Goal: Book appointment/travel/reservation

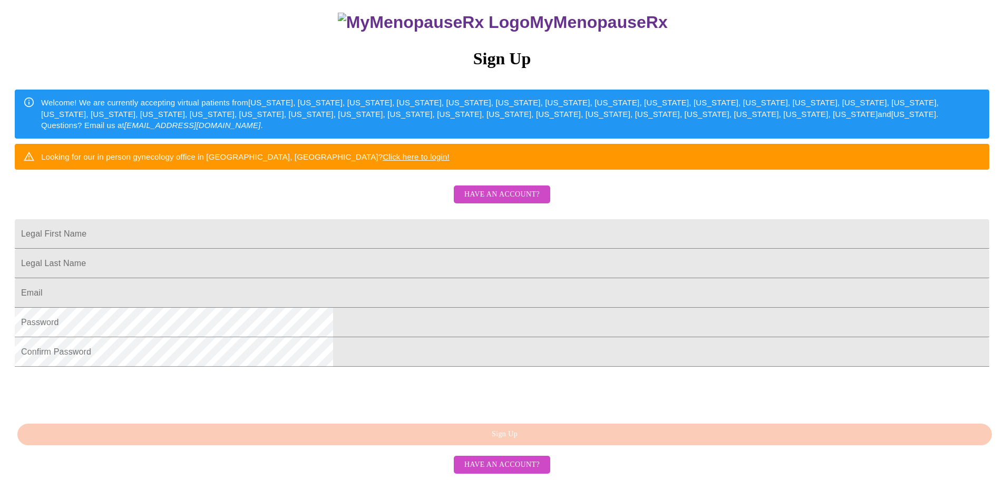
scroll to position [185, 0]
click at [566, 219] on input "Legal First Name" at bounding box center [502, 234] width 974 height 30
type input "Shirena"
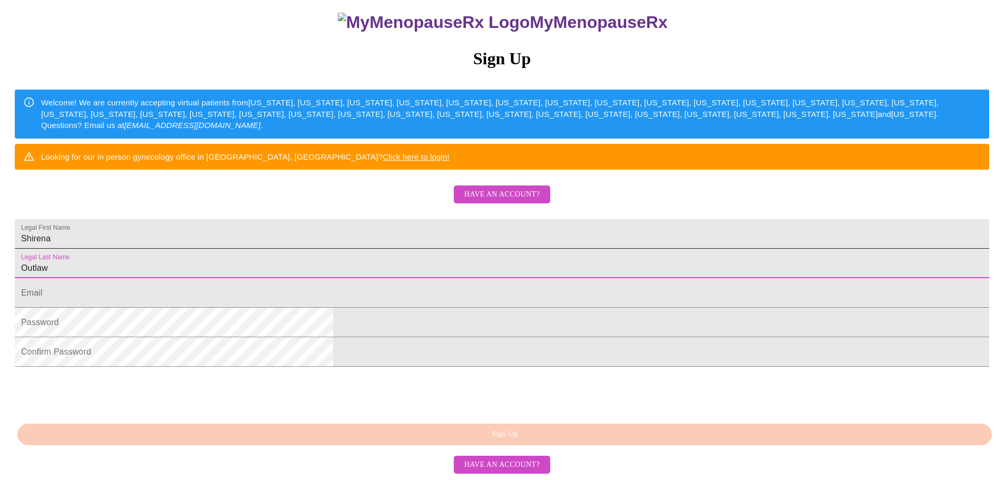
type input "Outlaw"
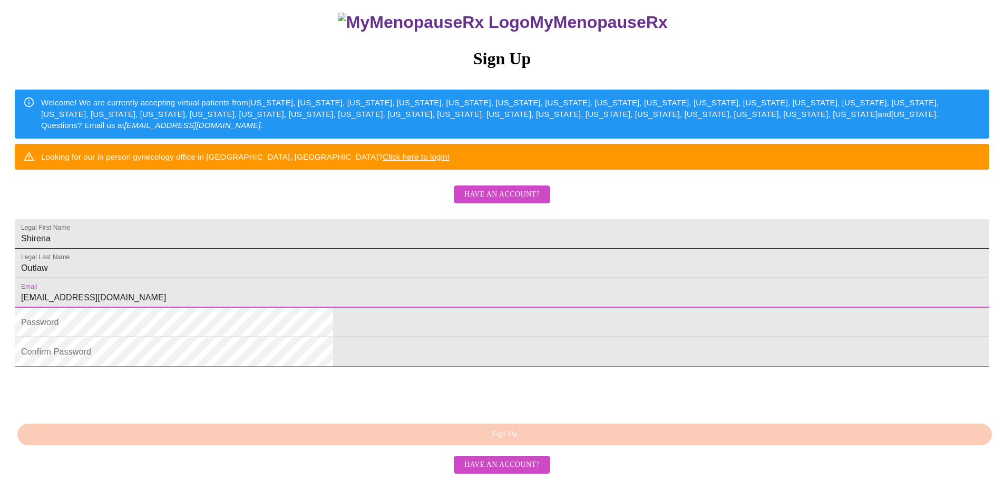
type input "[EMAIL_ADDRESS][DOMAIN_NAME]"
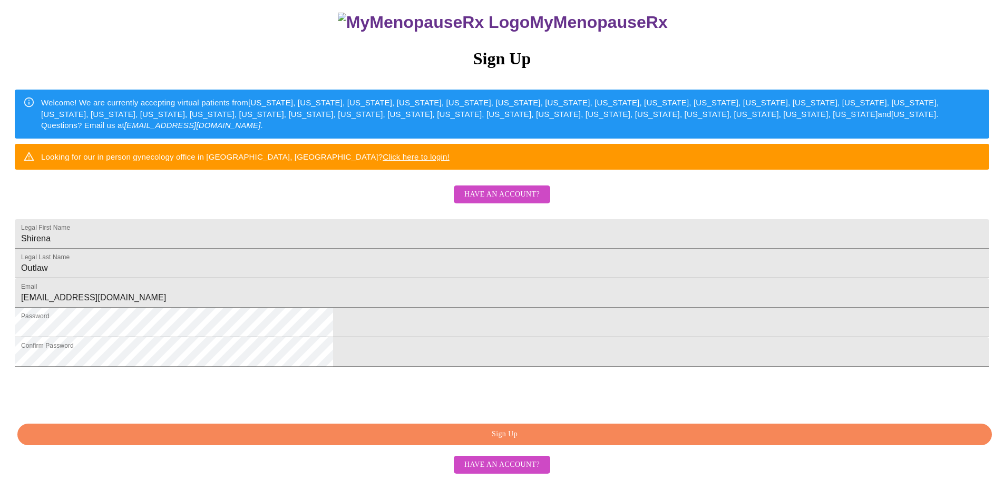
click at [490, 436] on span "Sign Up" at bounding box center [505, 434] width 950 height 13
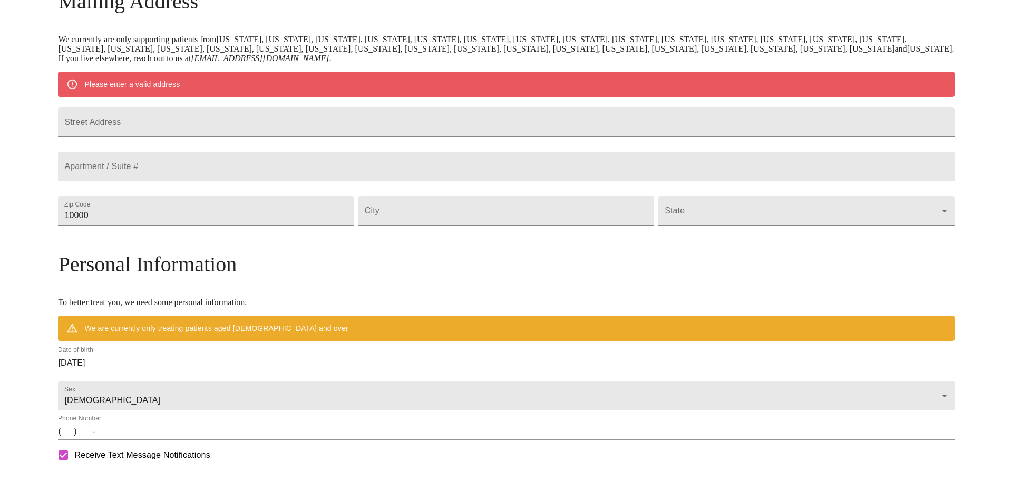
scroll to position [144, 0]
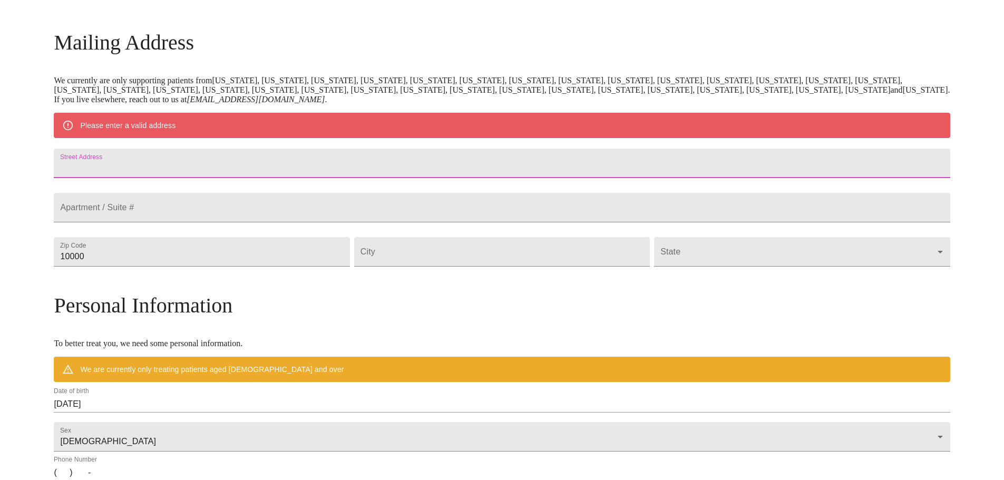
click at [354, 167] on input "Street Address" at bounding box center [502, 164] width 896 height 30
type input "[STREET_ADDRESS]"
type input "19464"
type input "Pottstown"
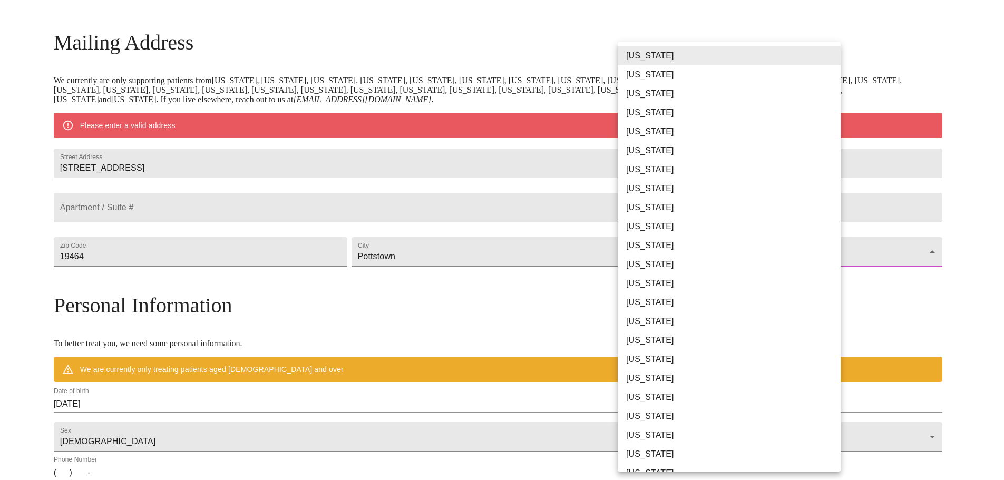
click at [838, 271] on body "MyMenopauseRx Welcome to MyMenopauseRx Since it's your first time here, you'll …" at bounding box center [501, 270] width 995 height 821
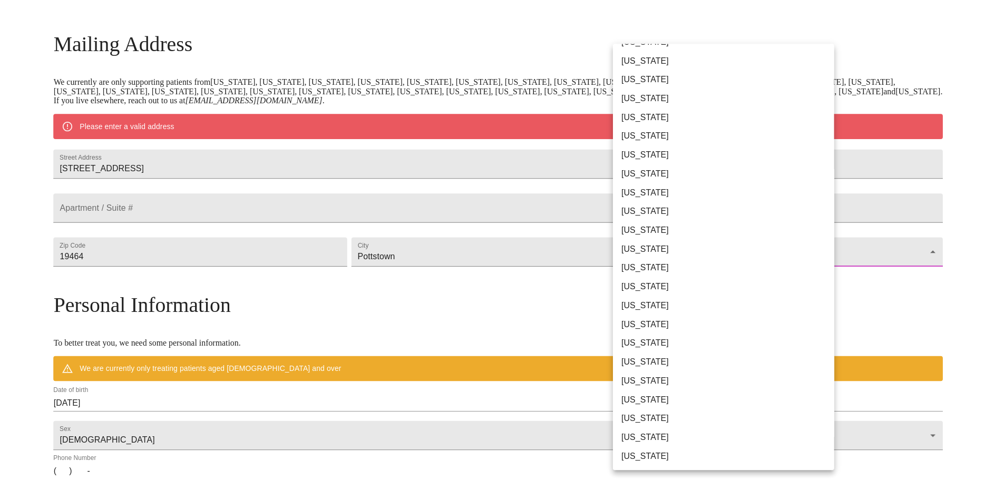
scroll to position [424, 0]
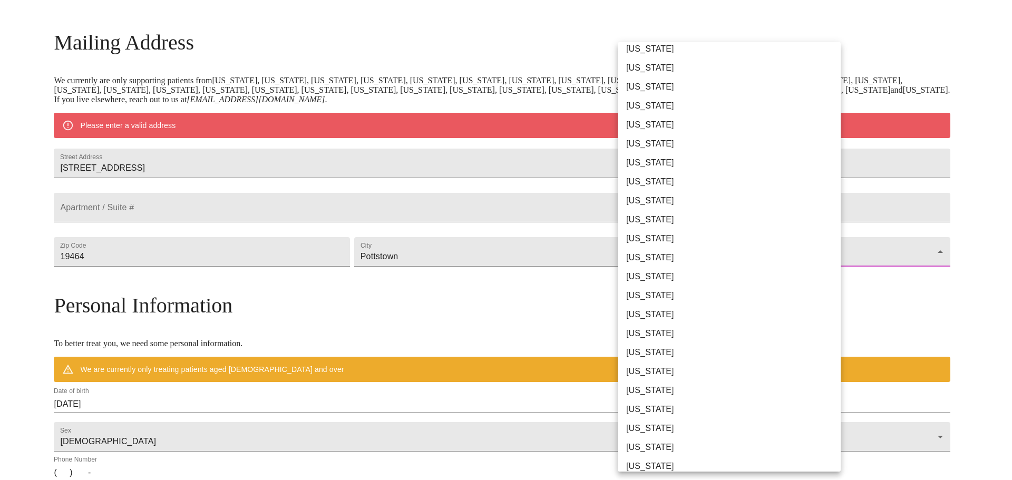
click at [779, 338] on li "[US_STATE]" at bounding box center [732, 333] width 231 height 19
type input "[US_STATE]"
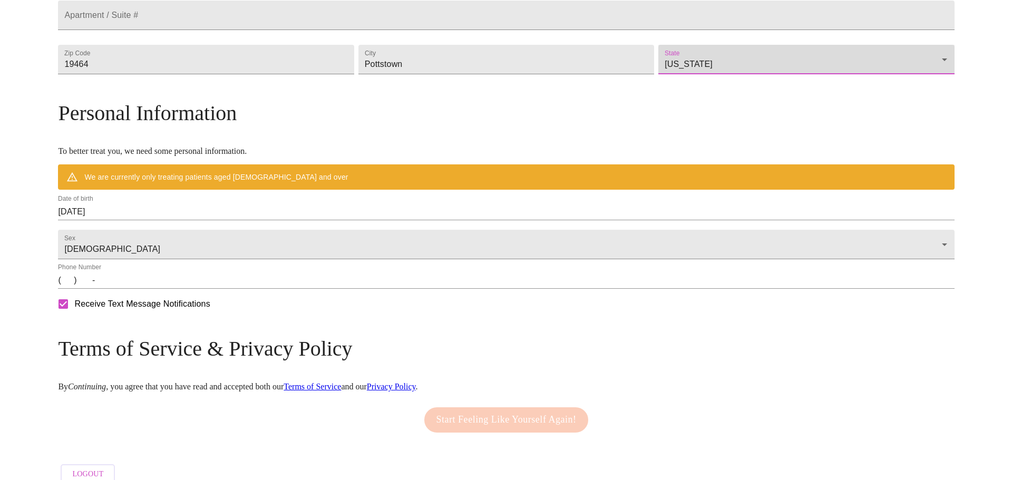
scroll to position [308, 0]
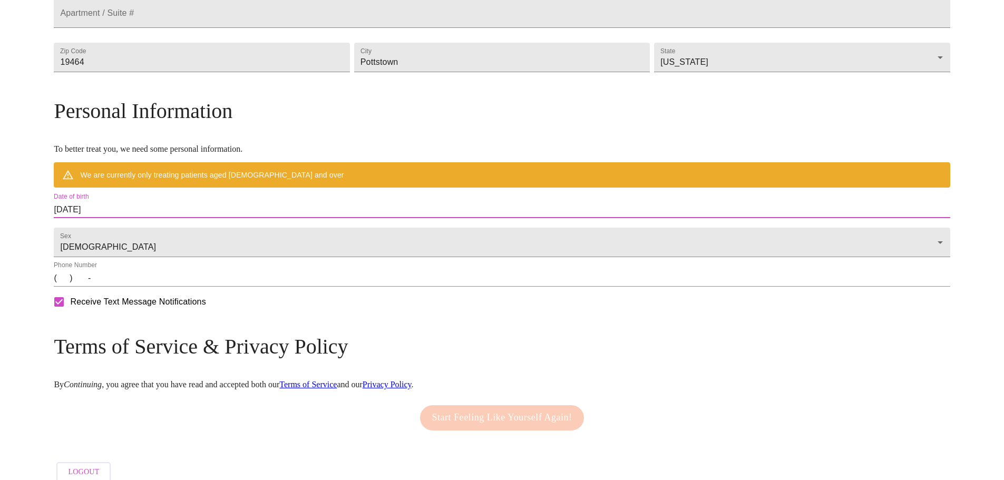
click at [164, 218] on input "[DATE]" at bounding box center [502, 209] width 896 height 17
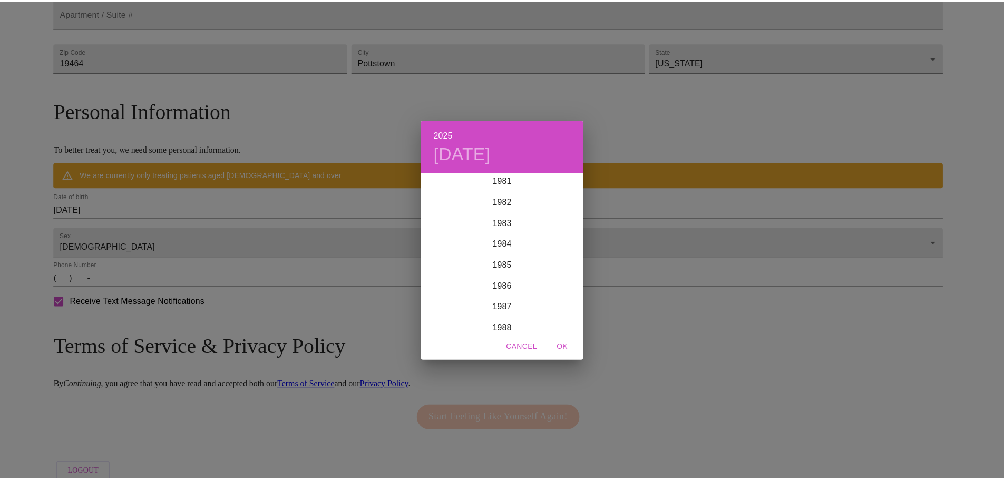
scroll to position [1682, 0]
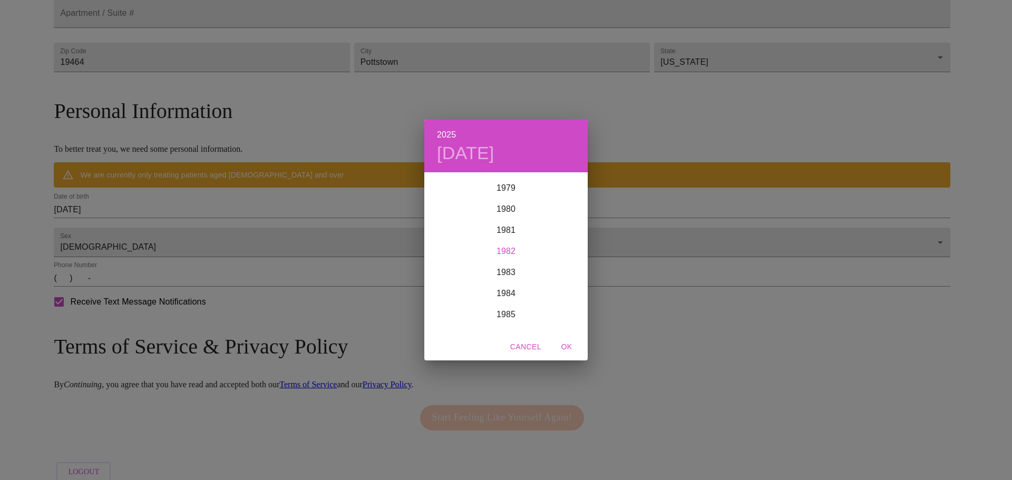
click at [512, 247] on div "1982" at bounding box center [505, 251] width 163 height 21
click at [512, 190] on div "Feb" at bounding box center [505, 193] width 54 height 40
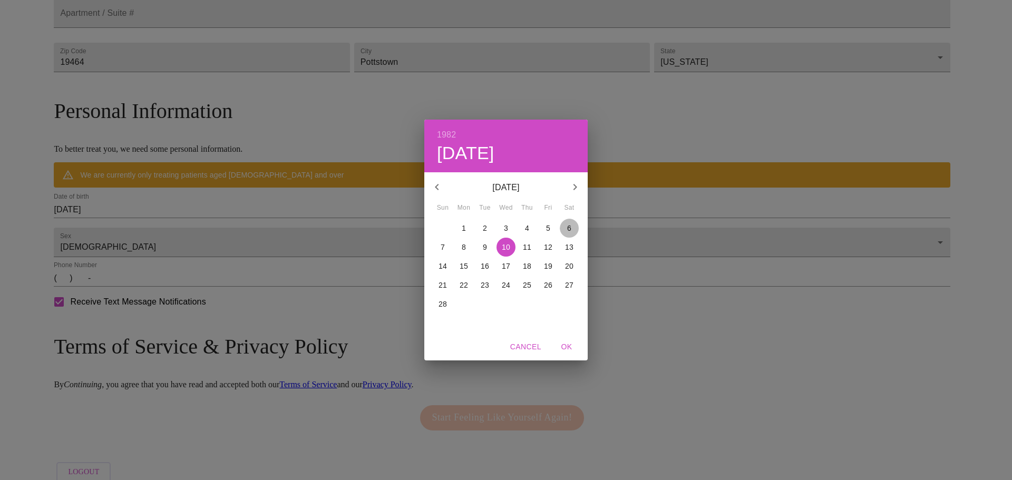
click at [570, 225] on p "6" at bounding box center [569, 228] width 4 height 11
click at [573, 346] on span "OK" at bounding box center [566, 346] width 25 height 13
type input "[DATE]"
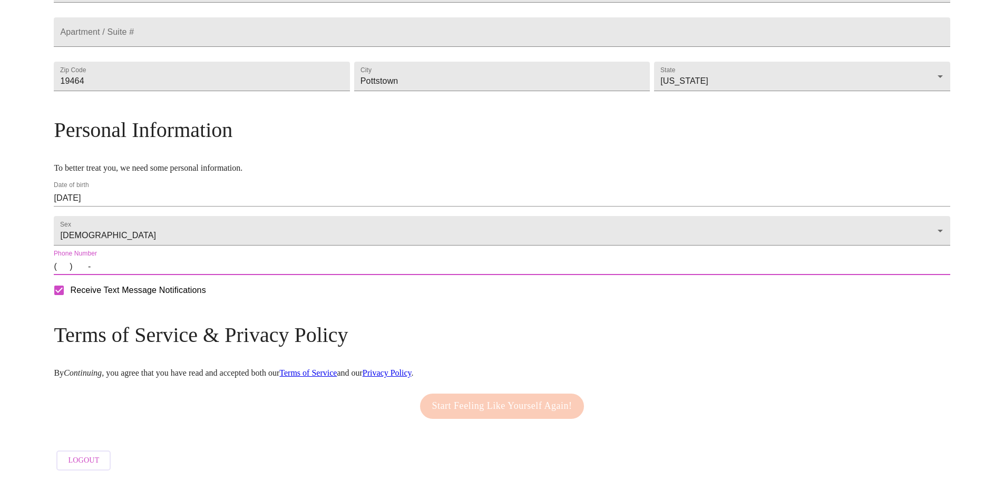
click at [168, 275] on input "(   )    -" at bounding box center [502, 266] width 896 height 17
type input "[PHONE_NUMBER]"
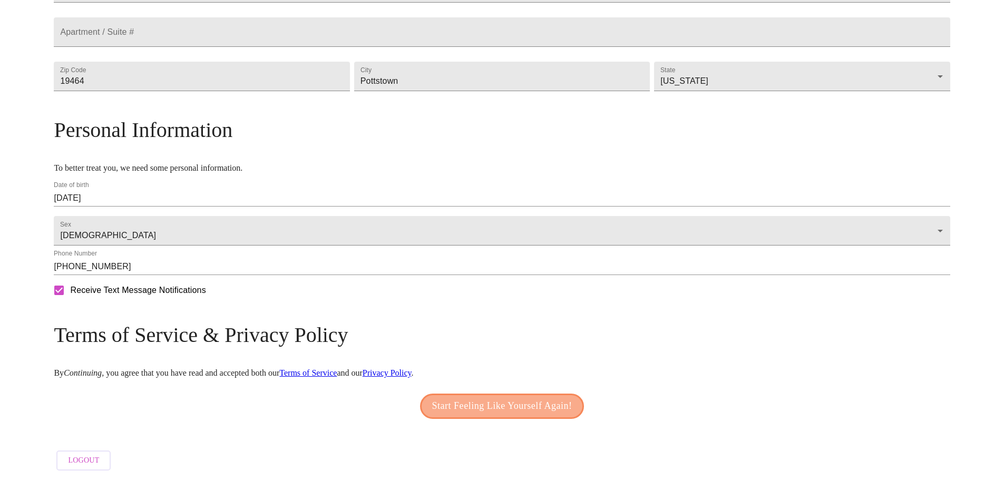
click at [473, 414] on span "Start Feeling Like Yourself Again!" at bounding box center [502, 406] width 140 height 17
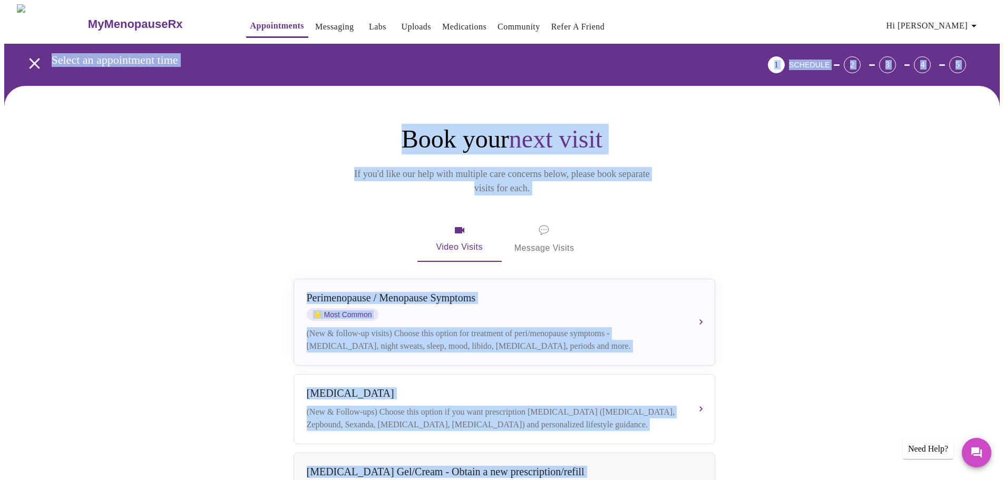
drag, startPoint x: 1009, startPoint y: 334, endPoint x: 1011, endPoint y: 34, distance: 299.8
click at [1003, 34] on html "MyMenopauseRx Appointments Messaging Labs Uploads Medications Community Refer a…" at bounding box center [502, 449] width 1004 height 899
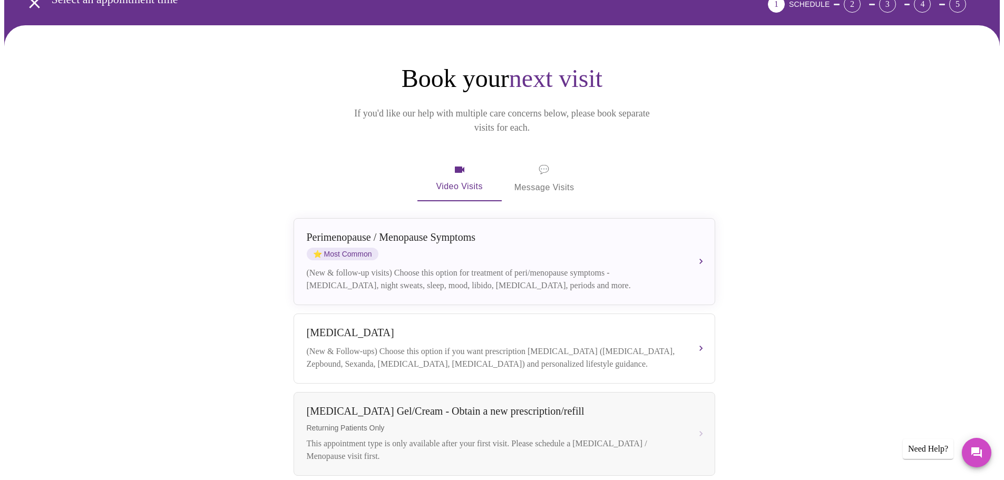
scroll to position [105, 0]
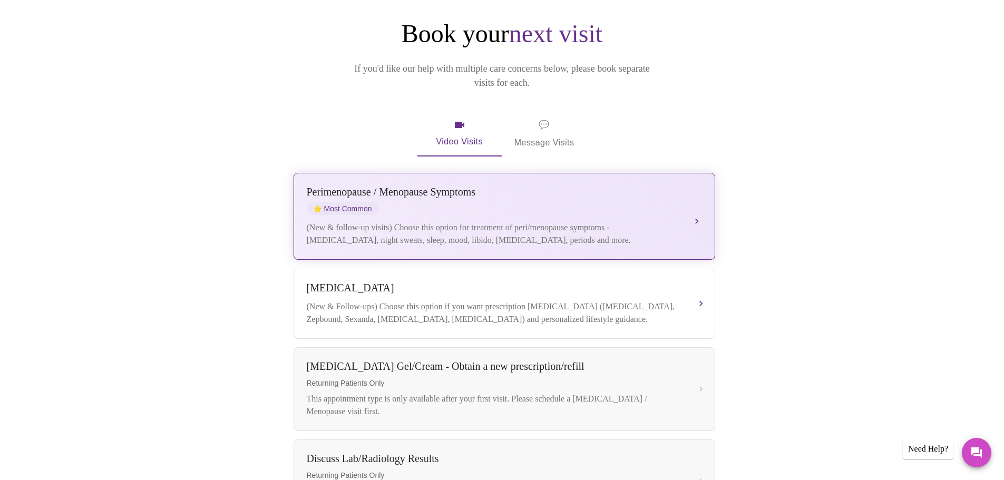
click at [622, 221] on div "(New & follow-up visits) Choose this option for treatment of peri/menopause sym…" at bounding box center [494, 233] width 374 height 25
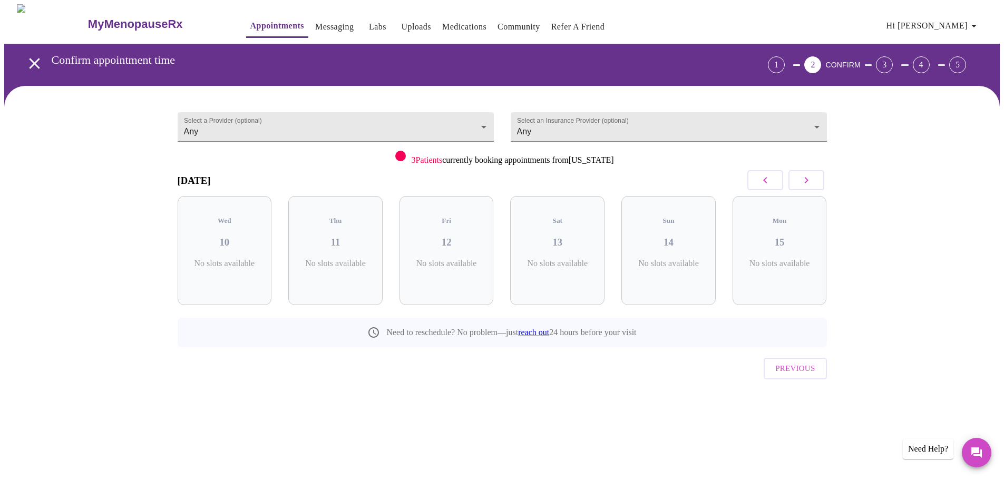
scroll to position [0, 0]
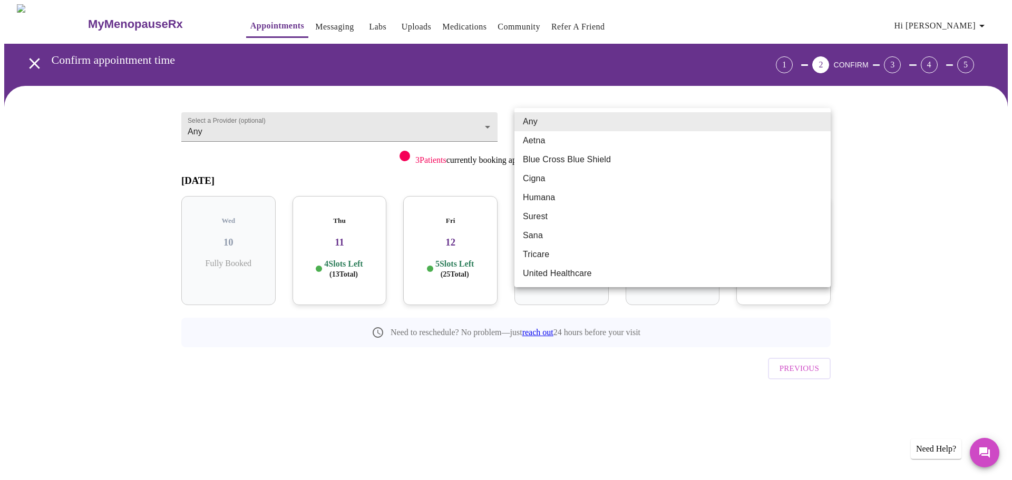
click at [797, 123] on body "MyMenopauseRx Appointments Messaging Labs Uploads Medications Community Refer a…" at bounding box center [505, 218] width 1003 height 428
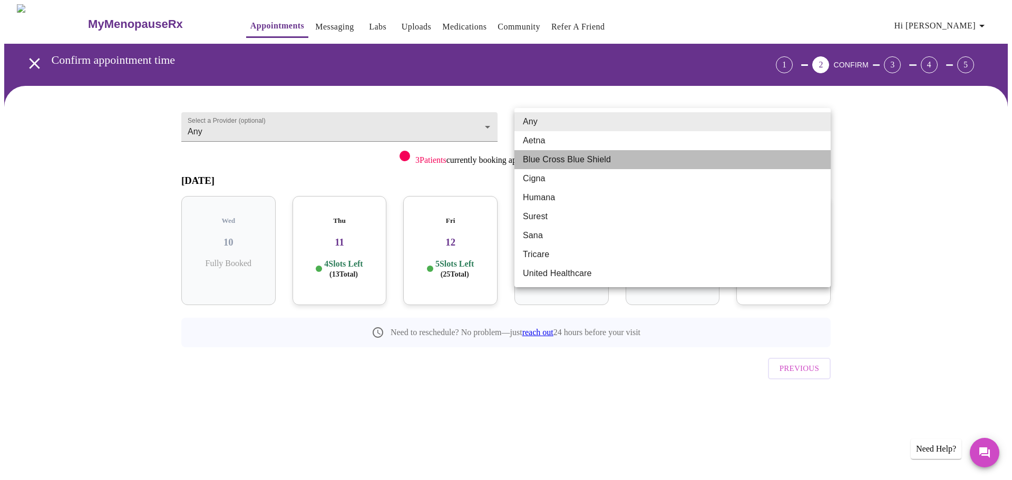
click at [639, 161] on li "Blue Cross Blue Shield" at bounding box center [672, 159] width 316 height 19
type input "Blue Cross Blue Shield"
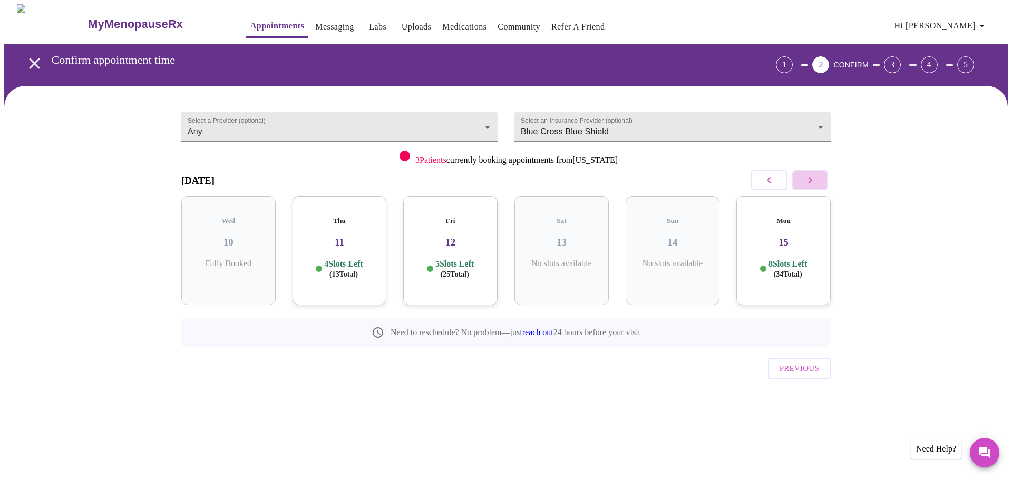
click at [814, 183] on icon "button" at bounding box center [809, 180] width 13 height 13
click at [765, 173] on button "button" at bounding box center [769, 180] width 36 height 20
click at [459, 237] on h3 "12" at bounding box center [449, 243] width 77 height 12
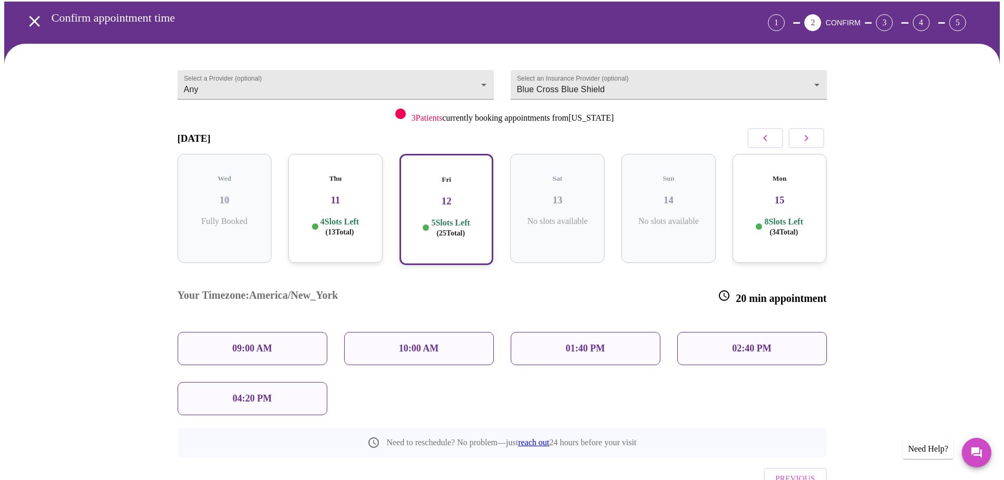
scroll to position [63, 0]
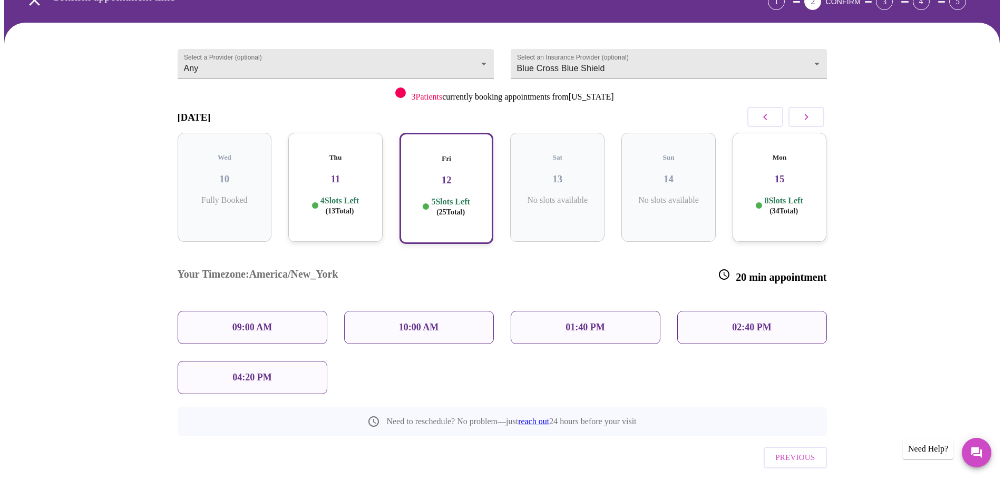
click at [326, 173] on h3 "11" at bounding box center [335, 179] width 77 height 12
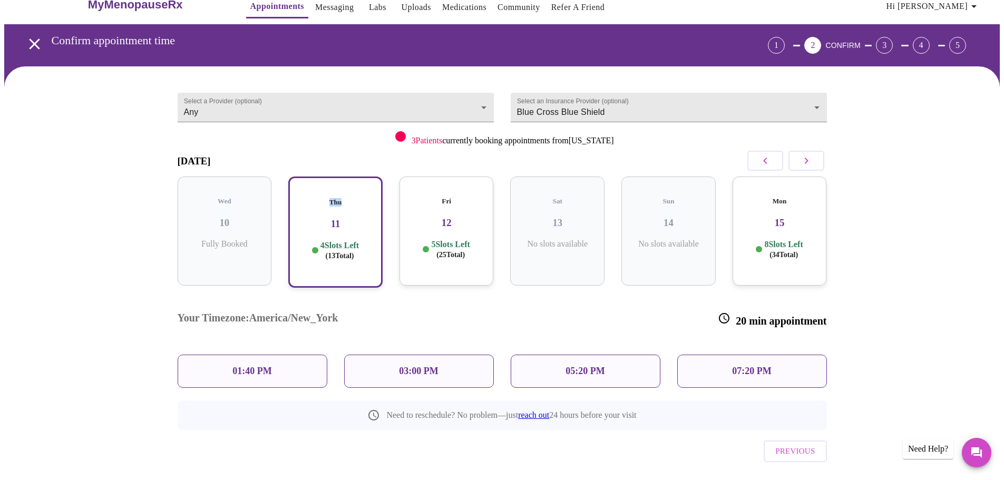
click at [326, 168] on div "Thu 11 4 Slots Left ( 13 Total)" at bounding box center [335, 232] width 111 height 128
click at [740, 366] on p "07:20 PM" at bounding box center [751, 371] width 39 height 11
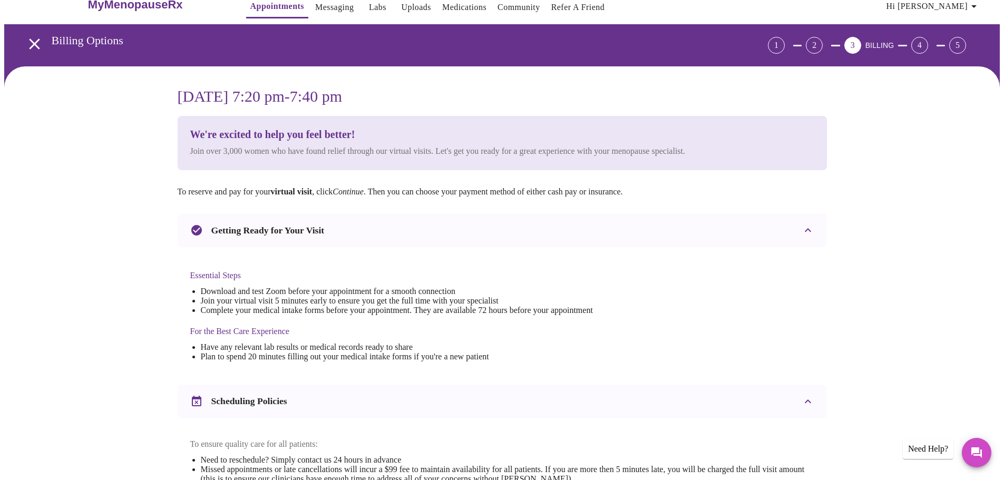
scroll to position [0, 0]
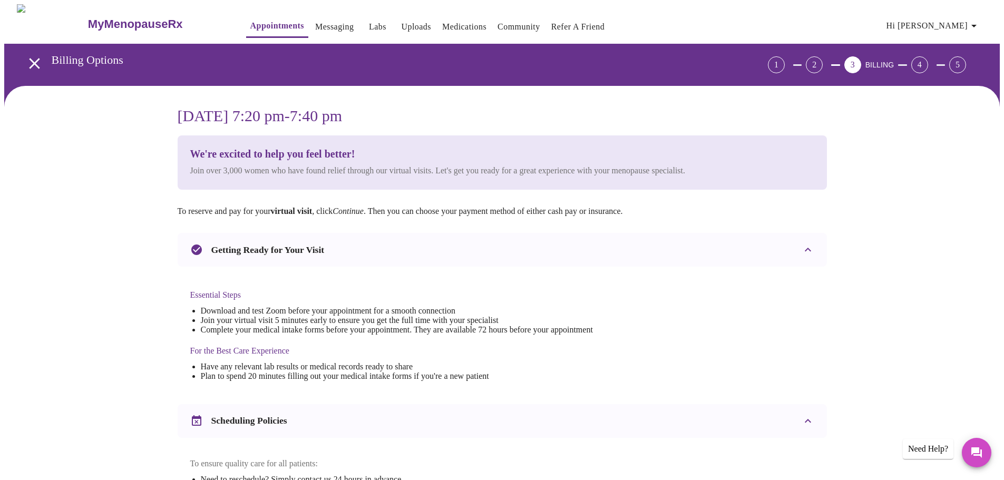
click at [861, 318] on div "[DATE] 7:20 pm - 7:40 pm We're excited to help you feel better! Join over 3,000…" at bounding box center [501, 417] width 995 height 663
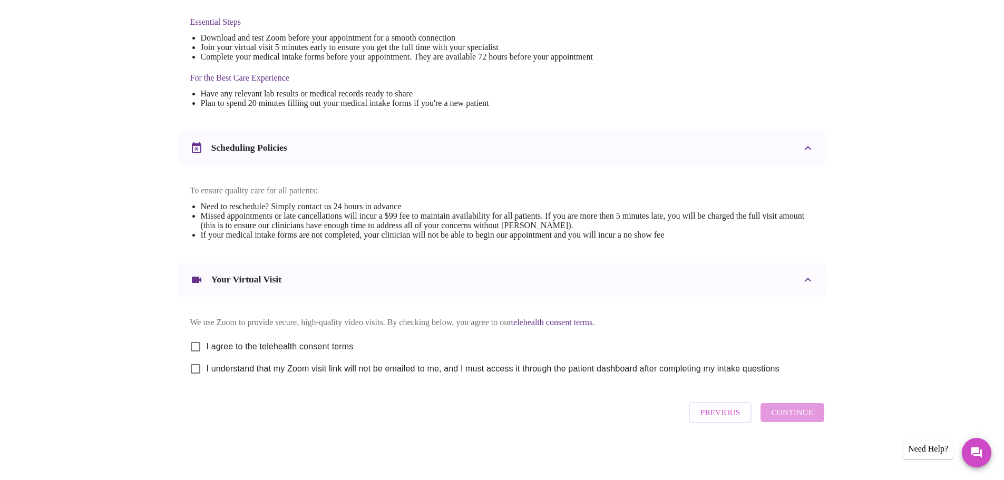
scroll to position [284, 0]
click at [197, 345] on input "I agree to the telehealth consent terms" at bounding box center [195, 347] width 22 height 22
checkbox input "true"
click at [199, 372] on input "I understand that my Zoom visit link will not be emailed to me, and I must acce…" at bounding box center [195, 369] width 22 height 22
checkbox input "true"
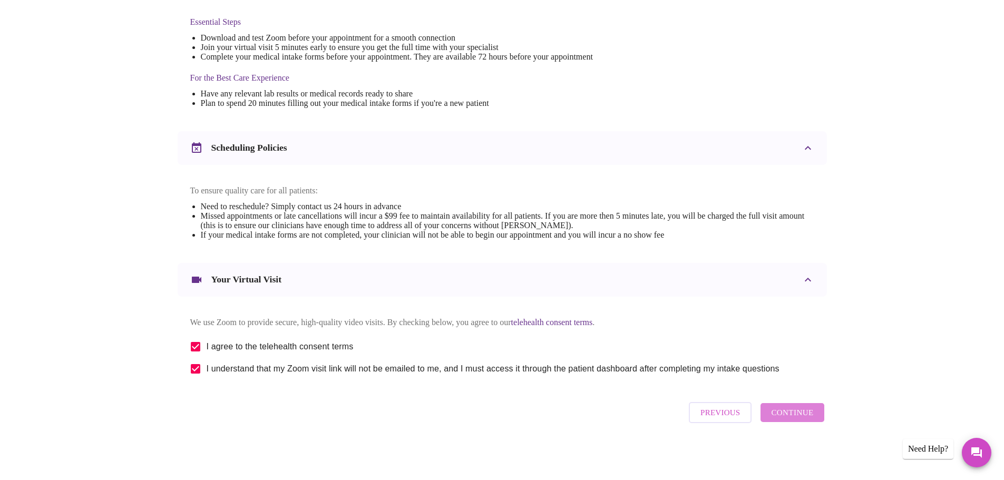
click at [802, 413] on span "Continue" at bounding box center [792, 413] width 42 height 14
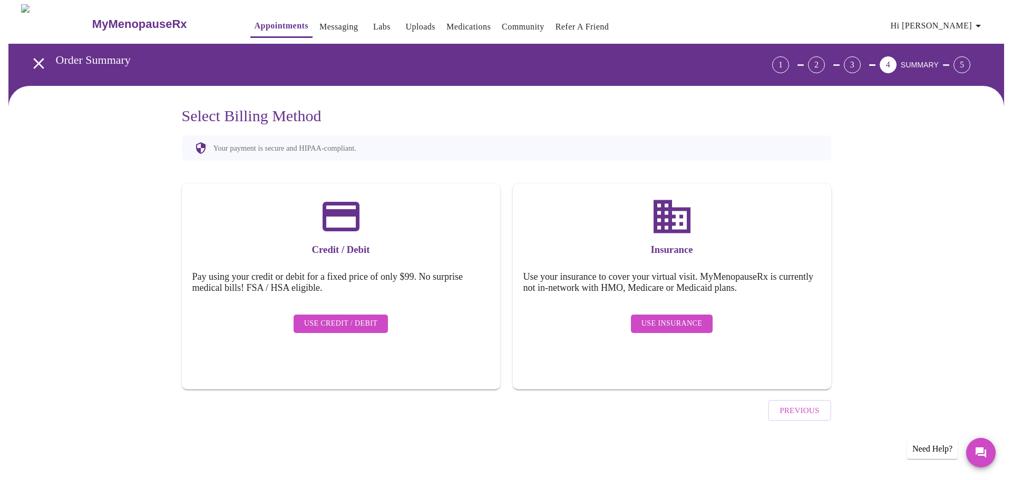
scroll to position [0, 0]
click at [667, 323] on button "Use Insurance" at bounding box center [671, 324] width 82 height 18
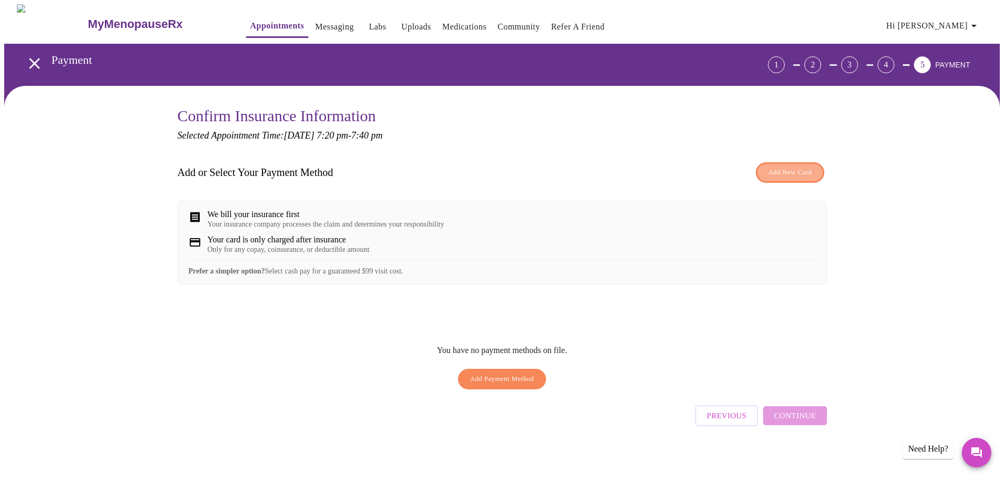
click at [782, 173] on span "Add New Card" at bounding box center [790, 172] width 44 height 12
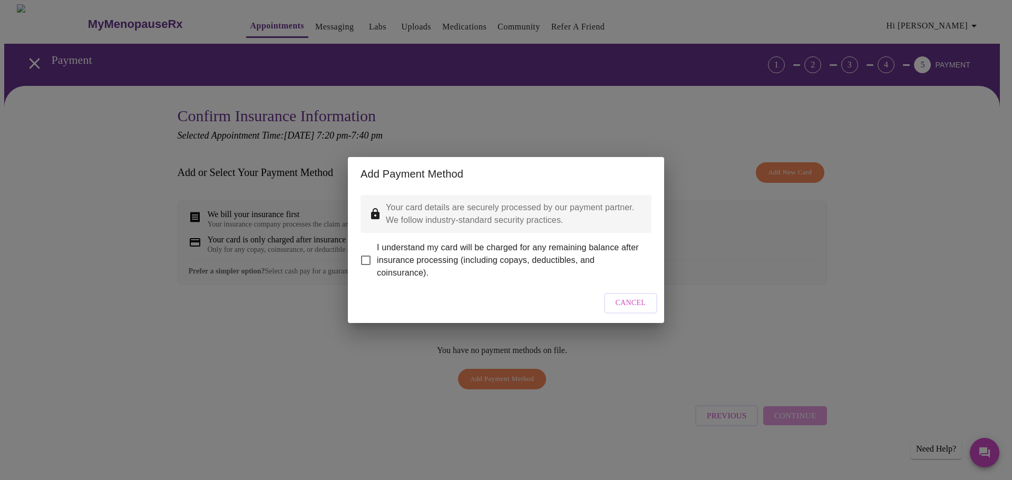
click at [368, 253] on input "I understand my card will be charged for any remaining balance after insurance …" at bounding box center [366, 260] width 22 height 22
checkbox input "true"
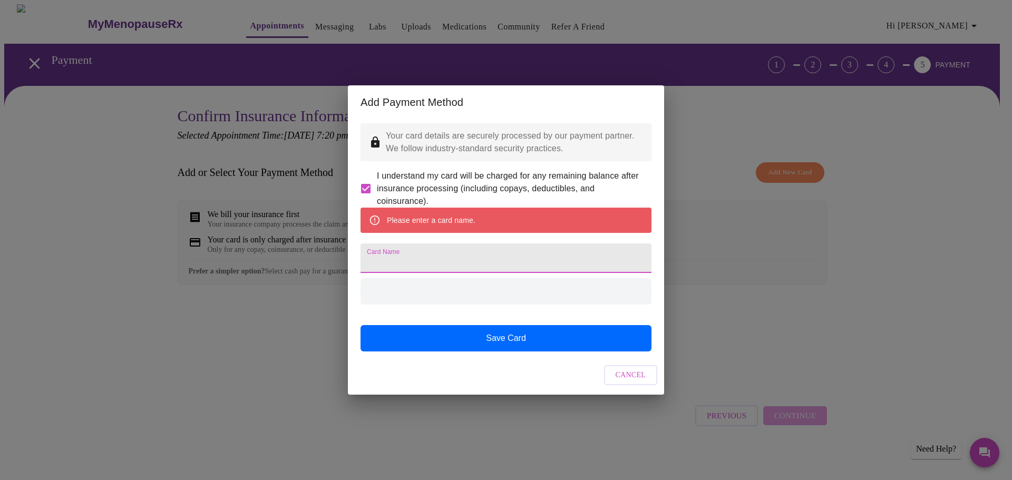
click at [433, 259] on input "Card Name" at bounding box center [505, 258] width 291 height 30
click at [428, 264] on input "Card Name" at bounding box center [505, 258] width 291 height 30
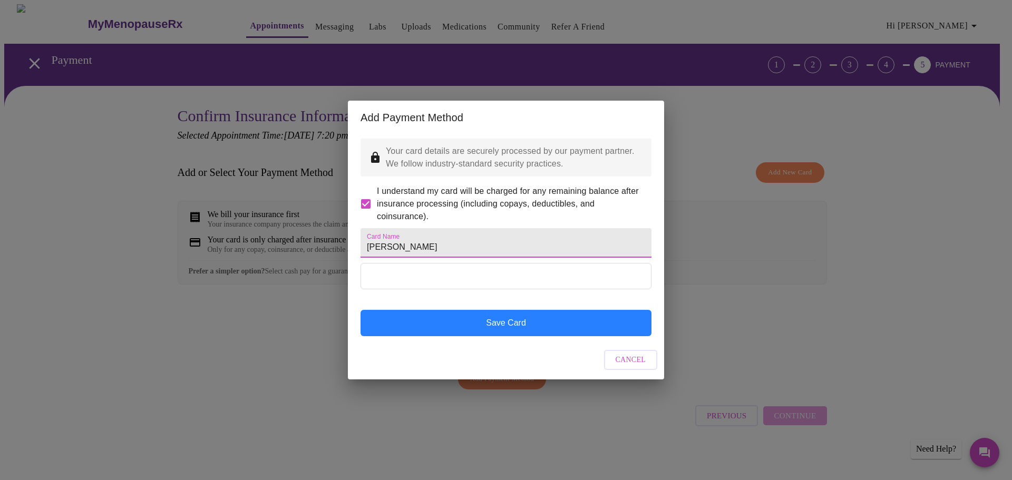
type input "[PERSON_NAME]"
click at [487, 336] on button "Save Card" at bounding box center [505, 323] width 291 height 26
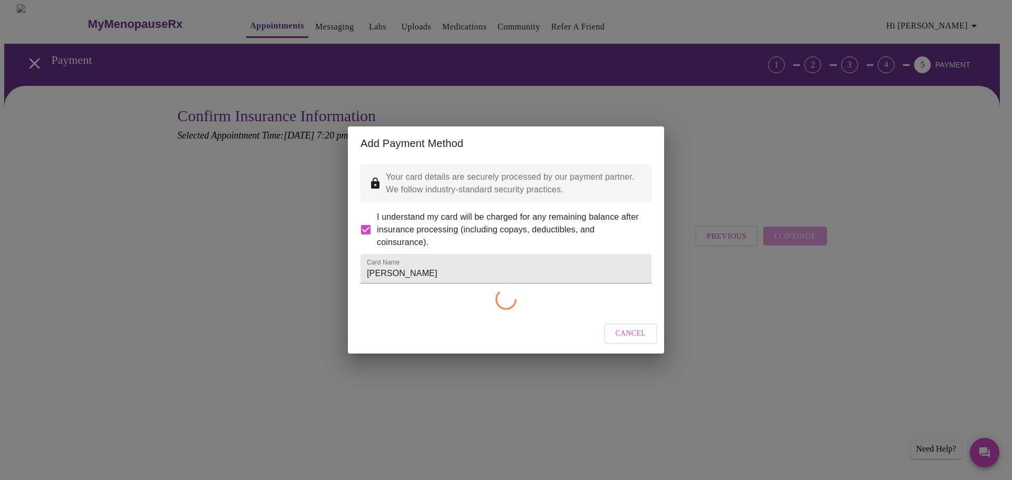
checkbox input "false"
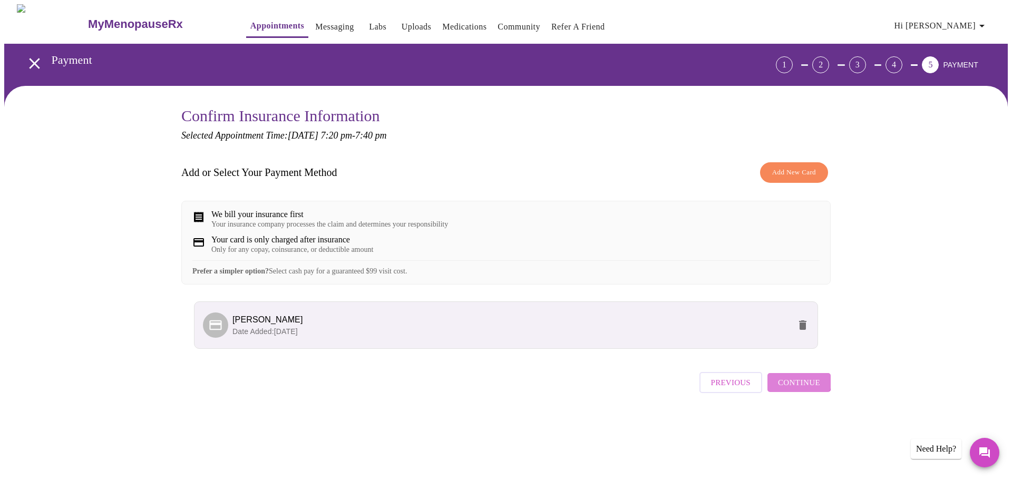
click at [799, 389] on span "Continue" at bounding box center [799, 383] width 42 height 14
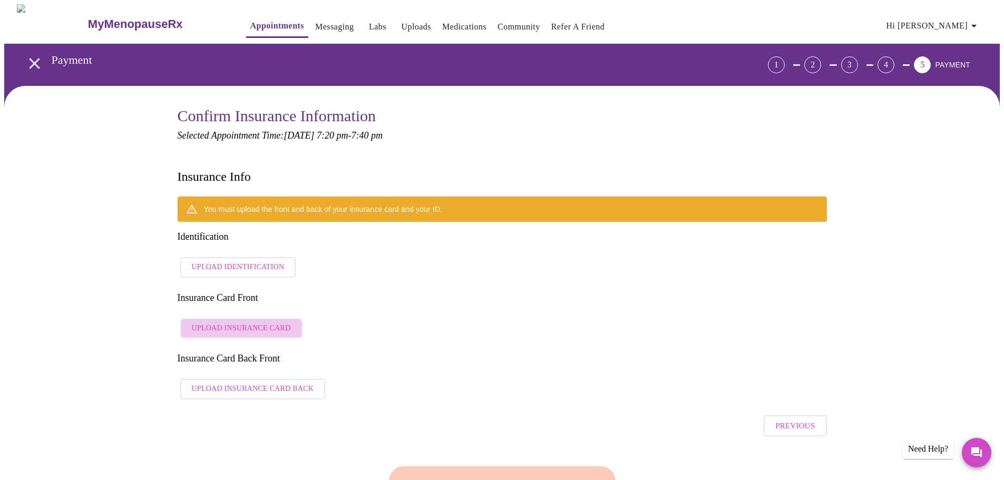
click at [252, 322] on span "Upload Insurance Card" at bounding box center [241, 328] width 99 height 13
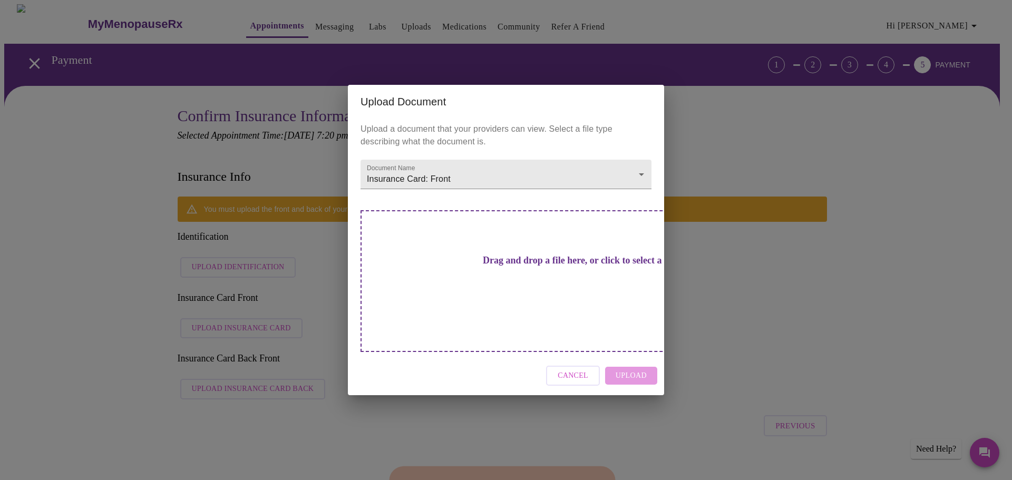
click at [526, 266] on h3 "Drag and drop a file here, or click to select a file" at bounding box center [579, 260] width 291 height 11
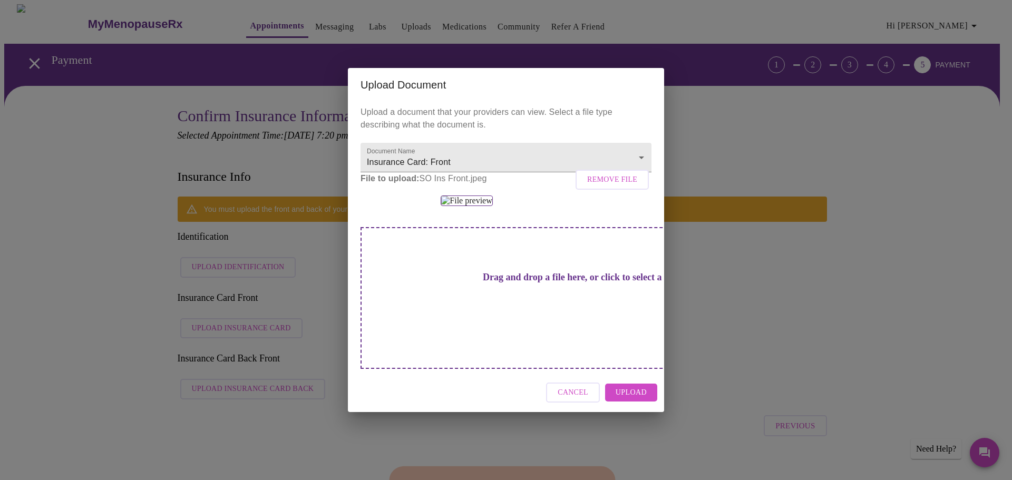
scroll to position [46, 0]
click at [634, 399] on span "Upload" at bounding box center [630, 392] width 31 height 13
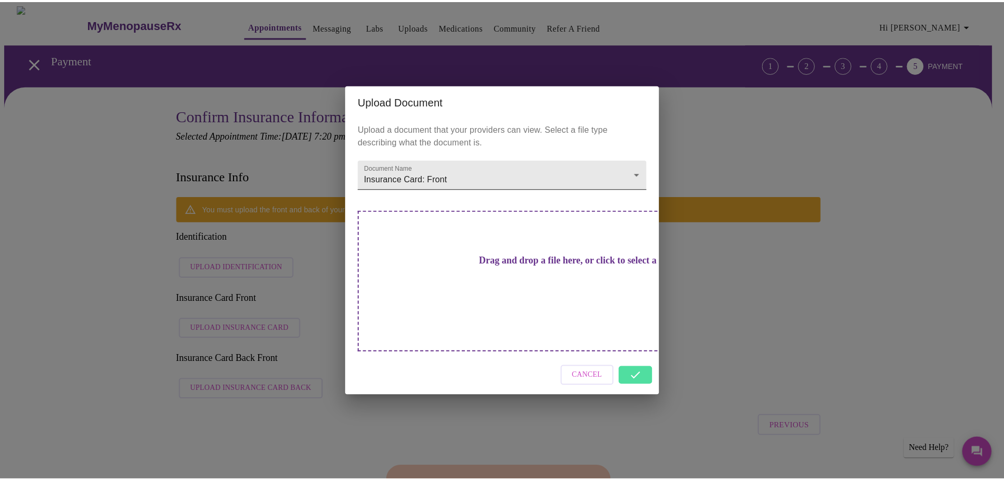
scroll to position [0, 0]
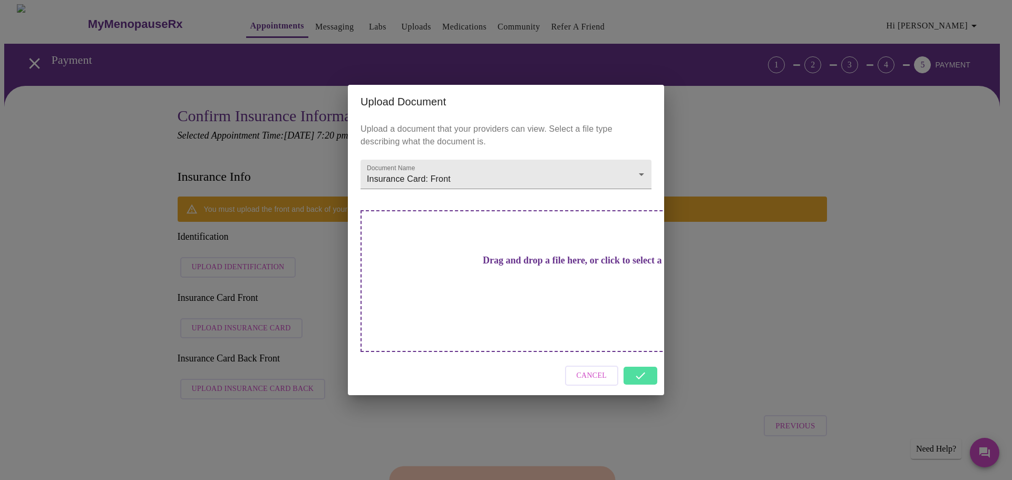
click at [640, 357] on div "Cancel" at bounding box center [506, 376] width 316 height 40
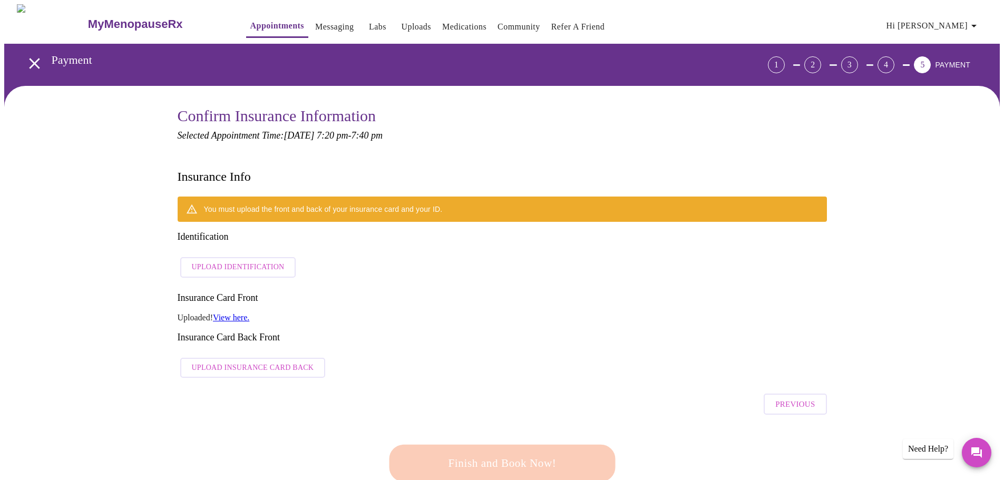
click at [243, 313] on link "View here." at bounding box center [231, 317] width 36 height 9
click at [241, 361] on span "Upload Insurance Card Back" at bounding box center [253, 367] width 122 height 13
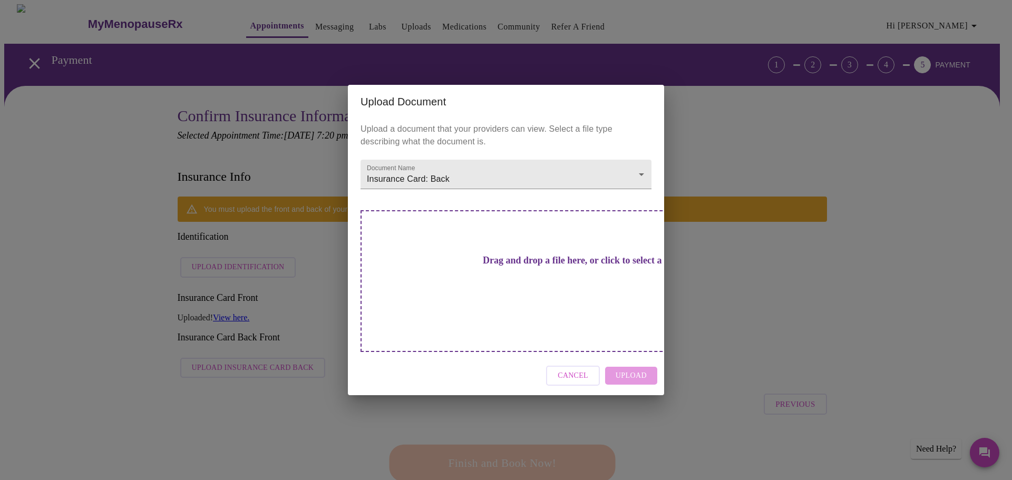
click at [503, 266] on h3 "Drag and drop a file here, or click to select a file" at bounding box center [579, 260] width 291 height 11
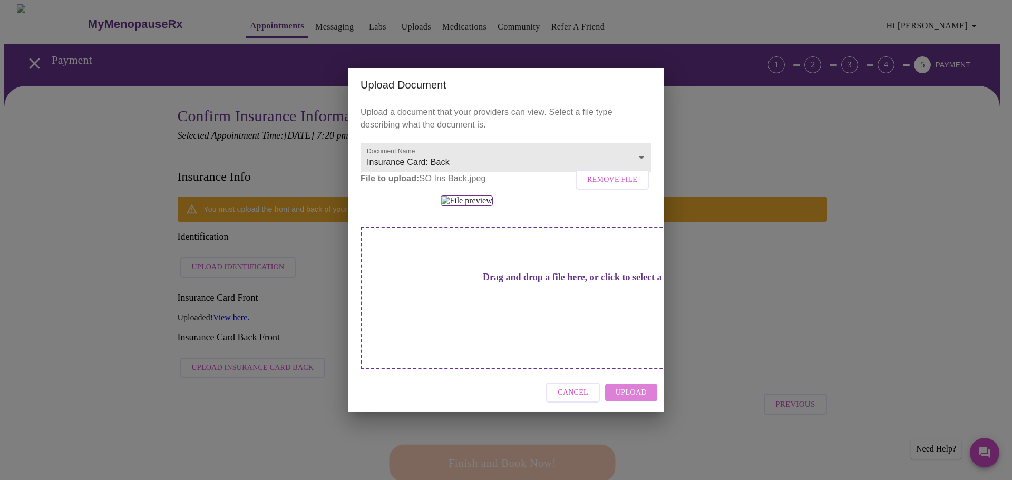
click at [624, 399] on span "Upload" at bounding box center [630, 392] width 31 height 13
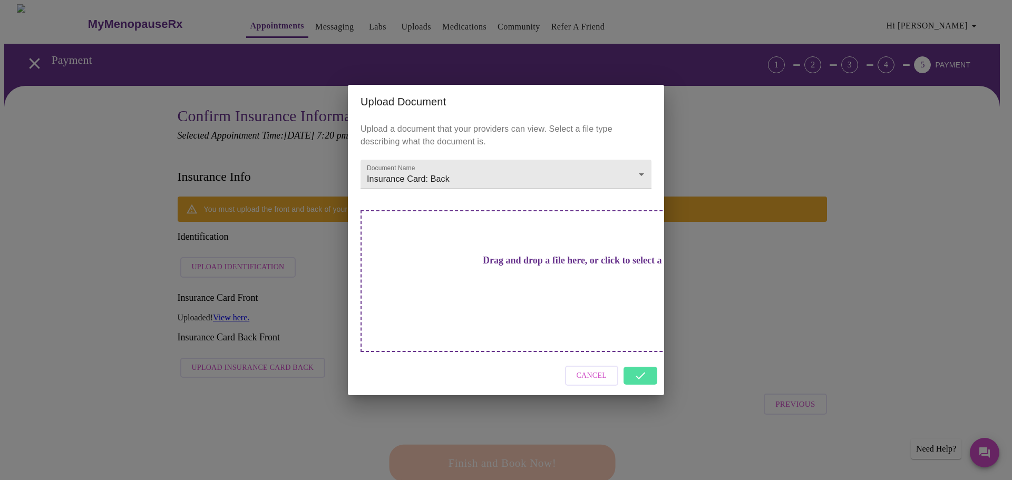
click at [633, 361] on div "Cancel" at bounding box center [506, 376] width 316 height 40
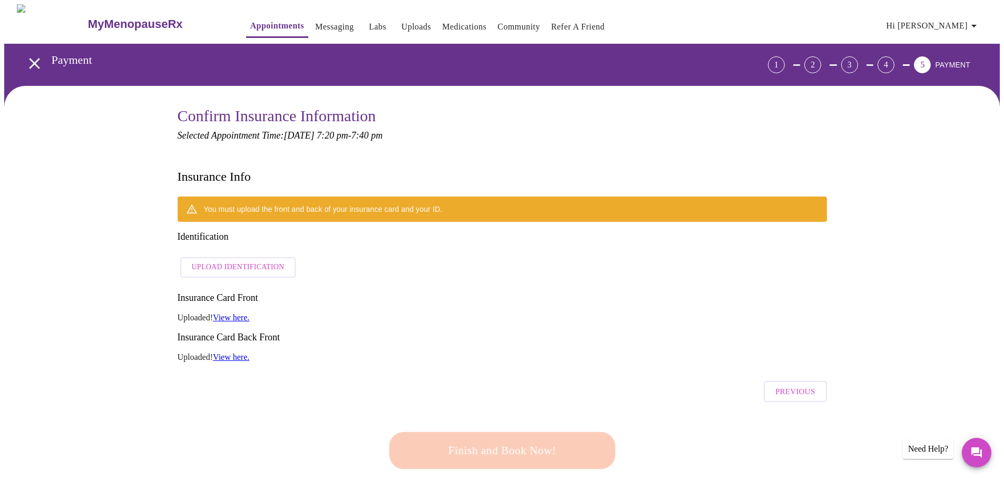
click at [634, 370] on div "Previous" at bounding box center [502, 388] width 649 height 37
click at [232, 261] on span "Upload Identification" at bounding box center [238, 267] width 93 height 13
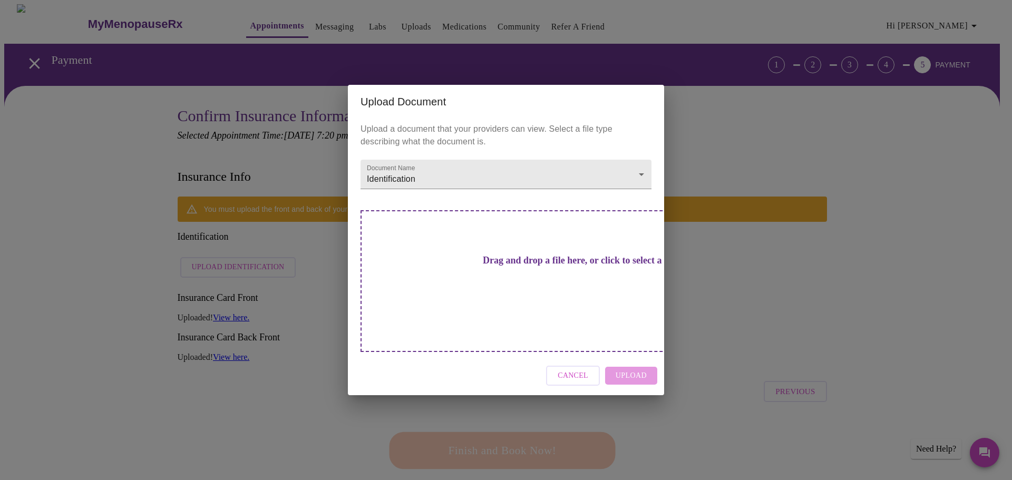
click at [525, 293] on div "Drag and drop a file here, or click to select a file" at bounding box center [579, 281] width 438 height 142
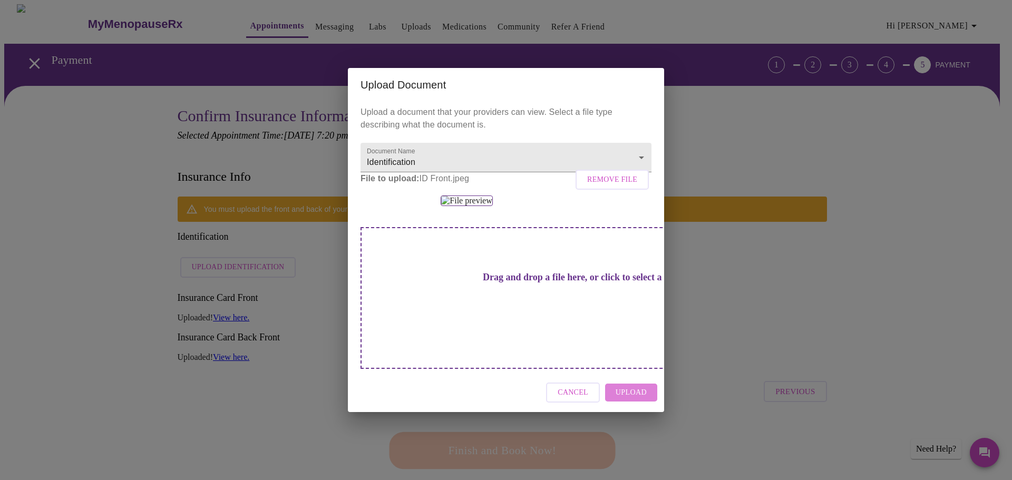
click at [636, 399] on span "Upload" at bounding box center [630, 392] width 31 height 13
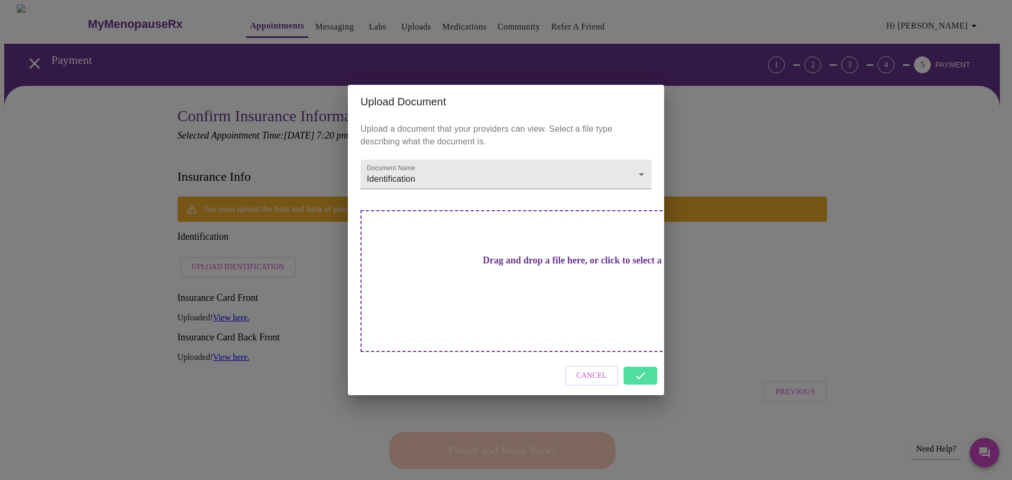
click at [641, 356] on div "Cancel" at bounding box center [506, 376] width 316 height 40
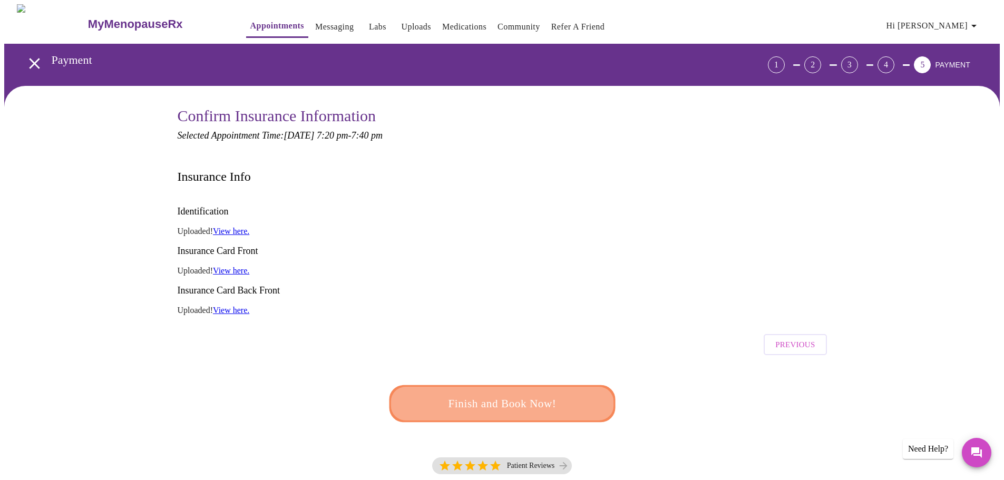
click at [508, 384] on button "Finish and Book Now!" at bounding box center [502, 403] width 236 height 38
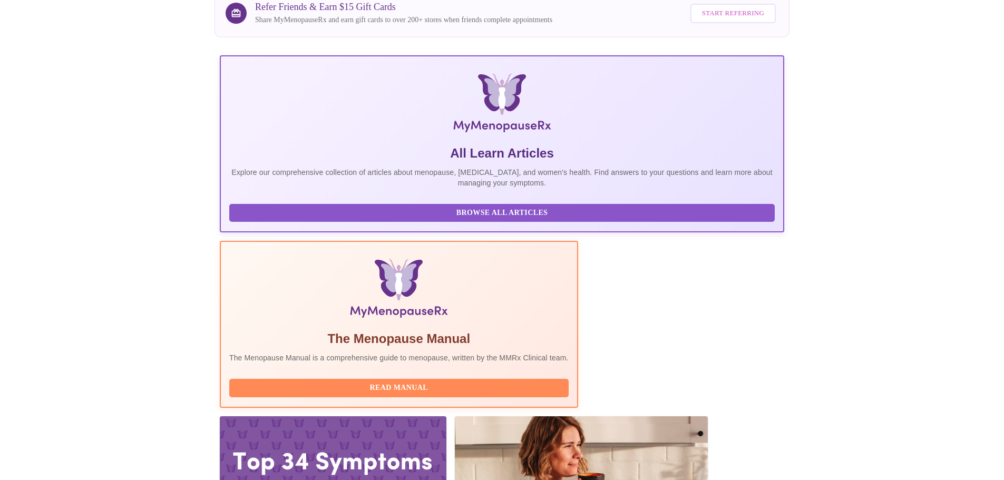
scroll to position [97, 0]
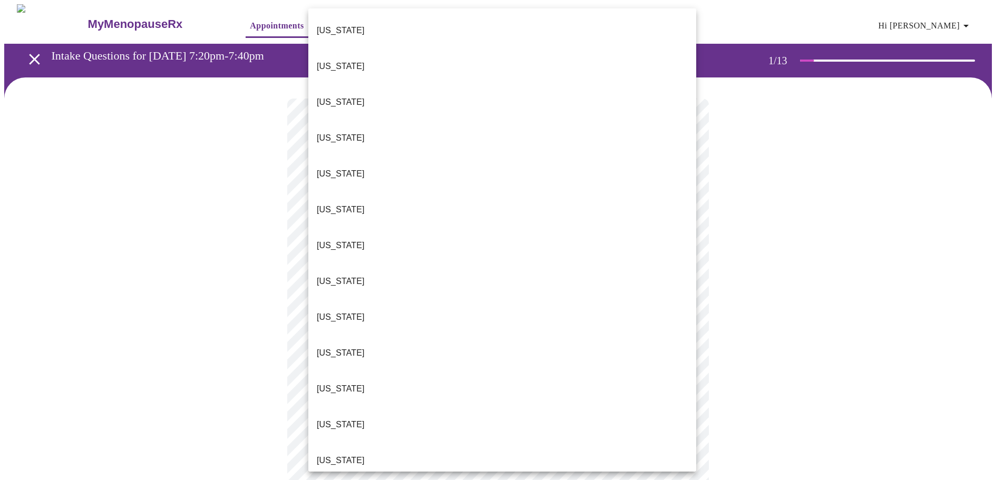
click at [687, 224] on body "MyMenopauseRx Appointments Messaging Labs Uploads Medications Community Refer a…" at bounding box center [501, 488] width 995 height 969
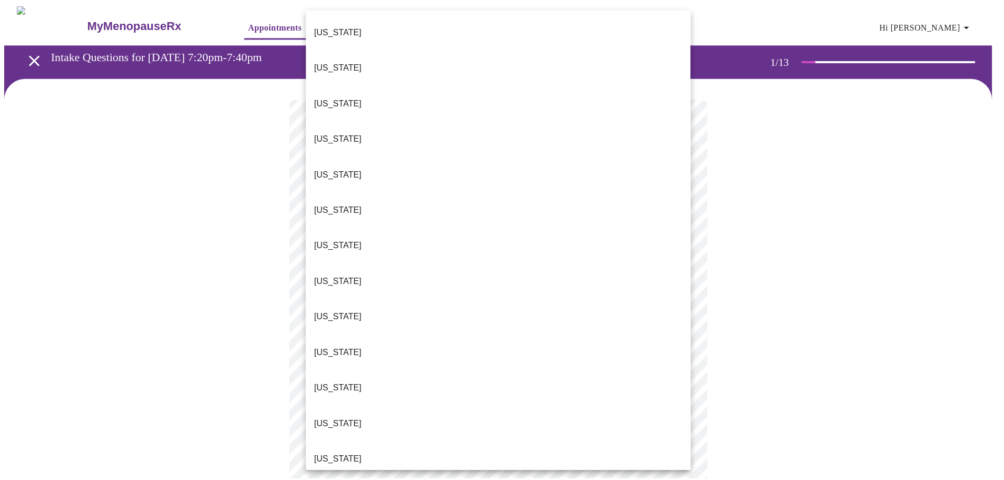
scroll to position [800, 0]
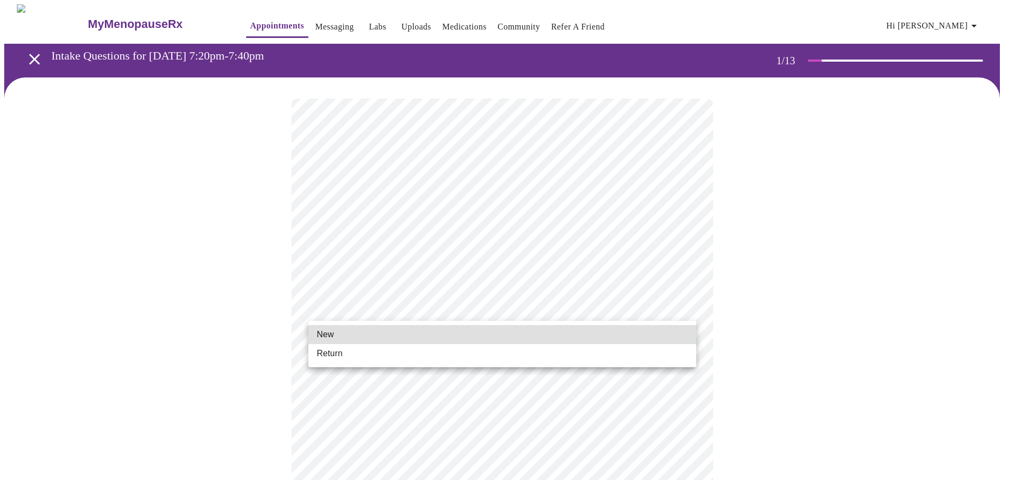
click at [668, 314] on body "MyMenopauseRx Appointments Messaging Labs Uploads Medications Community Refer a…" at bounding box center [505, 485] width 1003 height 963
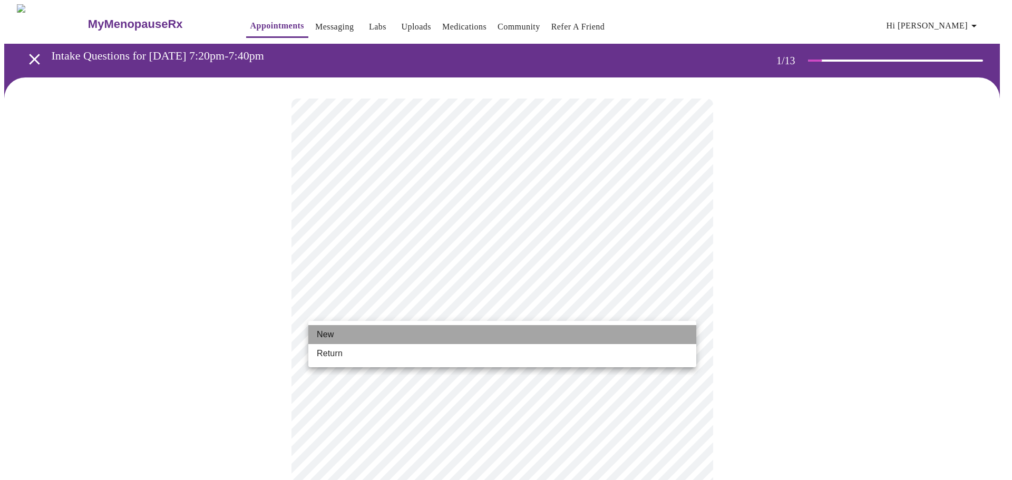
click at [606, 334] on li "New" at bounding box center [502, 334] width 388 height 19
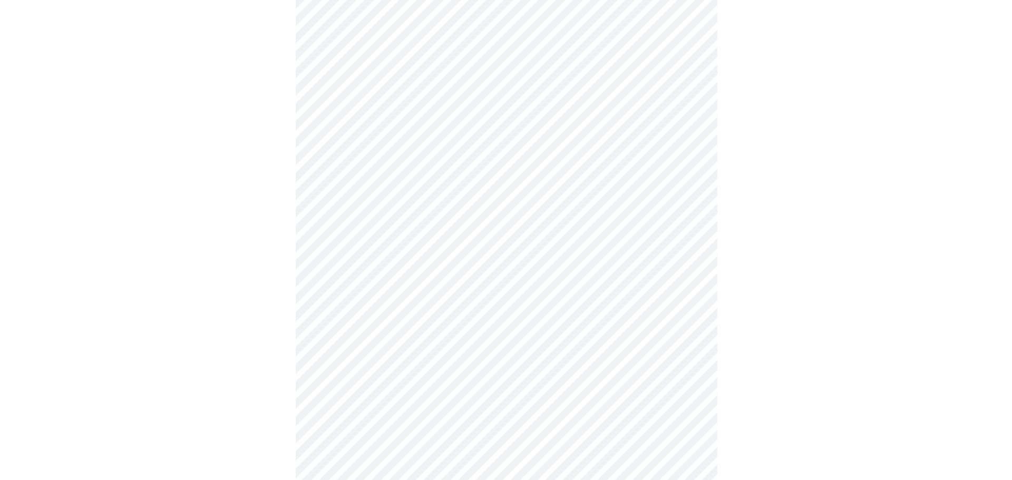
scroll to position [468, 0]
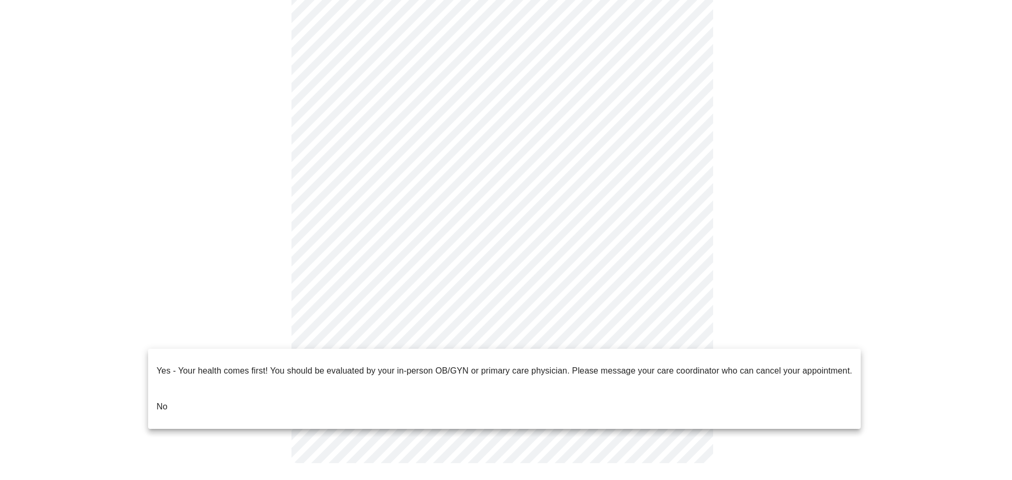
click at [651, 322] on body "MyMenopauseRx Appointments Messaging Labs Uploads Medications Community Refer a…" at bounding box center [505, 10] width 1003 height 948
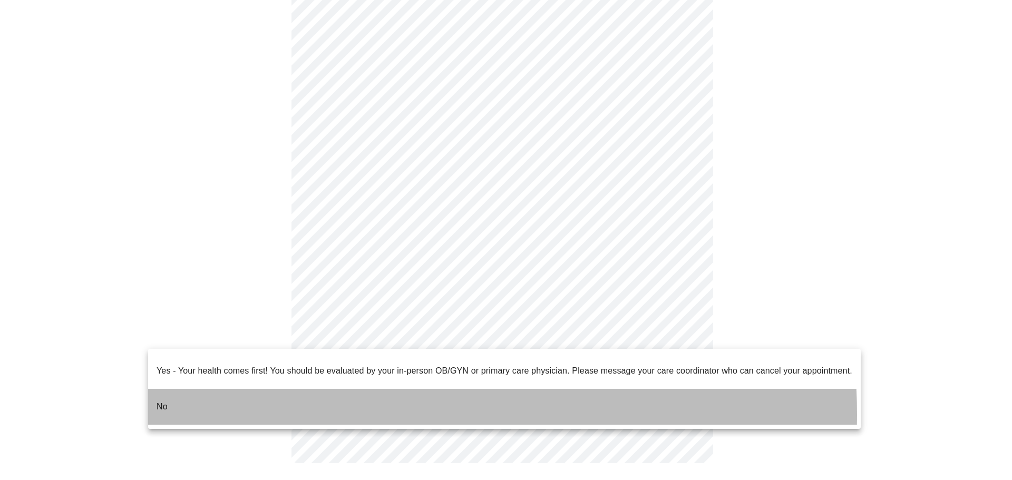
click at [358, 406] on li "No" at bounding box center [504, 407] width 712 height 36
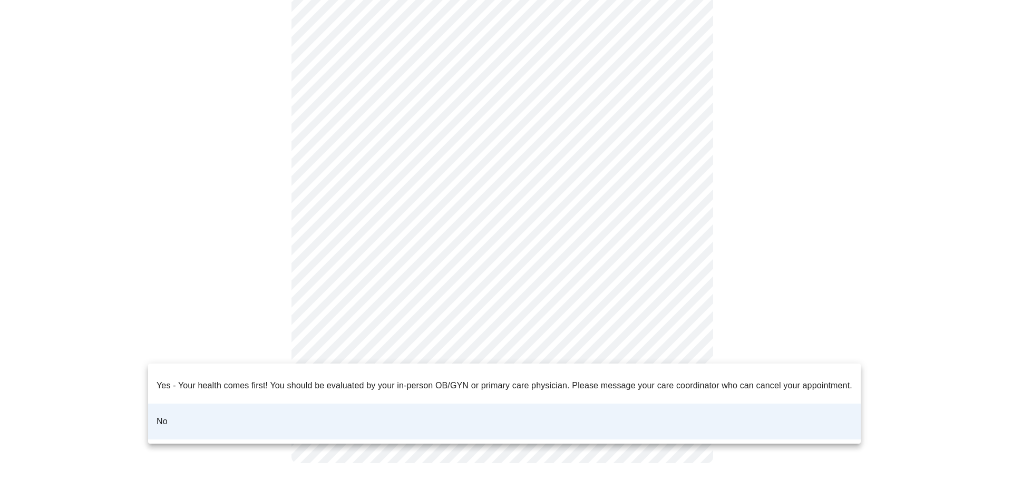
click at [680, 349] on body "MyMenopauseRx Appointments Messaging Labs Uploads Medications Community Refer a…" at bounding box center [505, 14] width 1003 height 942
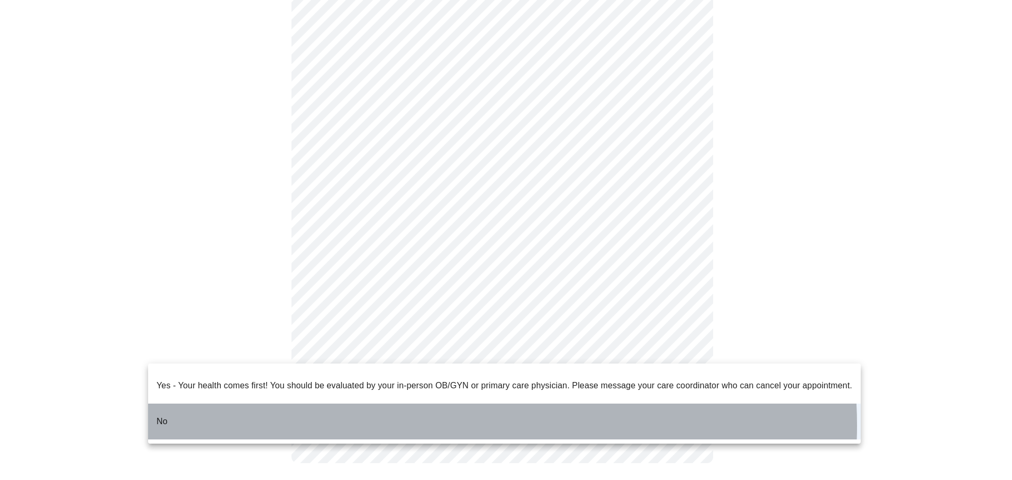
click at [451, 417] on li "No" at bounding box center [504, 422] width 712 height 36
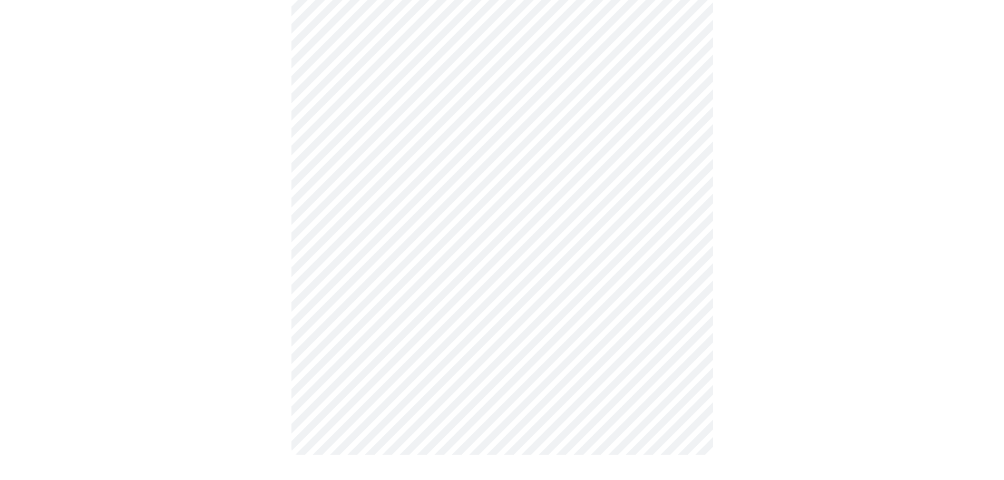
scroll to position [0, 0]
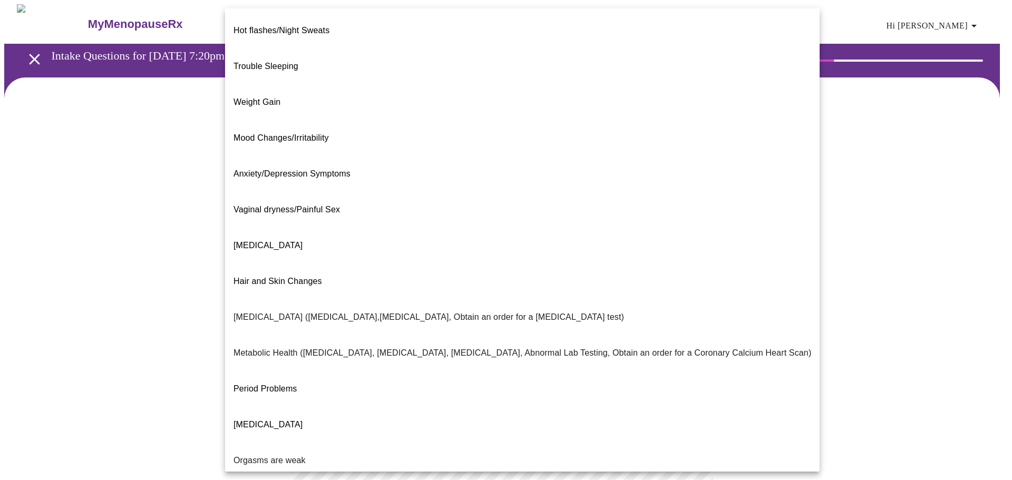
click at [694, 220] on body "MyMenopauseRx Appointments Messaging Labs Uploads Medications Community Refer a…" at bounding box center [505, 320] width 1003 height 633
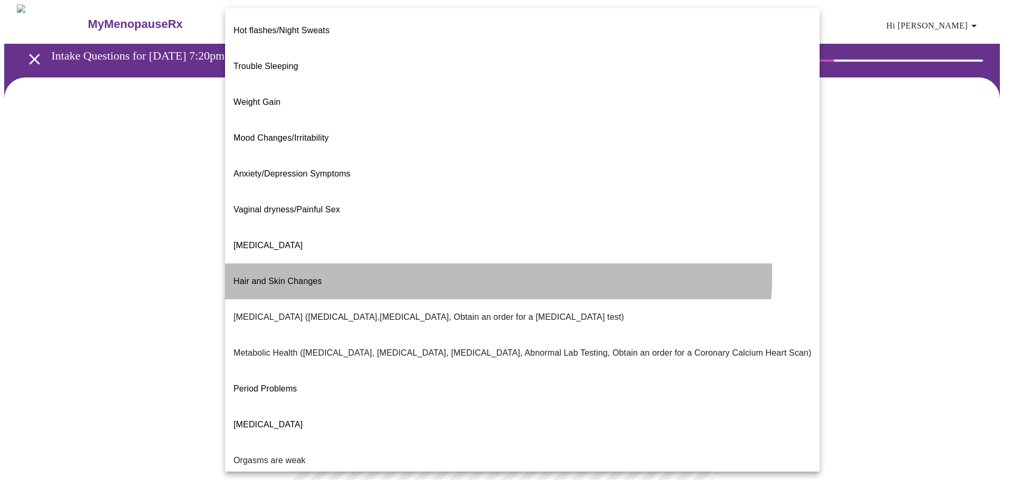
click at [389, 263] on li "Hair and Skin Changes" at bounding box center [522, 281] width 594 height 36
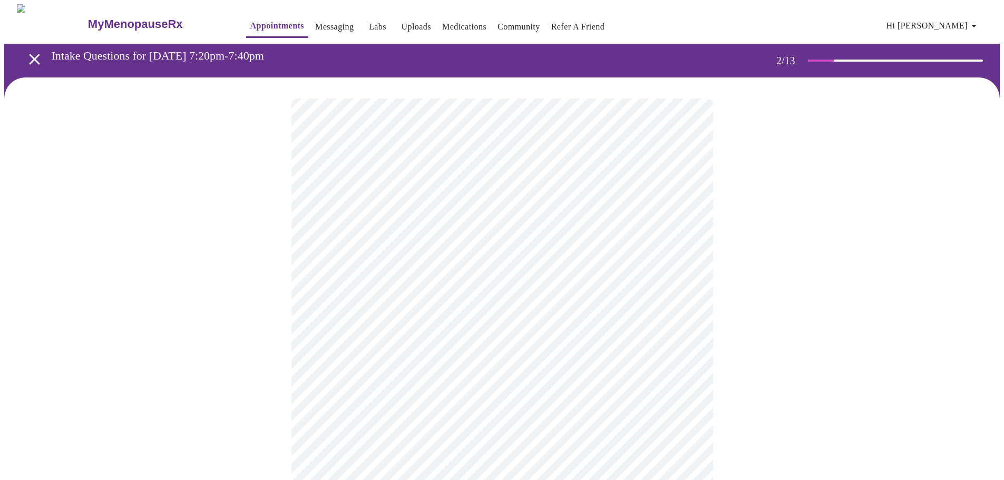
click at [204, 336] on div at bounding box center [501, 354] width 995 height 554
click at [837, 352] on div at bounding box center [501, 354] width 995 height 554
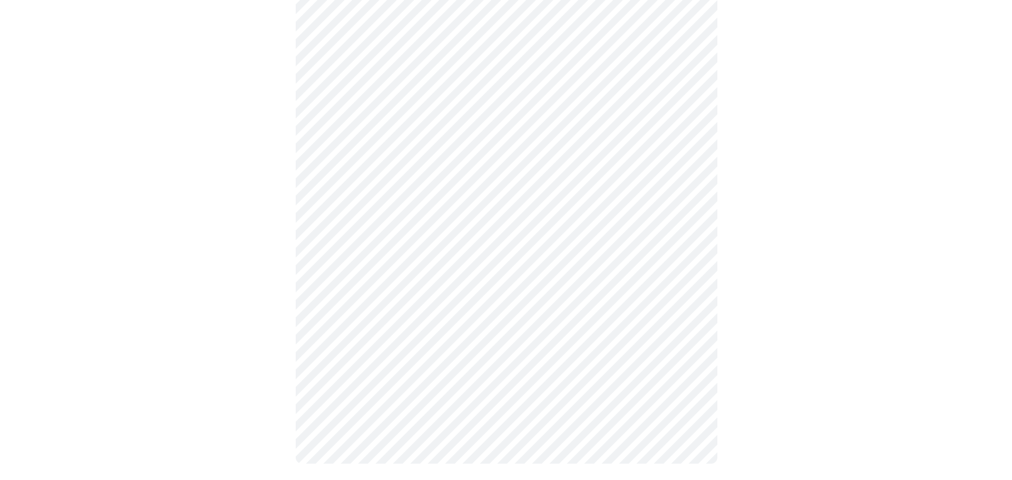
scroll to position [147, 0]
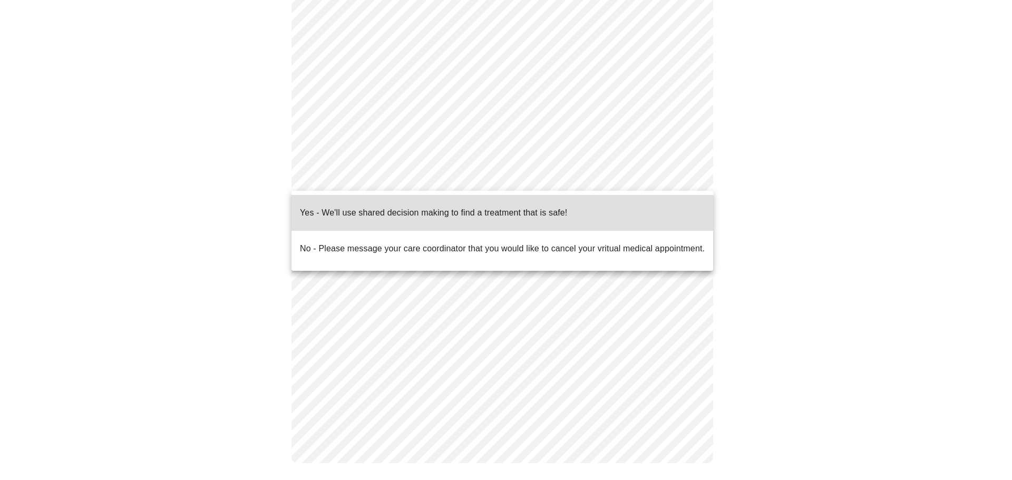
click at [690, 172] on body "MyMenopauseRx Appointments Messaging Labs Uploads Medications Community Refer a…" at bounding box center [505, 170] width 1003 height 627
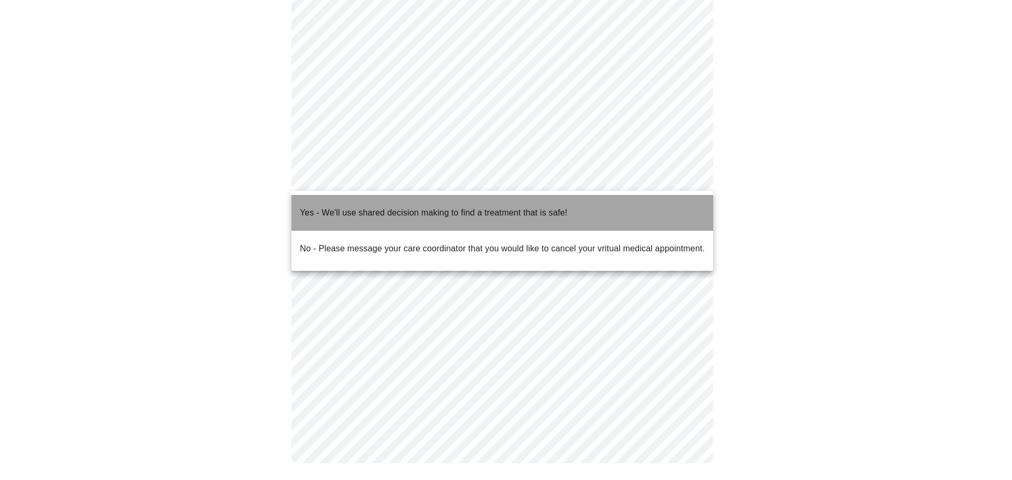
click at [620, 208] on li "Yes - We'll use shared decision making to find a treatment that is safe!" at bounding box center [501, 213] width 421 height 36
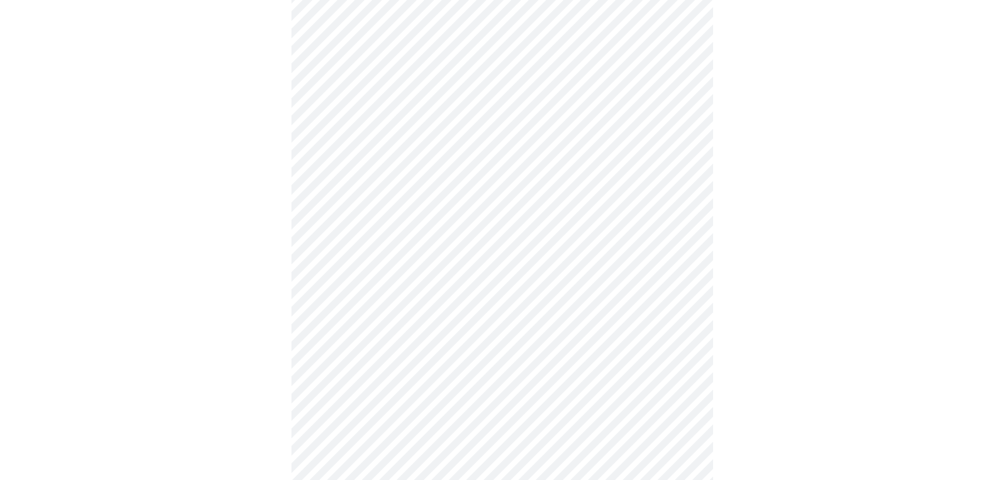
scroll to position [148, 0]
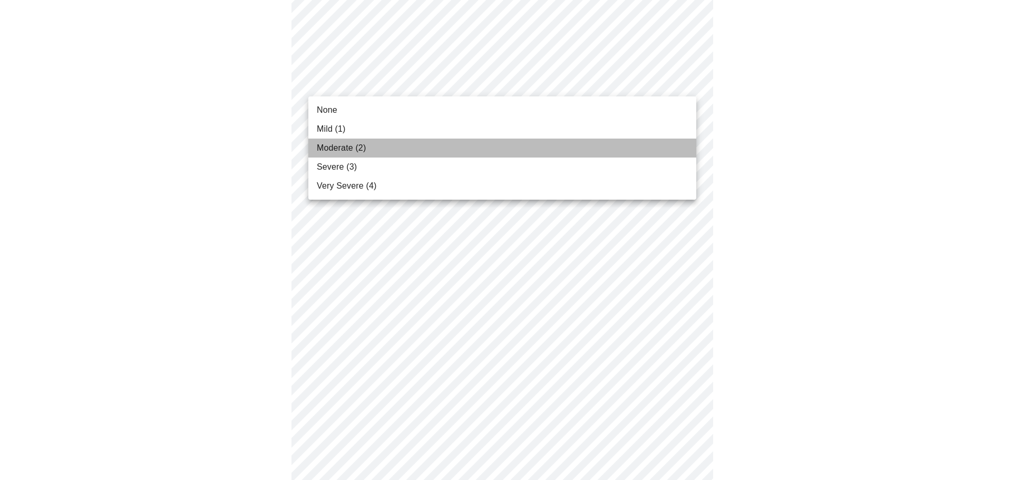
click at [599, 155] on li "Moderate (2)" at bounding box center [502, 148] width 388 height 19
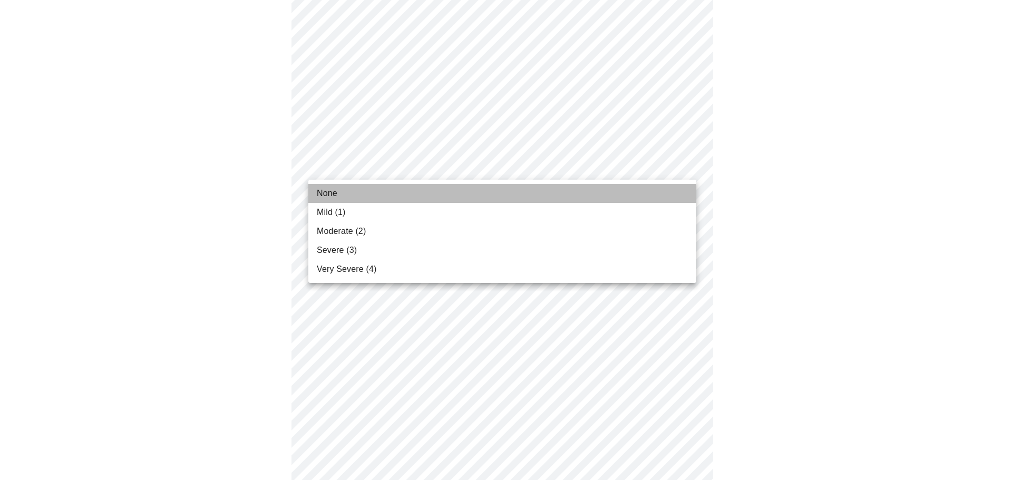
click at [618, 199] on li "None" at bounding box center [502, 193] width 388 height 19
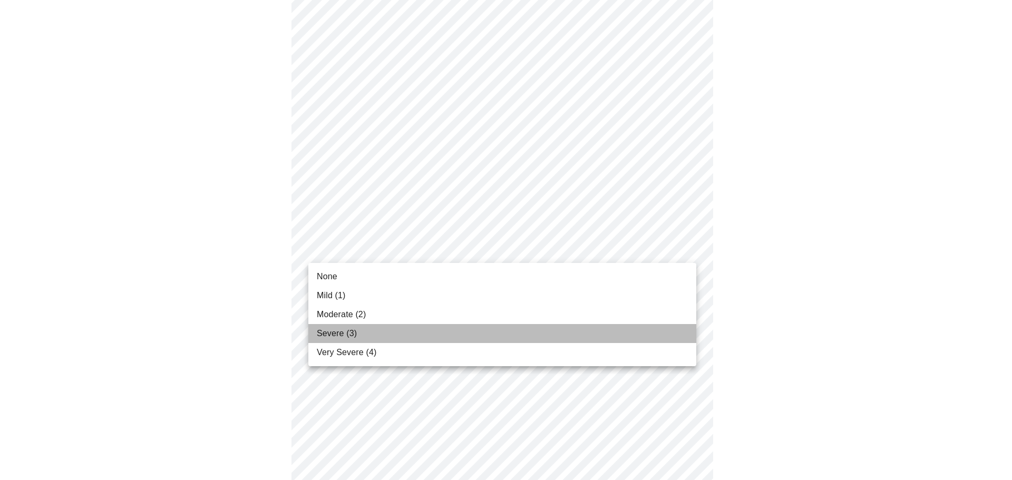
click at [611, 339] on li "Severe (3)" at bounding box center [502, 333] width 388 height 19
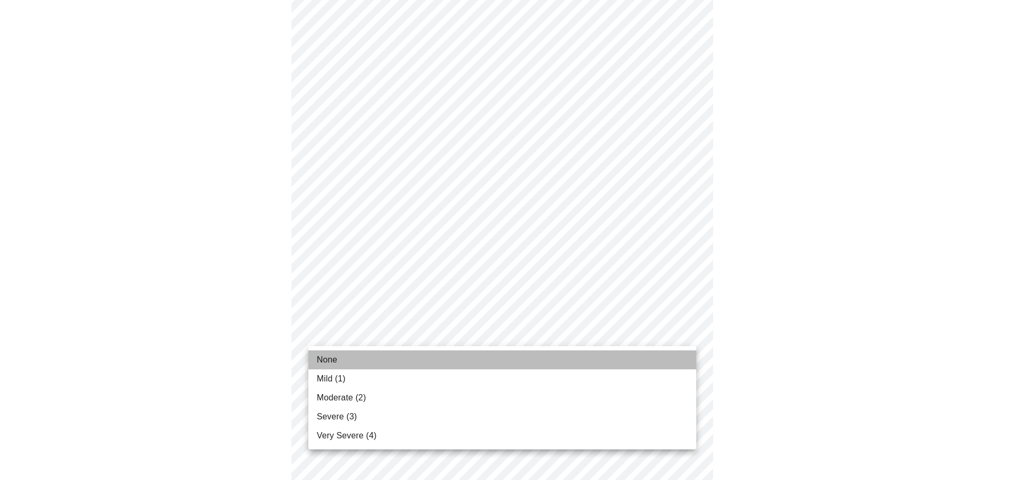
click at [619, 360] on li "None" at bounding box center [502, 359] width 388 height 19
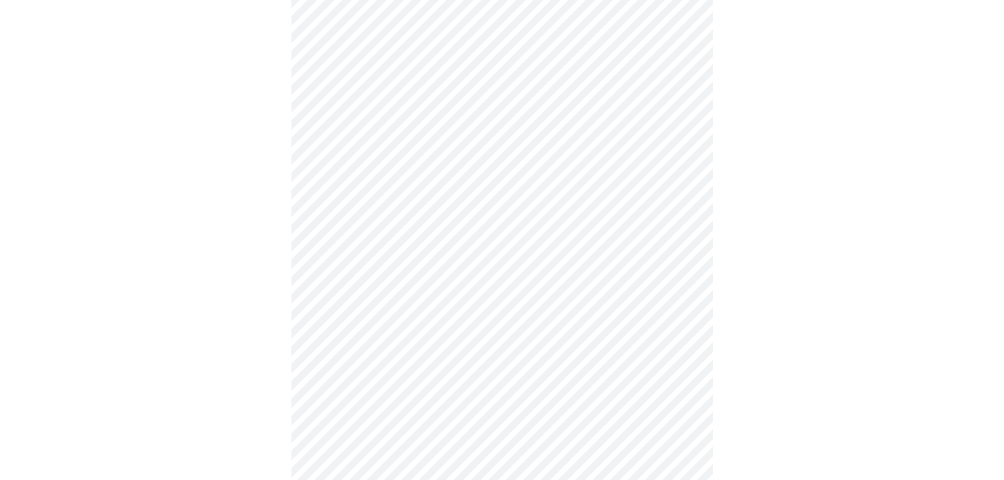
scroll to position [415, 0]
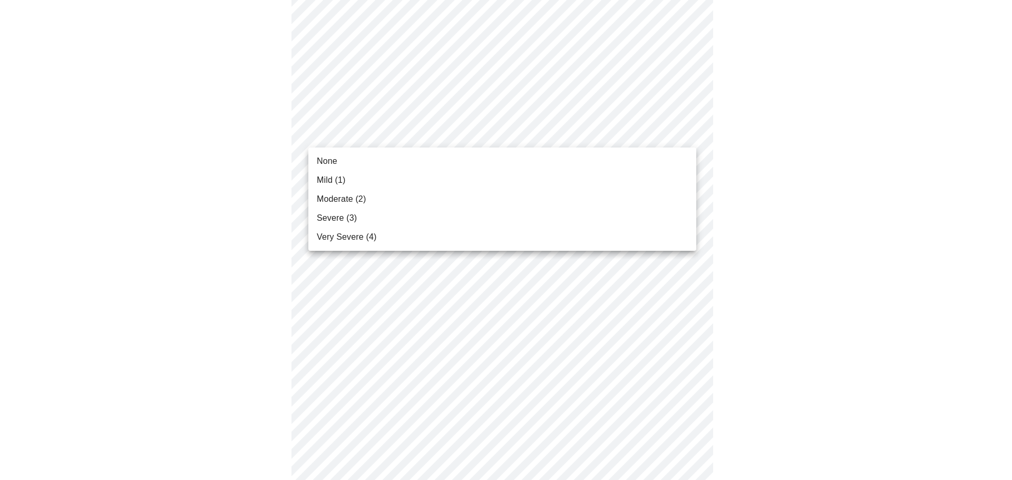
click at [664, 129] on body "MyMenopauseRx Appointments Messaging Labs Uploads Medications Community Refer a…" at bounding box center [505, 261] width 1003 height 1342
click at [627, 177] on li "Mild (1)" at bounding box center [502, 180] width 388 height 19
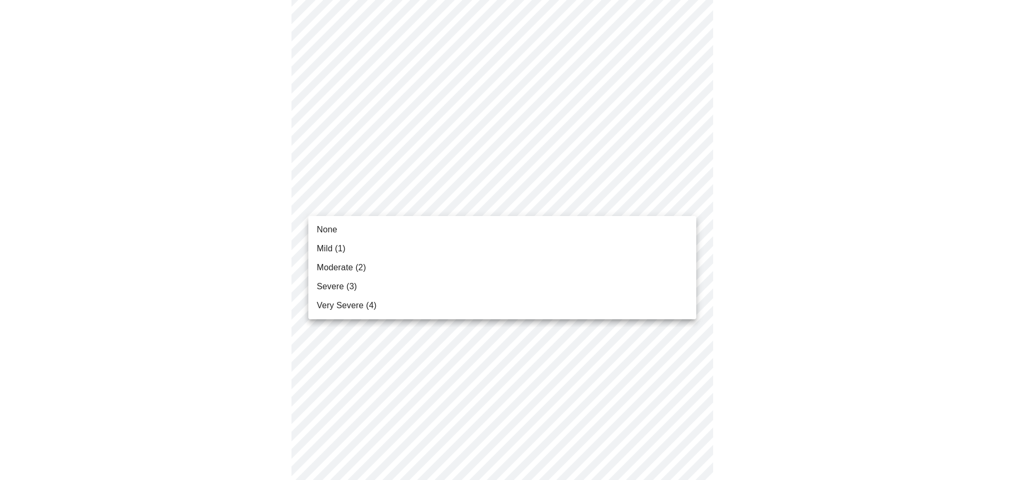
click at [645, 202] on body "MyMenopauseRx Appointments Messaging Labs Uploads Medications Community Refer a…" at bounding box center [505, 254] width 1003 height 1328
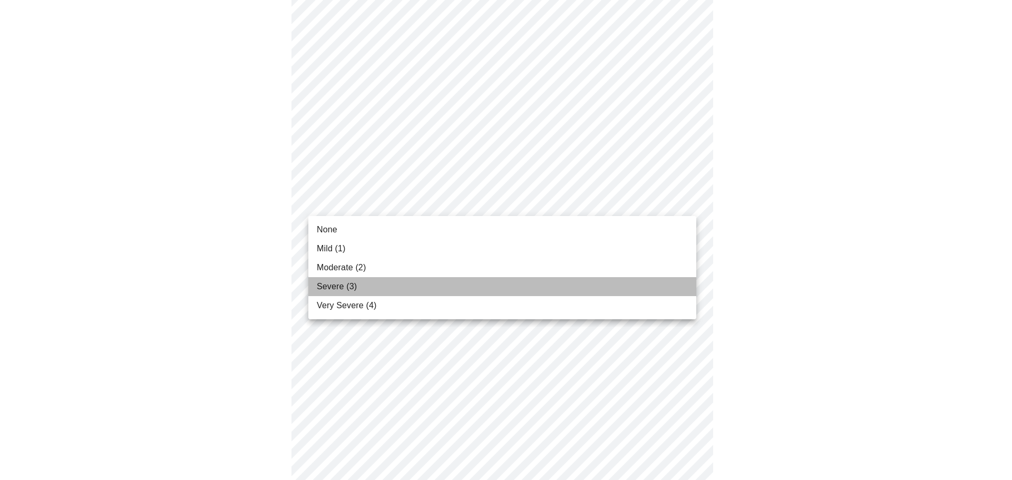
click at [580, 292] on li "Severe (3)" at bounding box center [502, 286] width 388 height 19
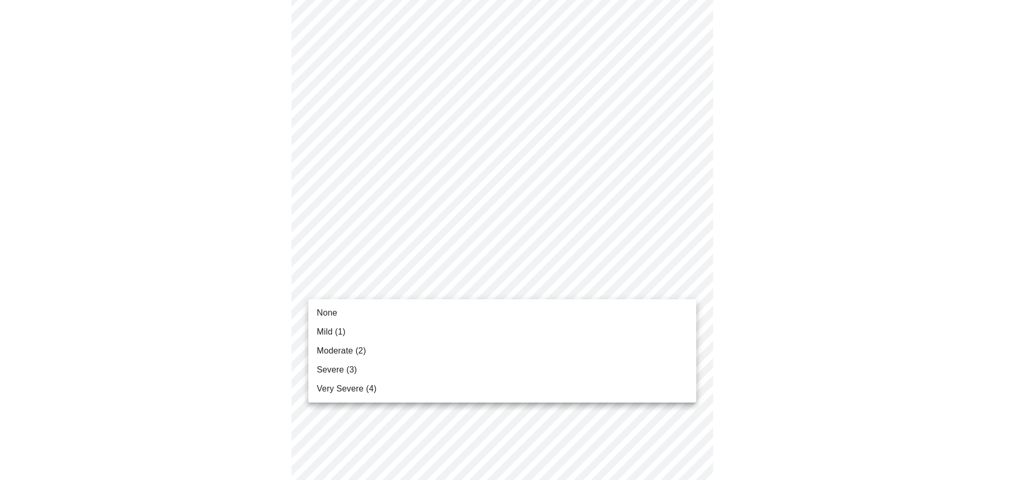
click at [580, 292] on body "MyMenopauseRx Appointments Messaging Labs Uploads Medications Community Refer a…" at bounding box center [505, 246] width 1003 height 1313
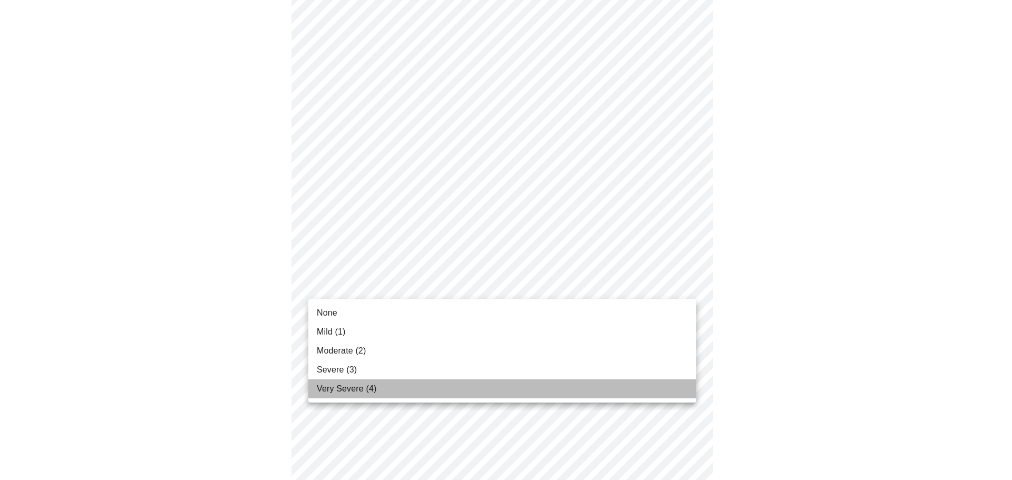
click at [527, 390] on li "Very Severe (4)" at bounding box center [502, 388] width 388 height 19
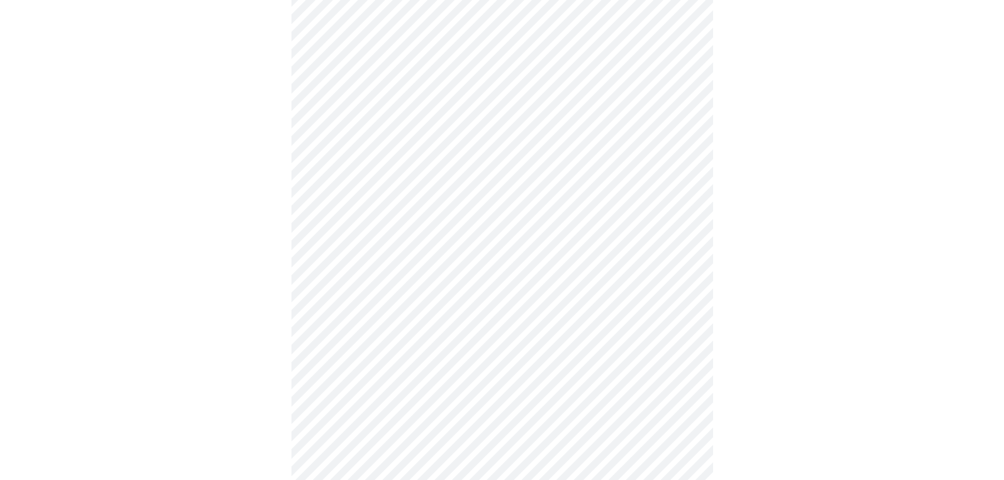
click at [757, 308] on div at bounding box center [501, 275] width 995 height 1225
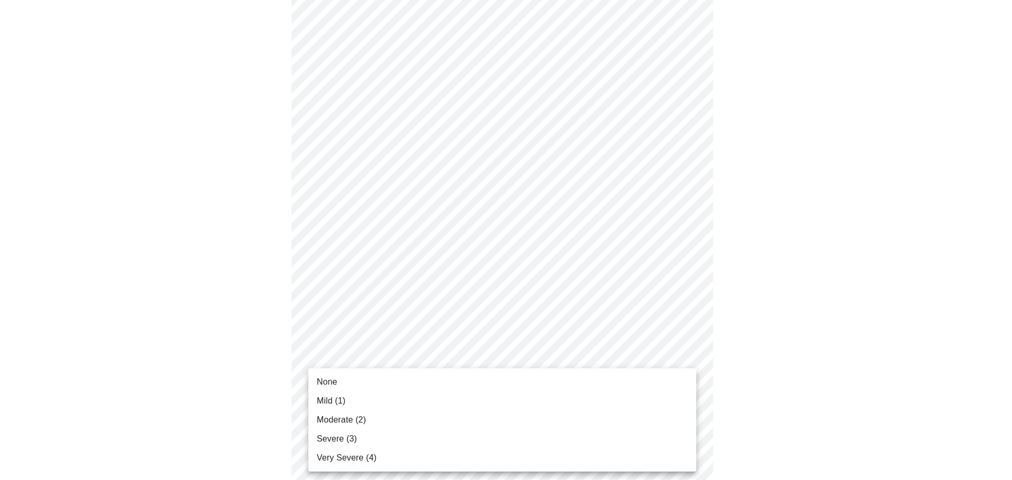
click at [668, 371] on body "MyMenopauseRx Appointments Messaging Labs Uploads Medications Community Refer a…" at bounding box center [505, 239] width 1003 height 1298
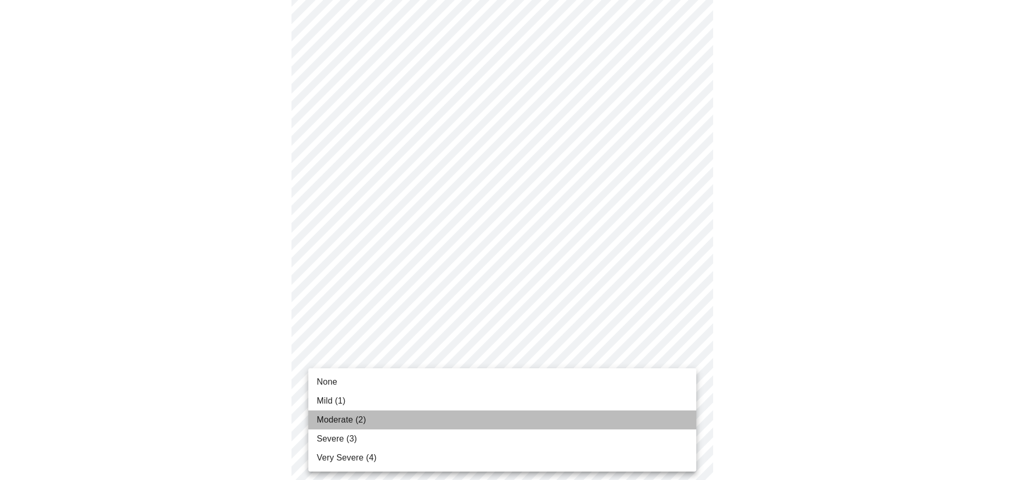
click at [575, 427] on li "Moderate (2)" at bounding box center [502, 419] width 388 height 19
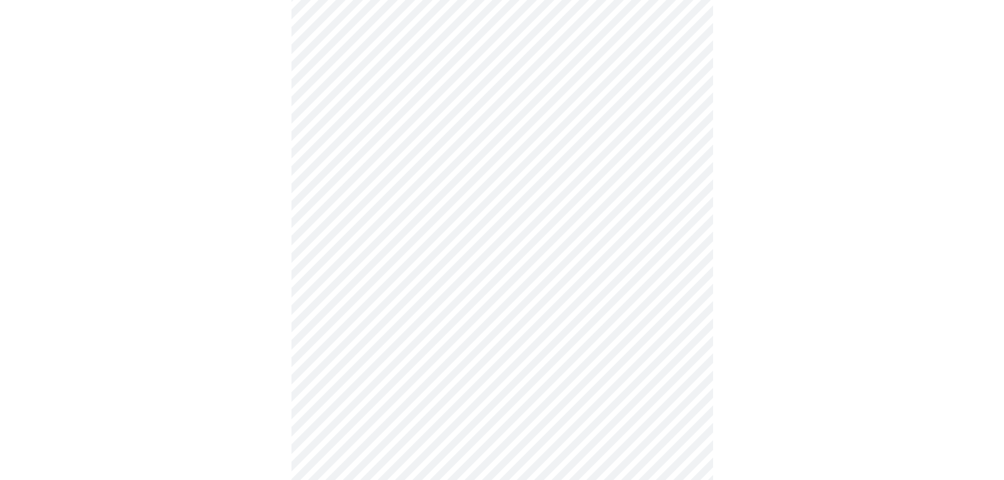
scroll to position [703, 0]
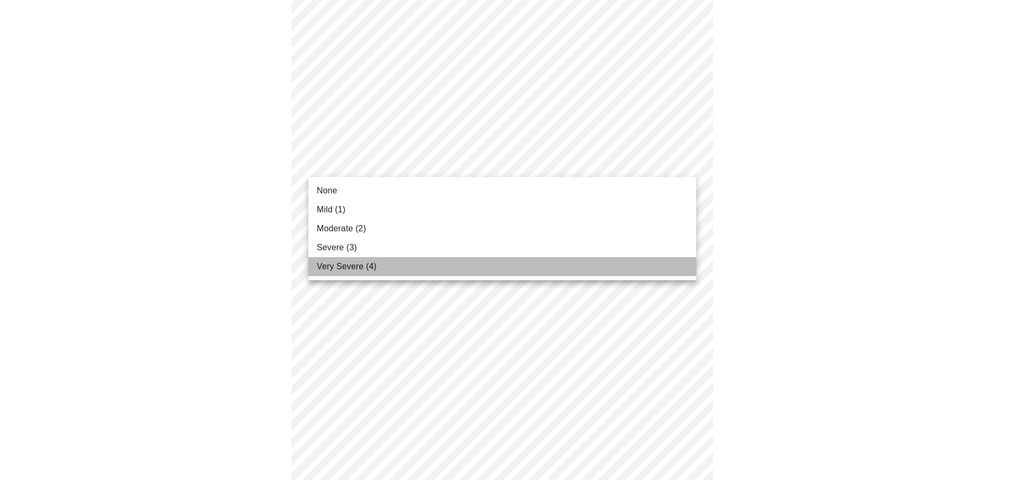
click at [587, 261] on li "Very Severe (4)" at bounding box center [502, 266] width 388 height 19
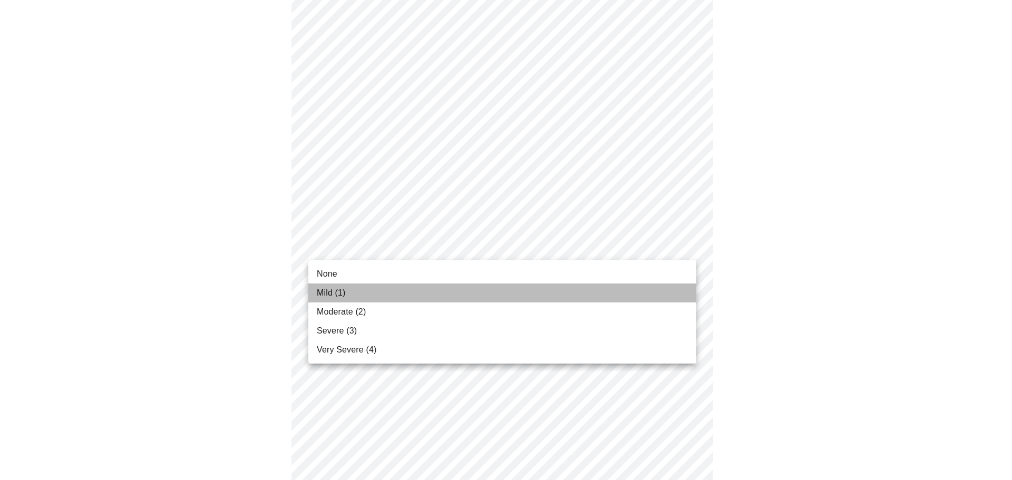
click at [584, 296] on li "Mild (1)" at bounding box center [502, 292] width 388 height 19
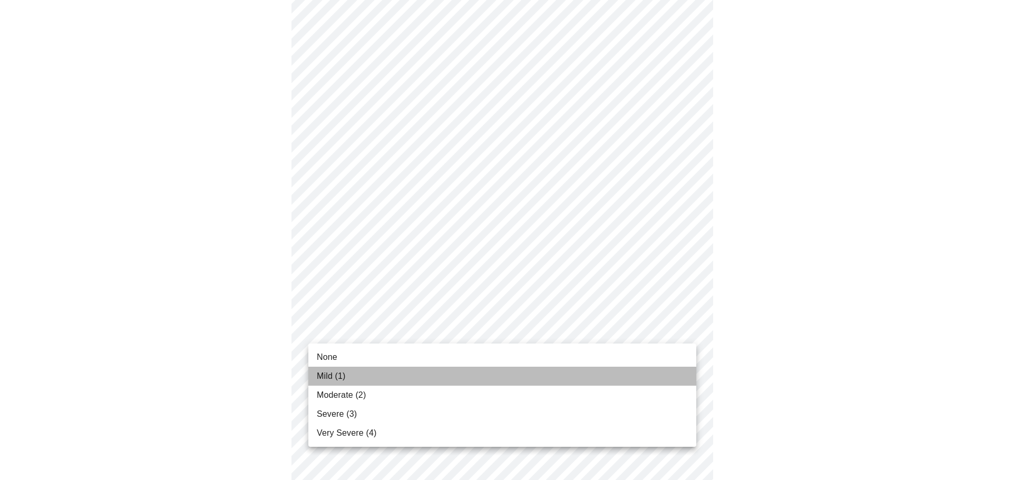
click at [610, 372] on li "Mild (1)" at bounding box center [502, 376] width 388 height 19
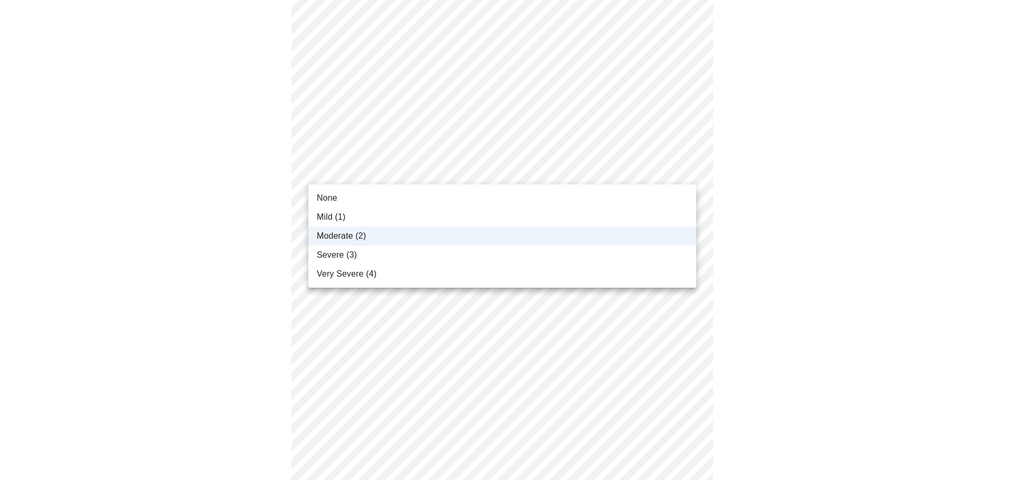
click at [678, 173] on body "MyMenopauseRx Appointments Messaging Labs Uploads Medications Community Refer a…" at bounding box center [505, 11] width 1003 height 1240
click at [601, 250] on li "Severe (3)" at bounding box center [502, 255] width 388 height 19
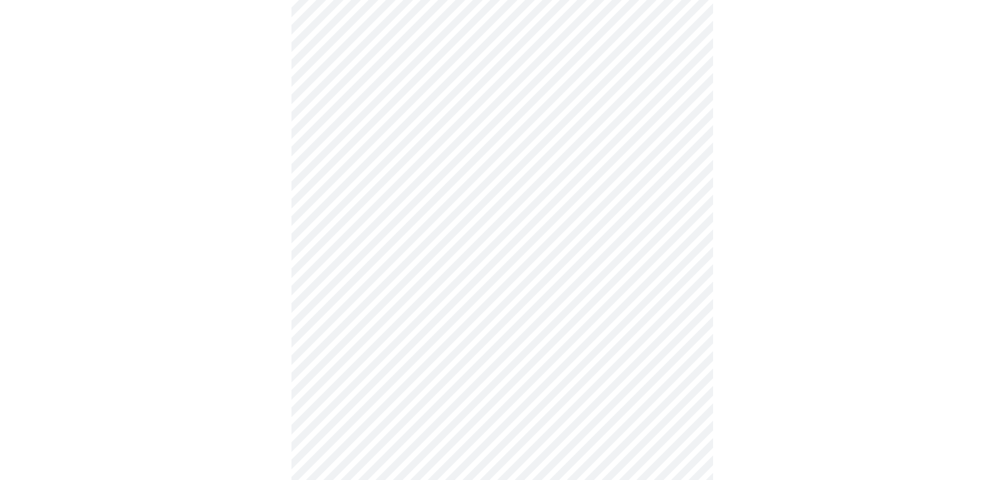
click at [863, 200] on div at bounding box center [501, 48] width 995 height 1166
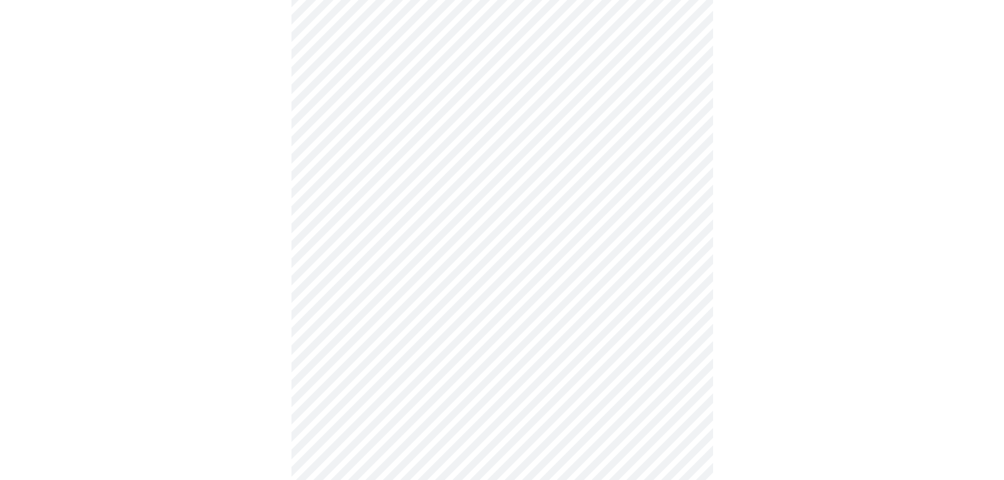
scroll to position [441, 0]
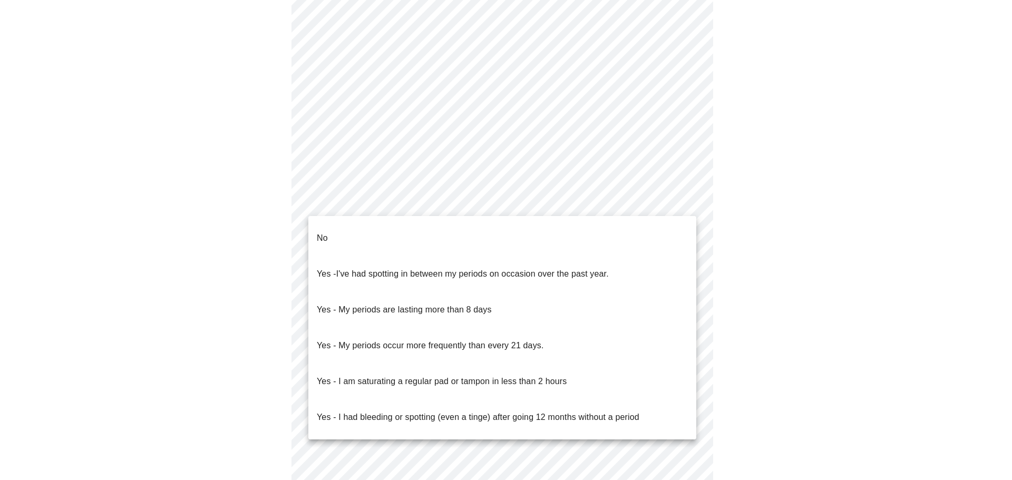
click at [685, 201] on body "MyMenopauseRx Appointments Messaging Labs Uploads Medications Community Refer a…" at bounding box center [505, 83] width 1003 height 1040
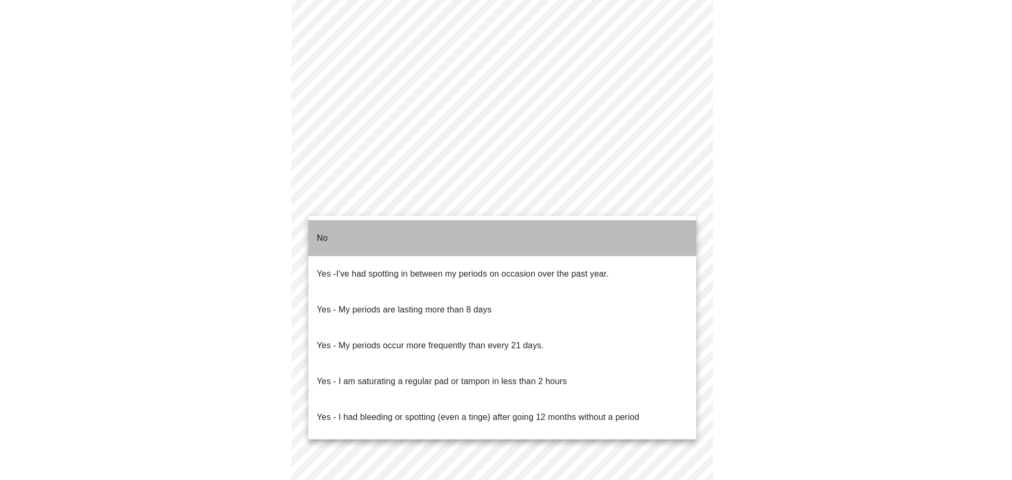
click at [639, 229] on li "No" at bounding box center [502, 238] width 388 height 36
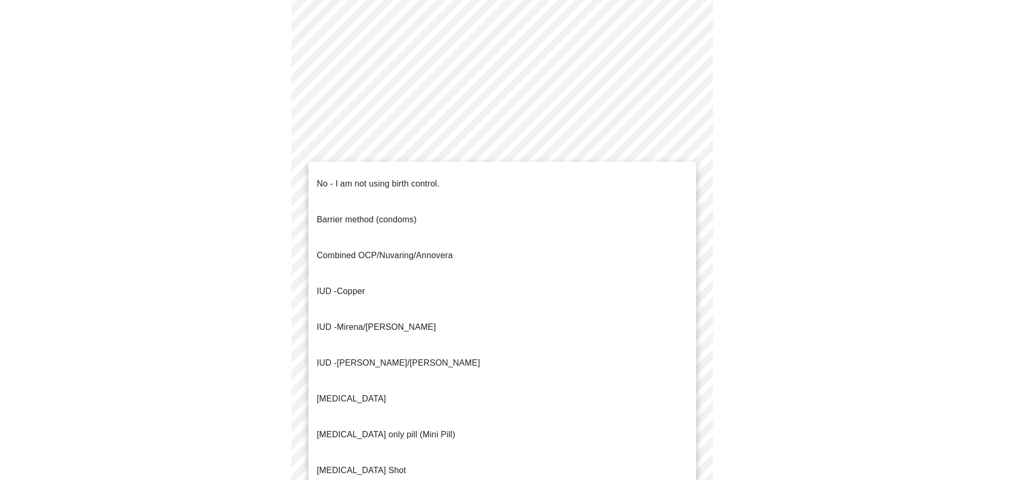
click at [624, 276] on body "MyMenopauseRx Appointments Messaging Labs Uploads Medications Community Refer a…" at bounding box center [505, 80] width 1003 height 1034
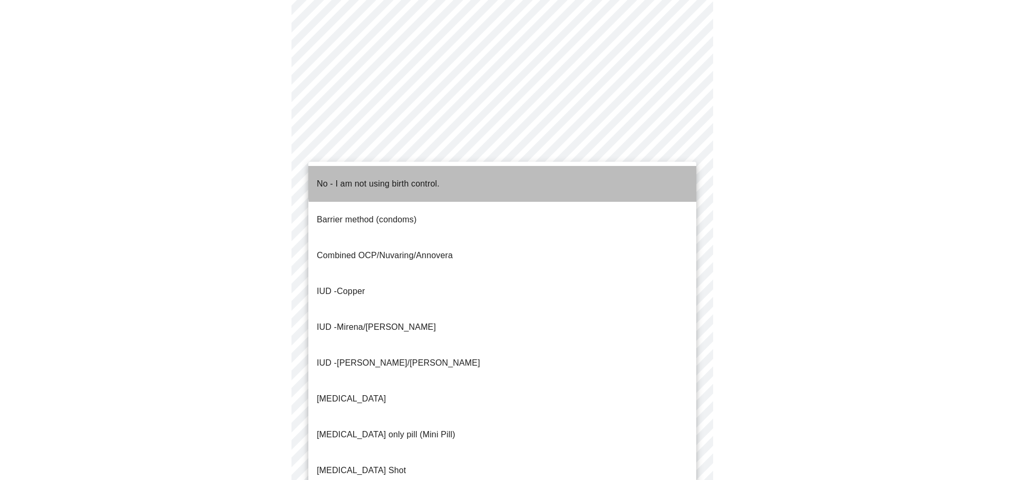
click at [567, 175] on li "No - I am not using birth control." at bounding box center [502, 184] width 388 height 36
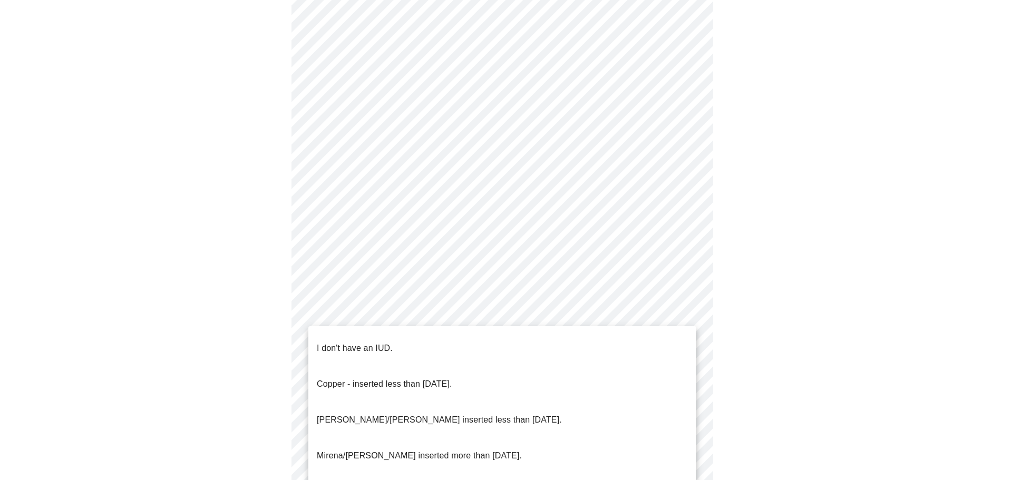
click at [655, 354] on body "MyMenopauseRx Appointments Messaging Labs Uploads Medications Community Refer a…" at bounding box center [505, 76] width 1003 height 1027
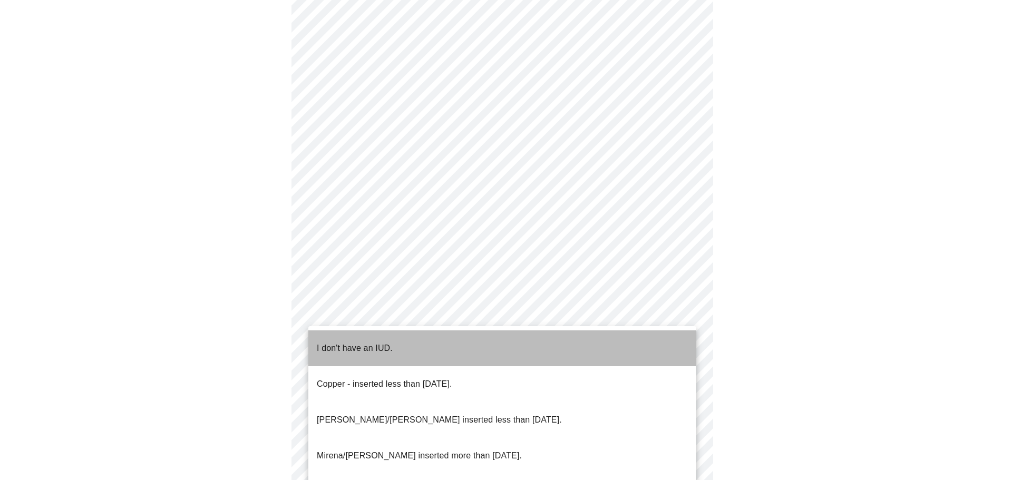
click at [603, 342] on li "I don't have an IUD." at bounding box center [502, 348] width 388 height 36
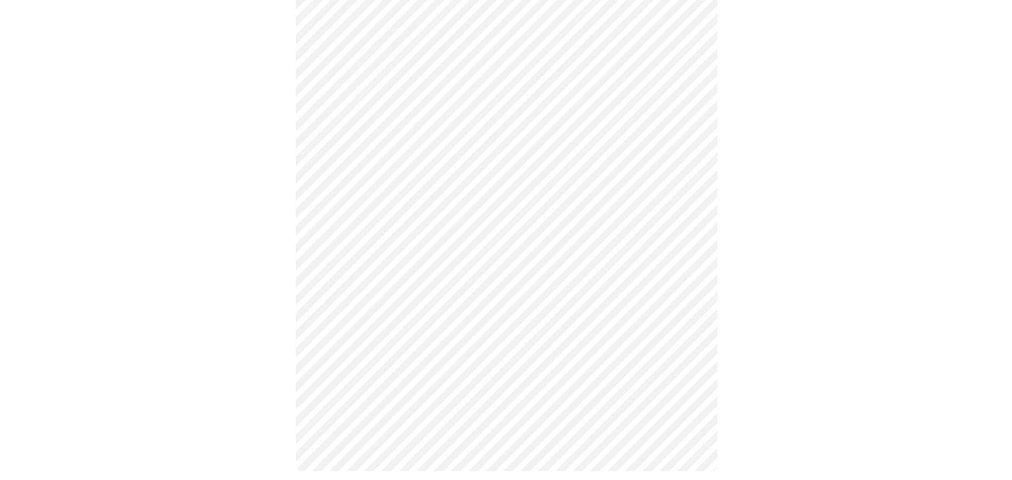
scroll to position [541, 0]
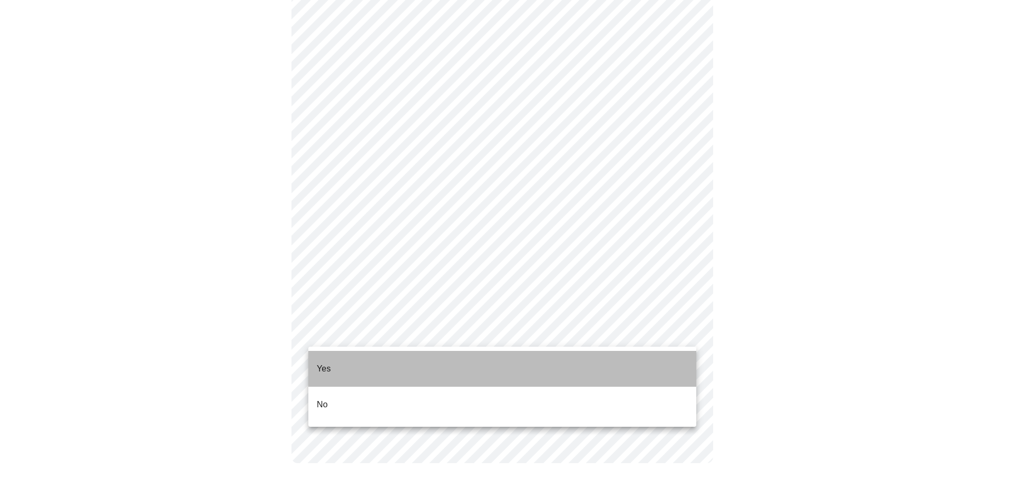
click at [596, 369] on li "Yes" at bounding box center [502, 369] width 388 height 36
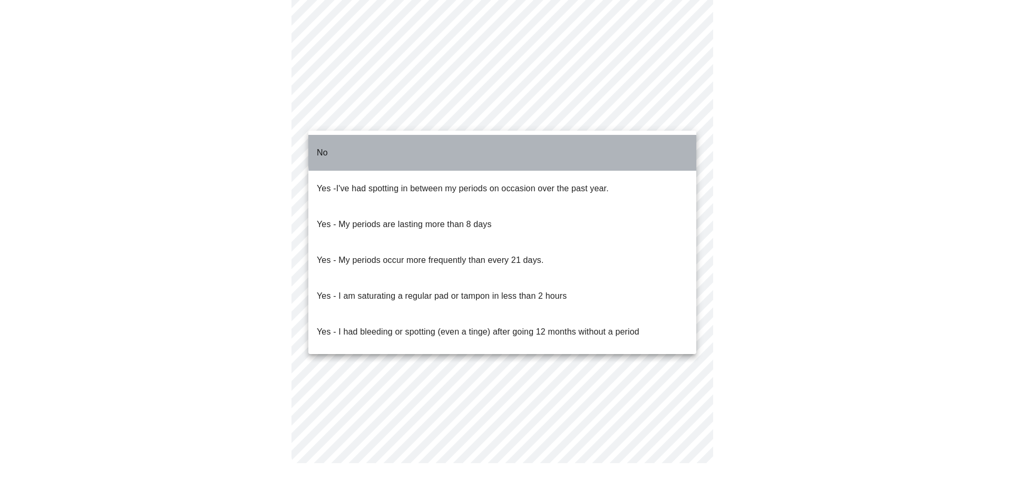
click at [650, 140] on li "No" at bounding box center [502, 153] width 388 height 36
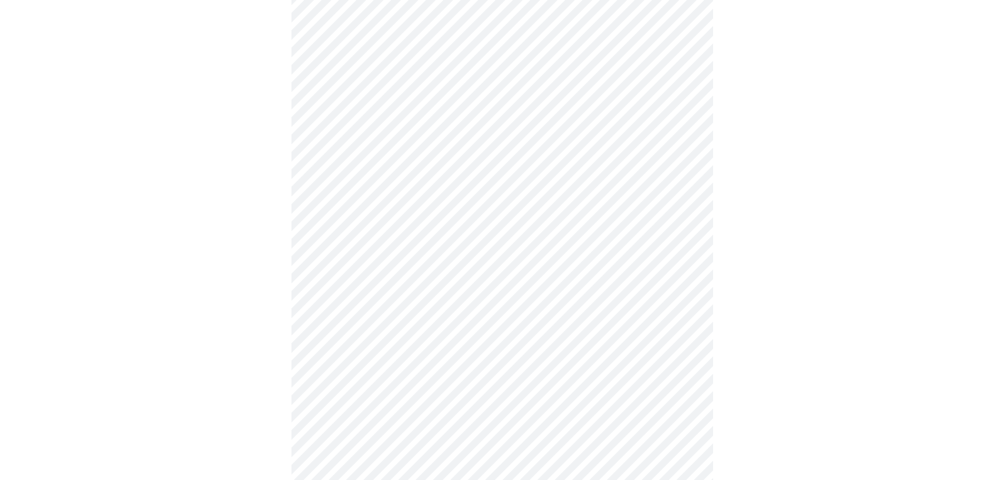
scroll to position [191, 0]
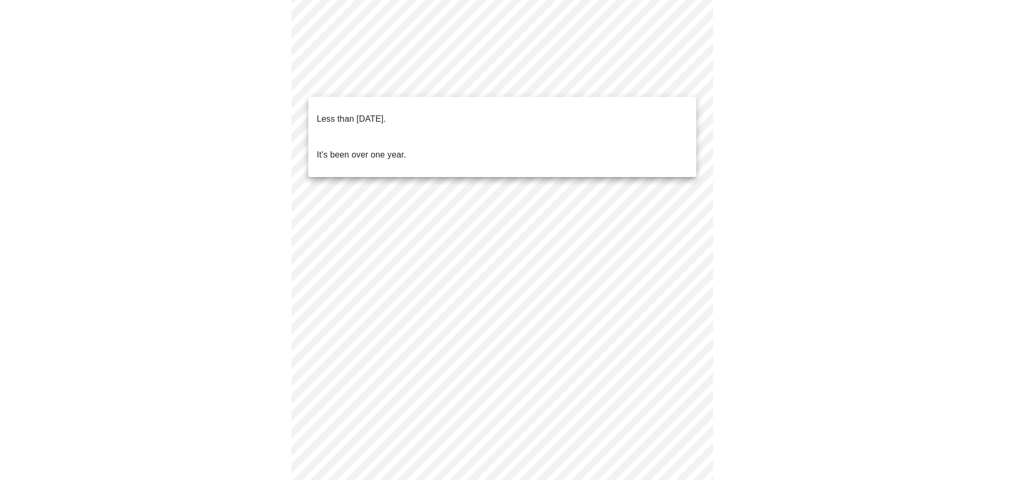
click at [688, 89] on body "MyMenopauseRx Appointments Messaging Labs Uploads Medications Community Refer a…" at bounding box center [505, 240] width 1003 height 854
click at [597, 106] on li "Less than [DATE]." at bounding box center [502, 119] width 388 height 36
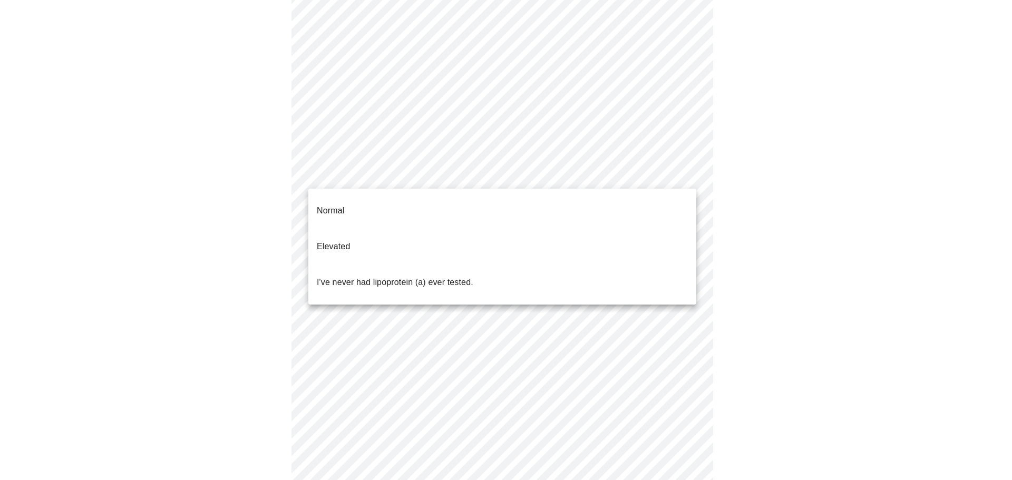
click at [626, 173] on body "MyMenopauseRx Appointments Messaging Labs Uploads Medications Community Refer a…" at bounding box center [505, 236] width 1003 height 847
click at [830, 160] on div at bounding box center [506, 240] width 1012 height 480
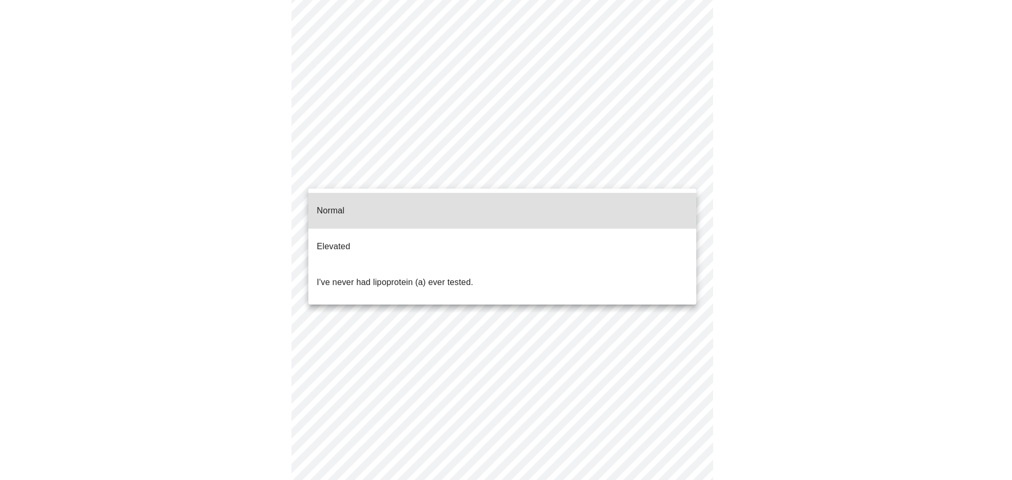
click at [683, 170] on body "MyMenopauseRx Appointments Messaging Labs Uploads Medications Community Refer a…" at bounding box center [505, 225] width 1003 height 825
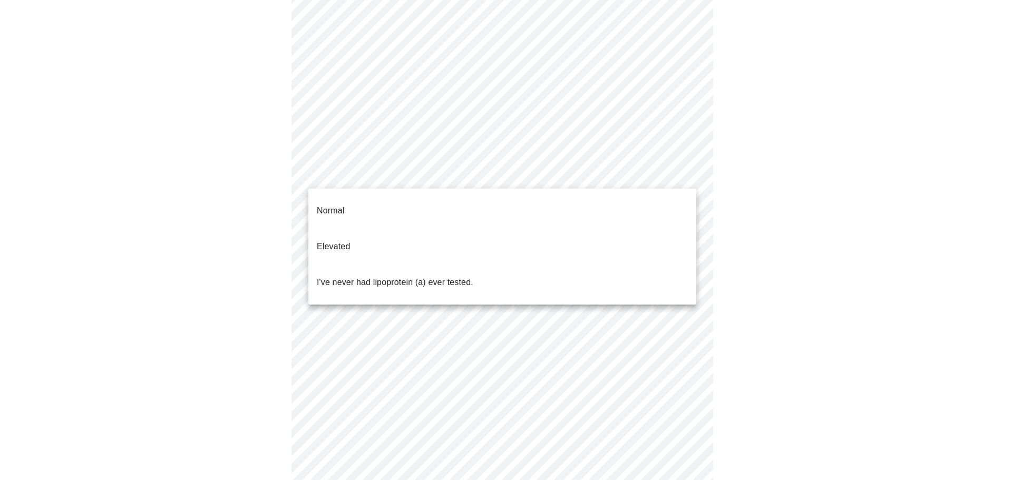
click at [673, 192] on ul "Normal Elevated I've never had lipoprotein (a) ever tested." at bounding box center [502, 247] width 388 height 116
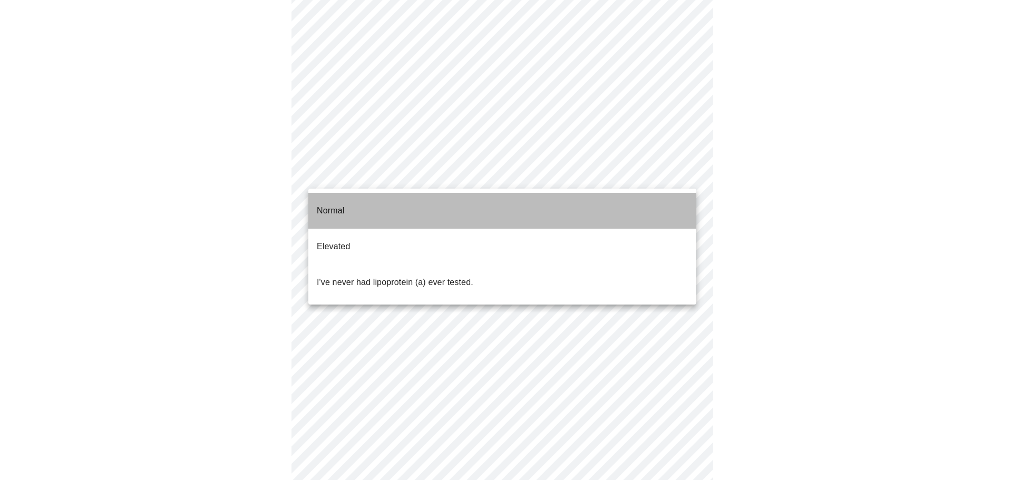
click at [377, 202] on li "Normal" at bounding box center [502, 211] width 388 height 36
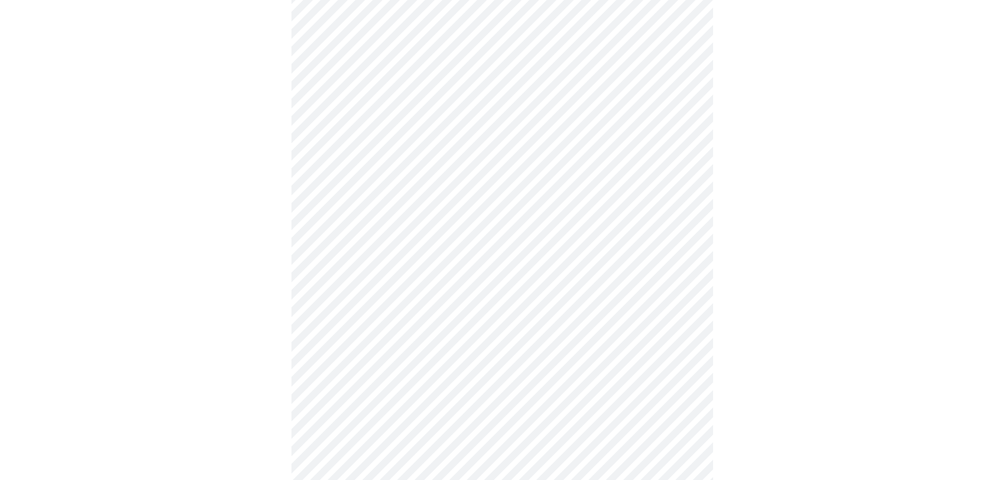
click at [898, 285] on div at bounding box center [501, 258] width 995 height 745
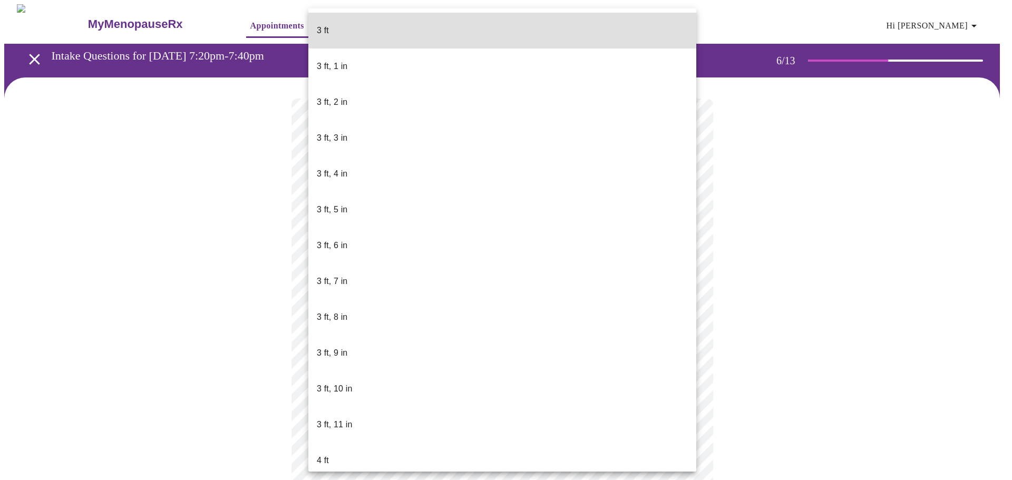
click at [587, 307] on body "MyMenopauseRx Appointments Messaging Labs Uploads Medications Community Refer a…" at bounding box center [505, 285] width 1003 height 563
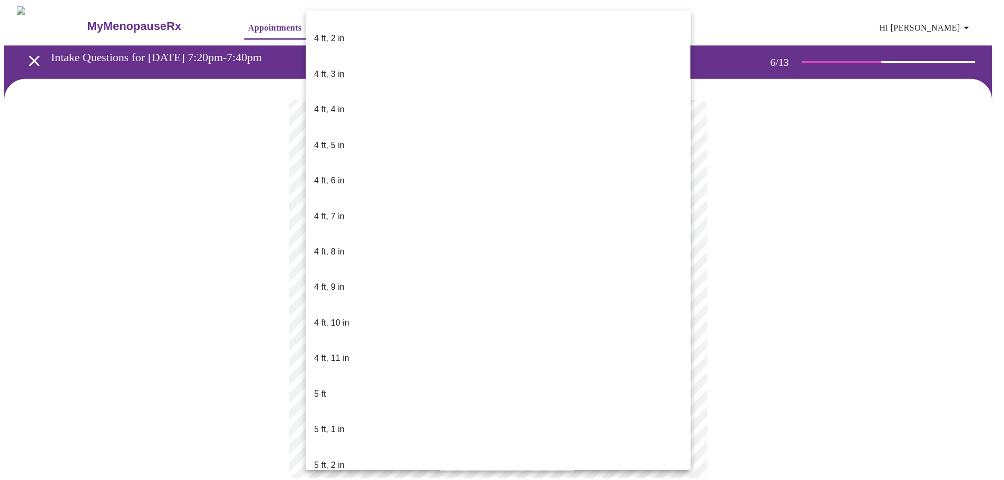
scroll to position [498, 0]
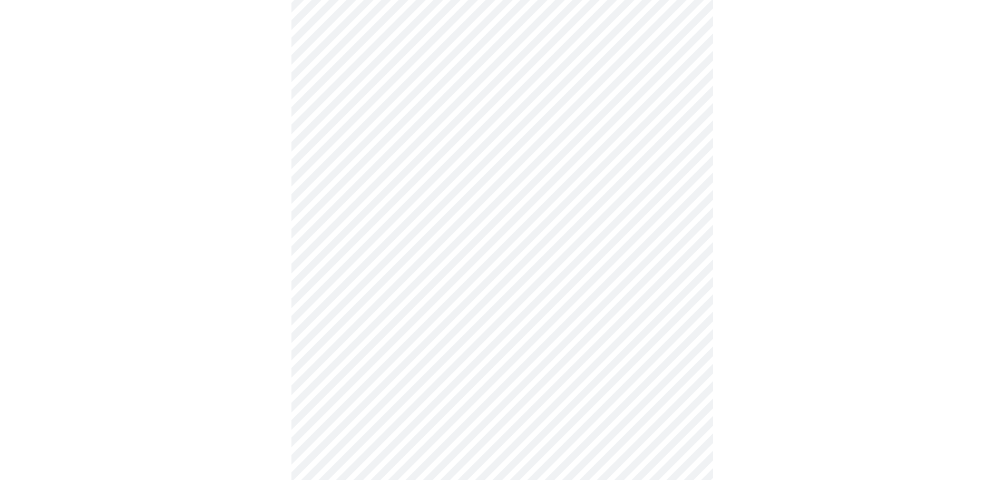
scroll to position [2684, 0]
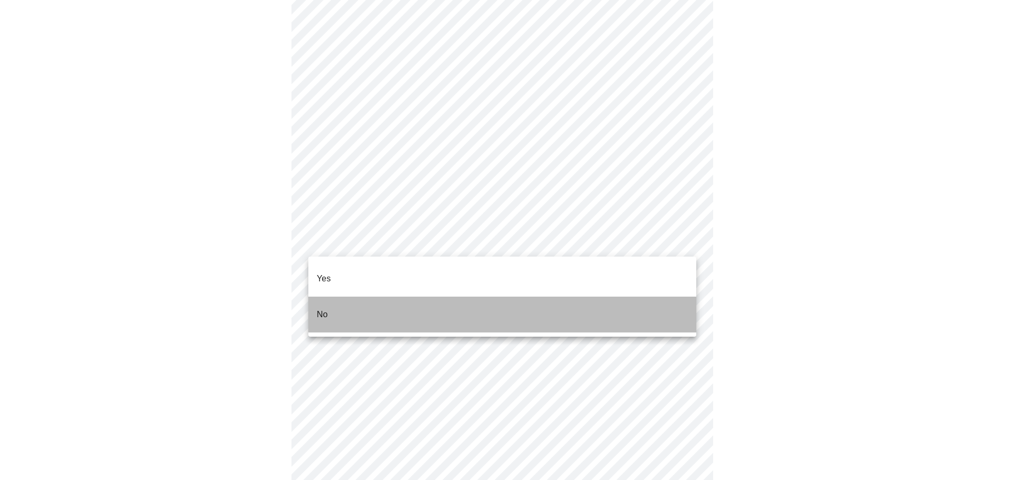
click at [619, 301] on li "No" at bounding box center [502, 315] width 388 height 36
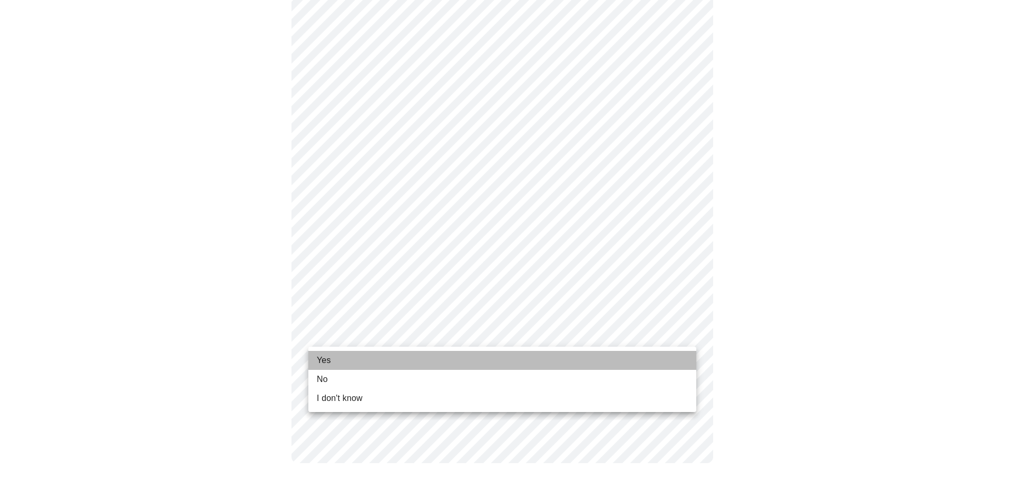
click at [660, 357] on li "Yes" at bounding box center [502, 360] width 388 height 19
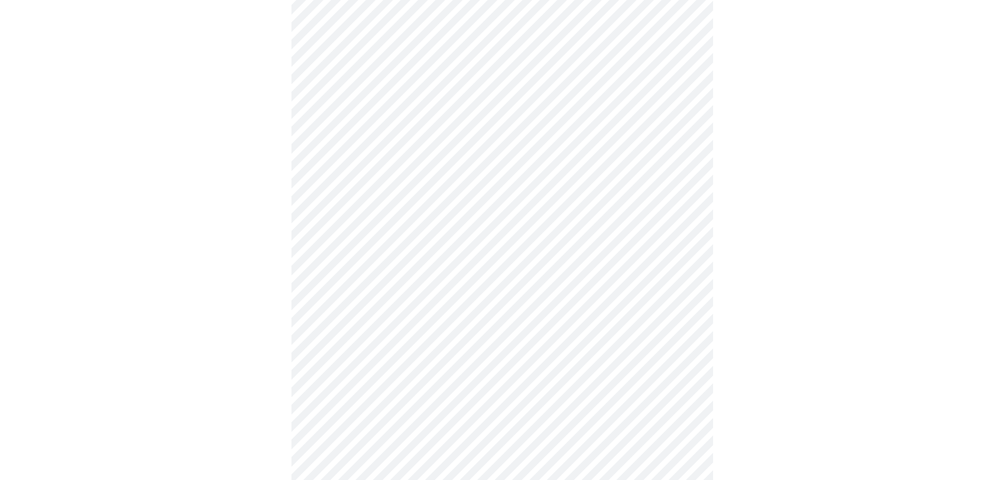
scroll to position [0, 0]
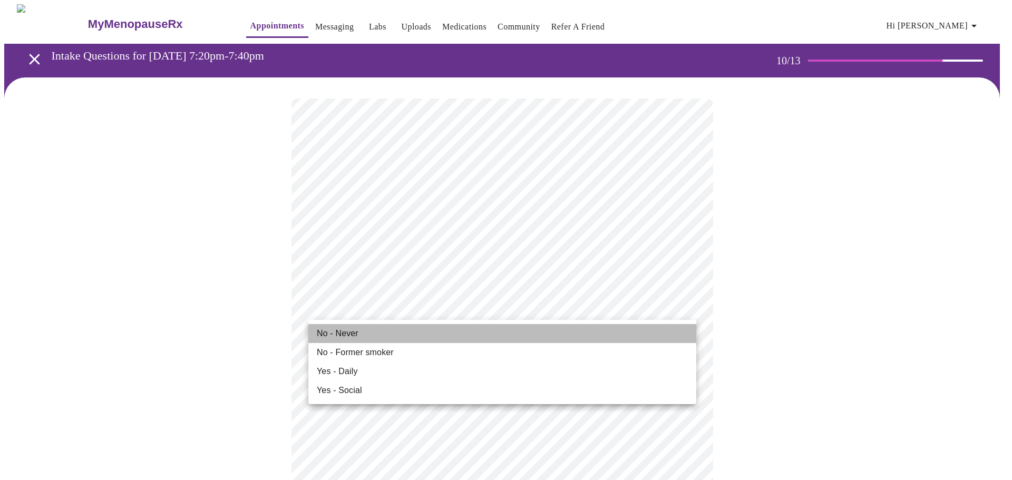
click at [419, 336] on li "No - Never" at bounding box center [502, 333] width 388 height 19
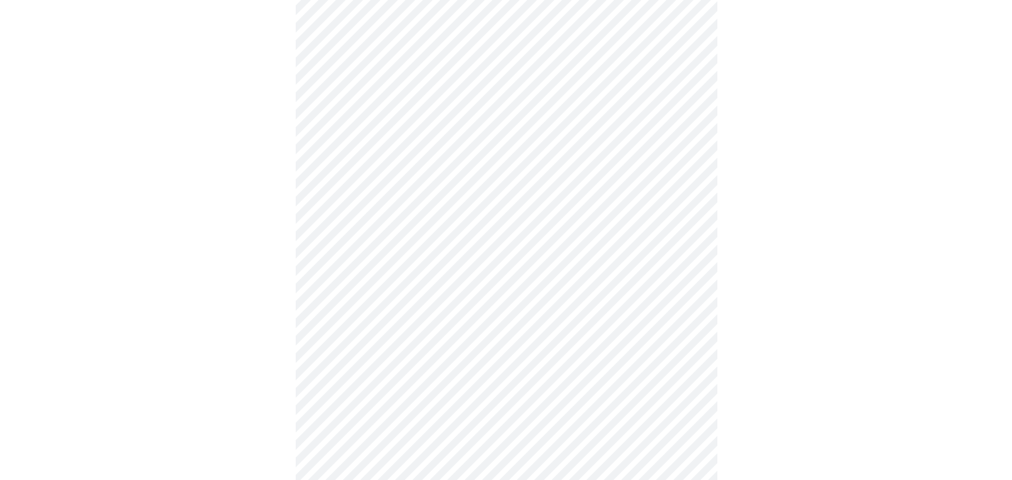
scroll to position [900, 0]
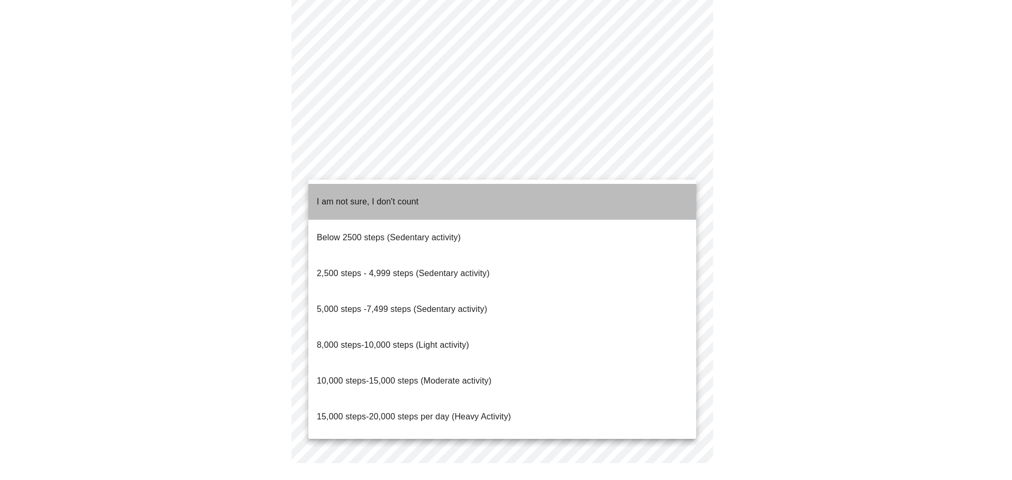
click at [668, 197] on li "I am not sure, I don't count" at bounding box center [502, 202] width 388 height 36
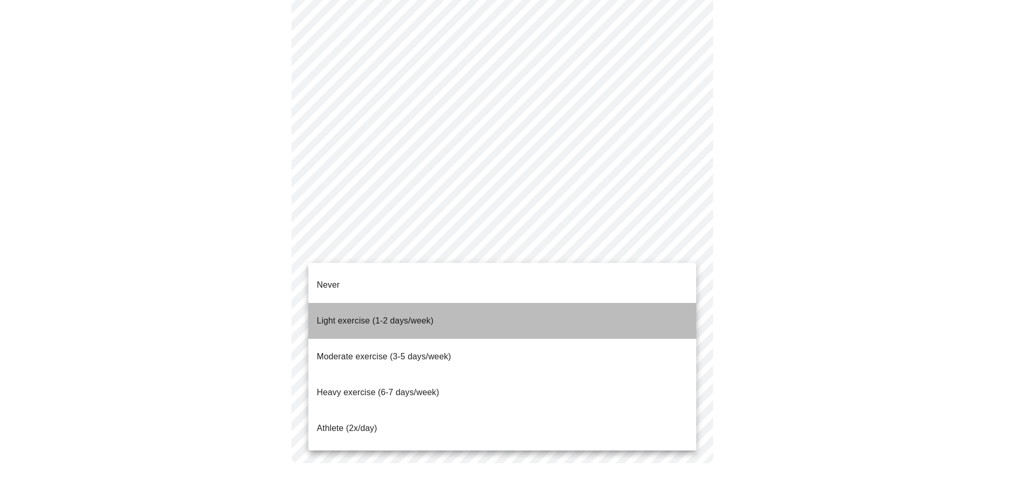
click at [660, 304] on li "Light exercise (1-2 days/week)" at bounding box center [502, 321] width 388 height 36
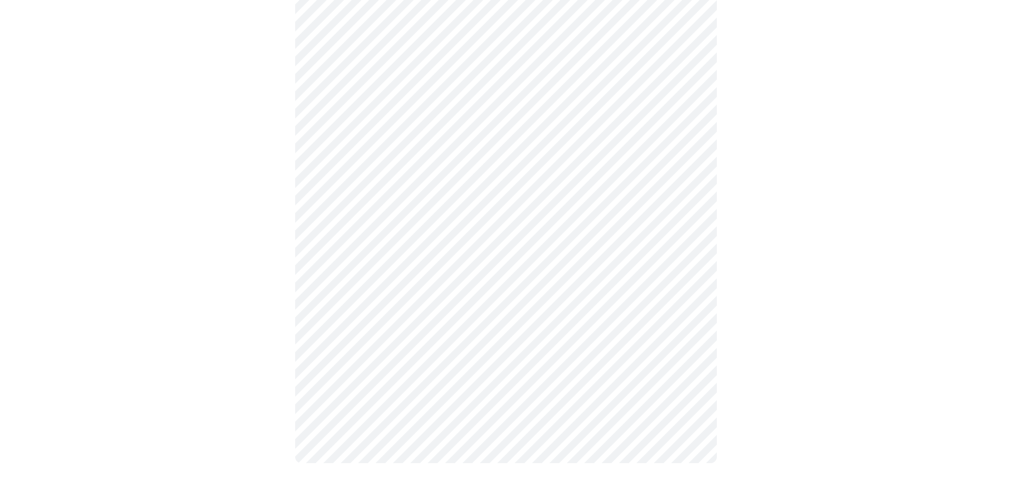
scroll to position [888, 0]
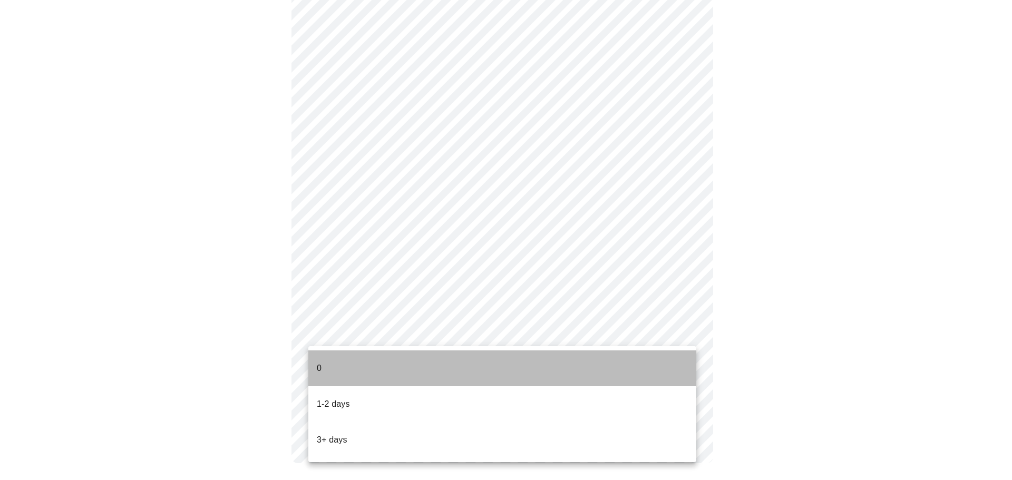
click at [642, 361] on li "0" at bounding box center [502, 368] width 388 height 36
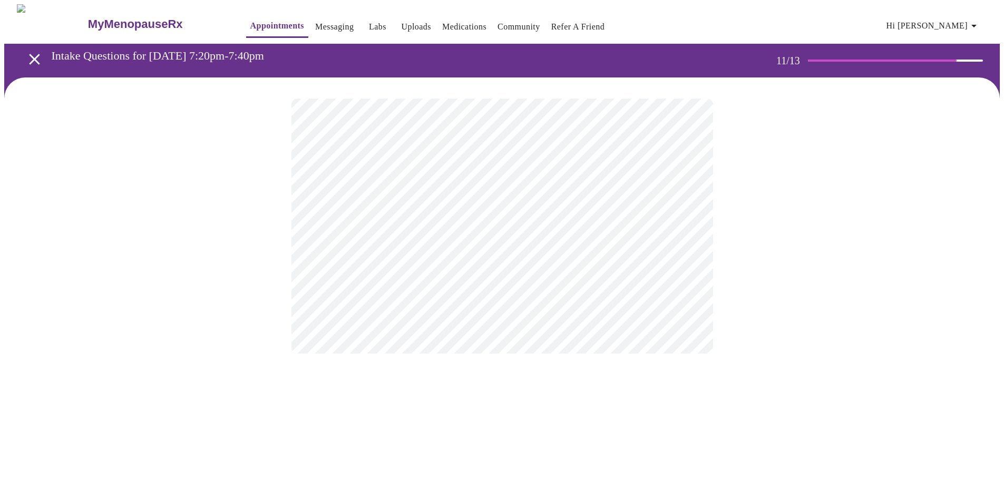
scroll to position [0, 0]
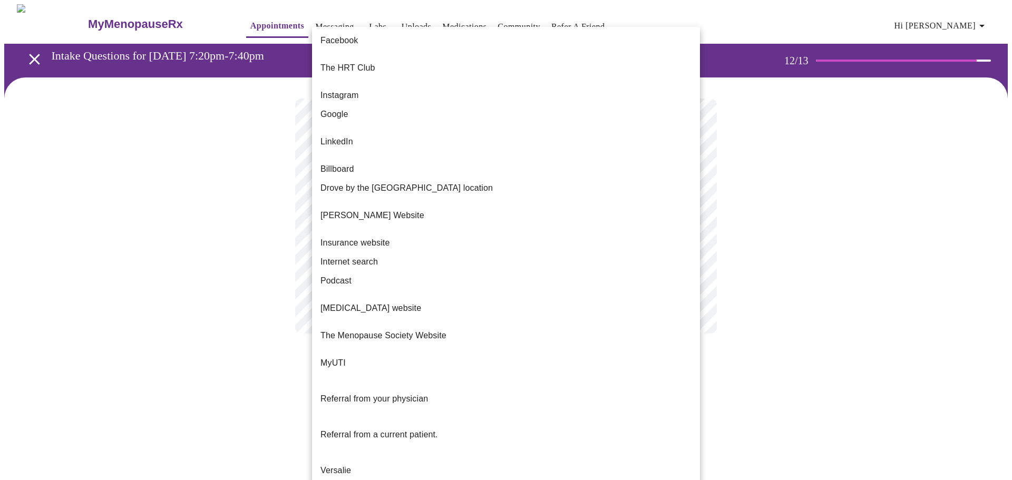
click at [668, 223] on body "MyMenopauseRx Appointments Messaging Labs Uploads Medications Community Refer a…" at bounding box center [505, 179] width 1003 height 350
click at [792, 174] on div at bounding box center [506, 240] width 1012 height 480
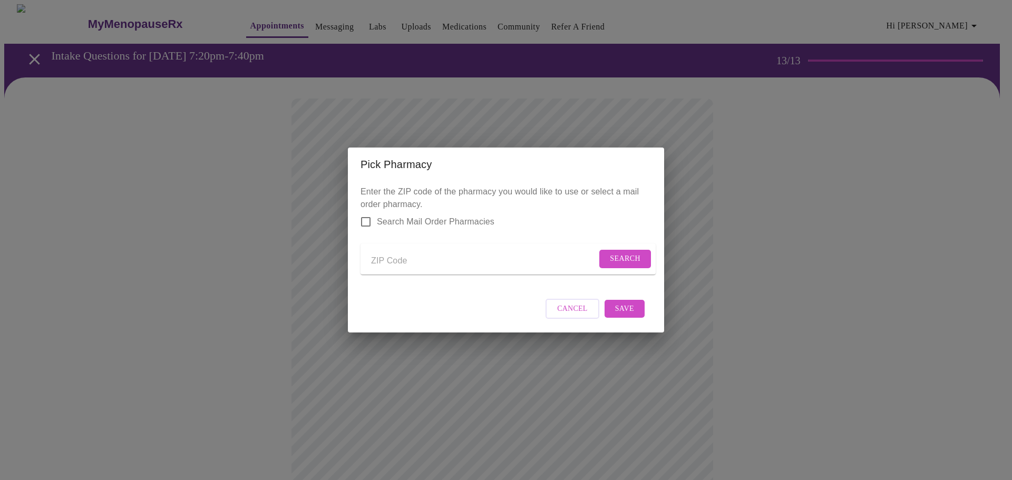
click at [386, 257] on input "Send a message to your care team" at bounding box center [483, 260] width 225 height 17
type input "1"
click at [370, 217] on input "Search Mail Order Pharmacies" at bounding box center [366, 222] width 22 height 22
checkbox input "true"
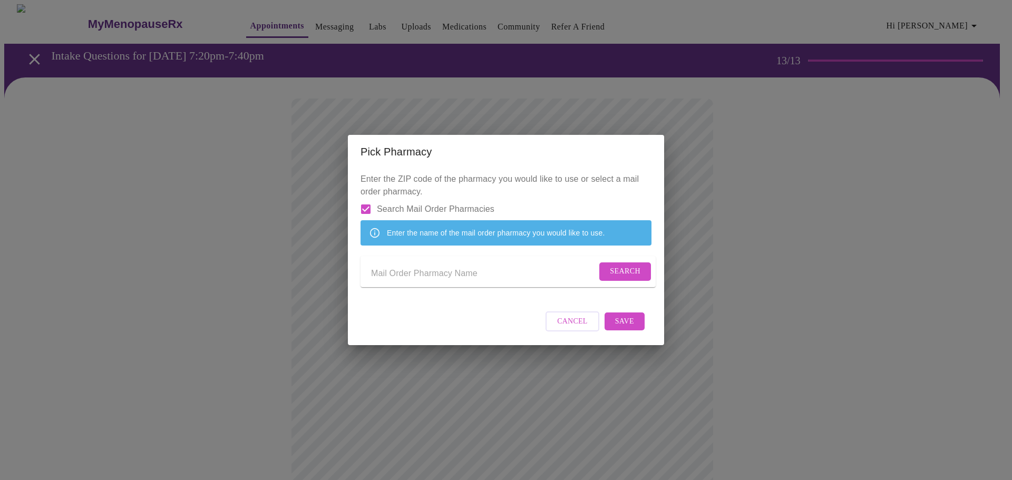
click at [421, 274] on input "Send a message to your care team" at bounding box center [483, 273] width 225 height 17
type input "express scripts"
click at [614, 274] on span "Search" at bounding box center [625, 271] width 31 height 13
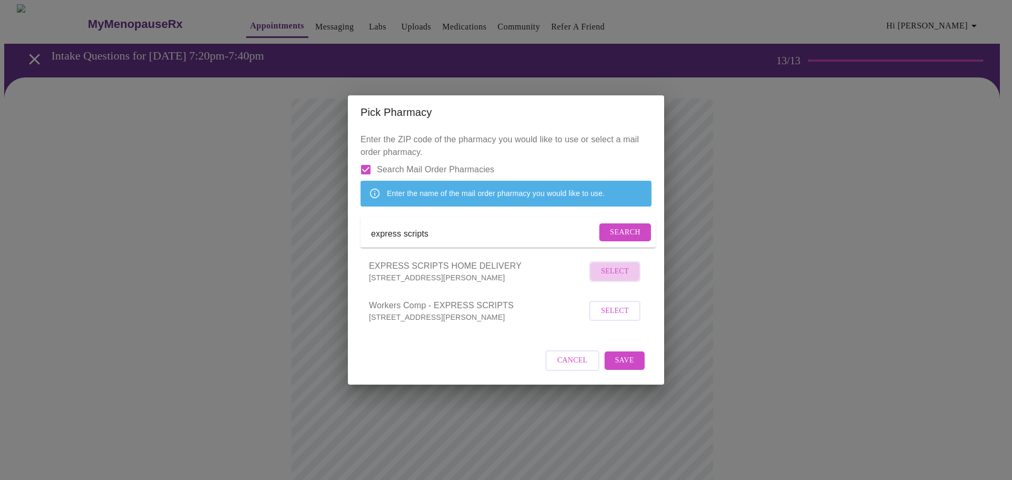
click at [623, 278] on span "Select" at bounding box center [615, 271] width 28 height 13
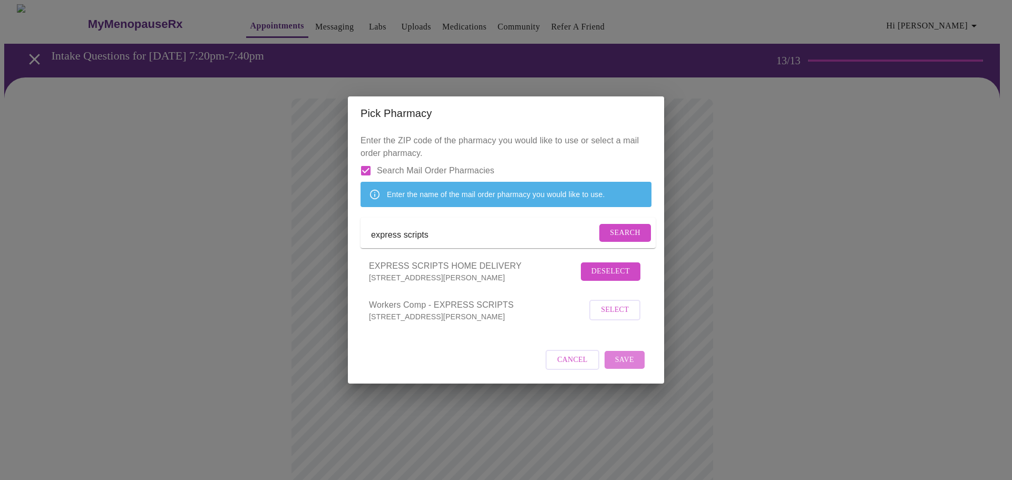
click at [627, 367] on span "Save" at bounding box center [624, 360] width 19 height 13
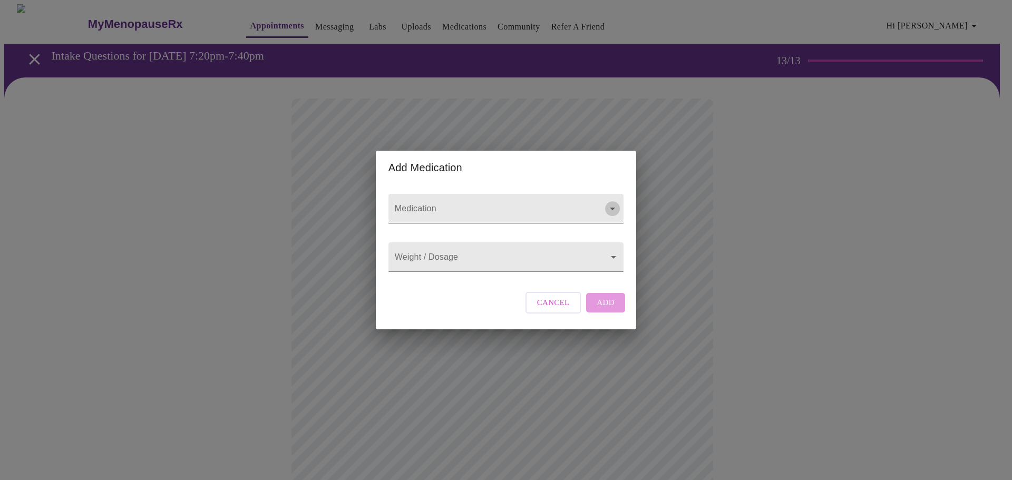
click at [610, 201] on button "Open" at bounding box center [612, 208] width 15 height 15
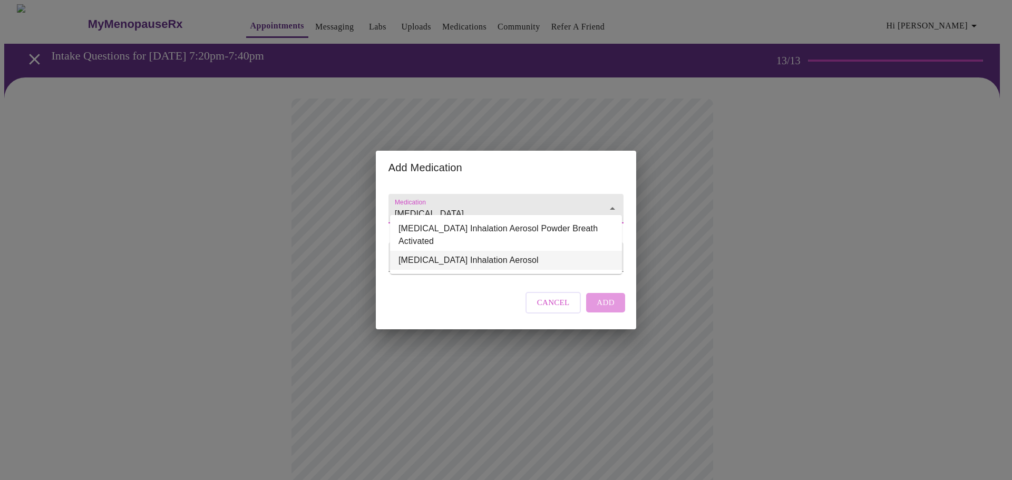
click at [513, 257] on li "[MEDICAL_DATA] Inhalation Aerosol" at bounding box center [506, 260] width 232 height 19
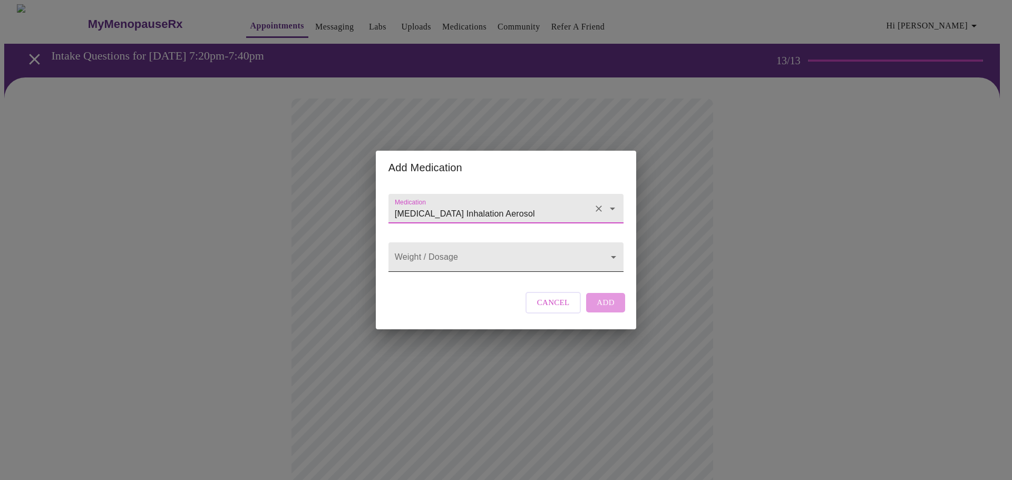
type input "[MEDICAL_DATA] Inhalation Aerosol"
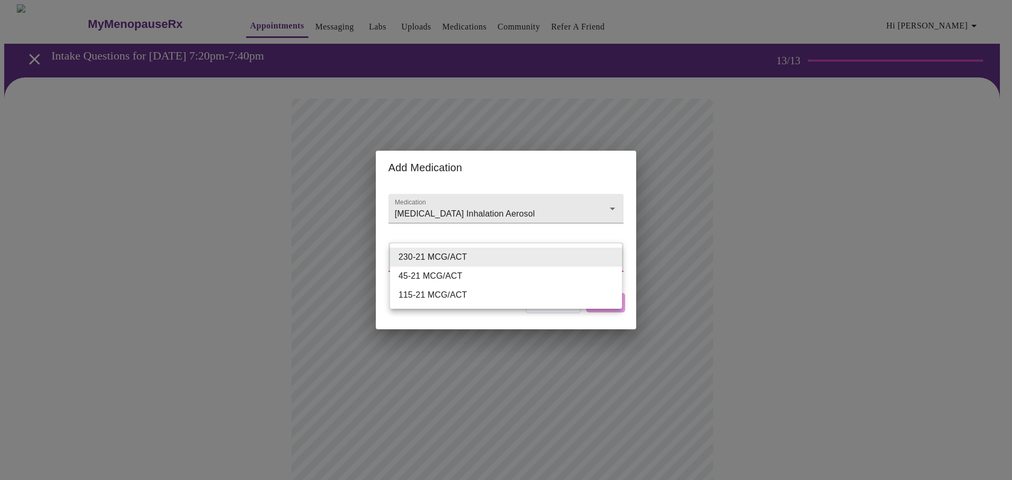
click at [526, 257] on body "MyMenopauseRx Appointments Messaging Labs Uploads Medications Community Refer a…" at bounding box center [505, 400] width 1003 height 792
click at [606, 183] on div at bounding box center [506, 240] width 1012 height 480
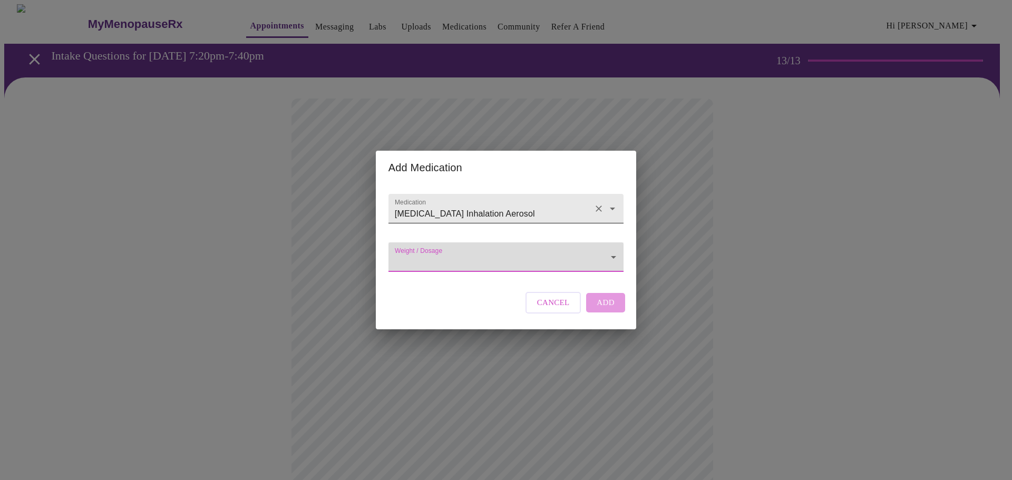
click at [600, 194] on div "[MEDICAL_DATA] Inhalation Aerosol" at bounding box center [505, 209] width 235 height 30
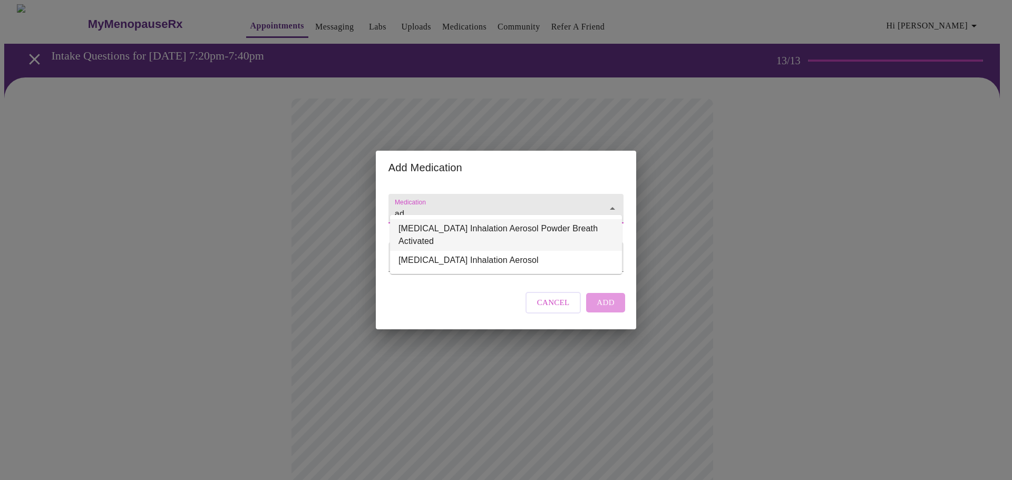
click at [548, 225] on li "[MEDICAL_DATA] Inhalation Aerosol Powder Breath Activated" at bounding box center [506, 235] width 232 height 32
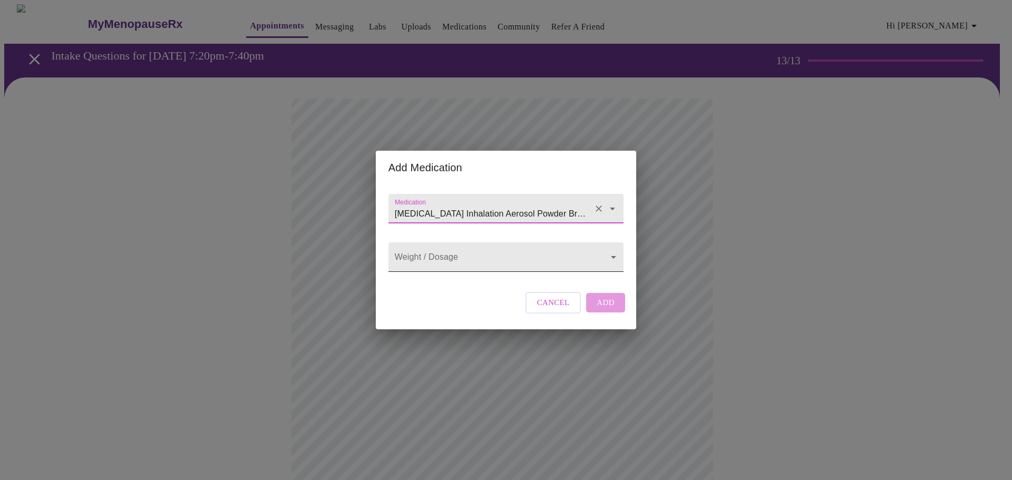
type input "[MEDICAL_DATA] Inhalation Aerosol Powder Breath Activated"
click at [592, 262] on body "MyMenopauseRx Appointments Messaging Labs Uploads Medications Community Refer a…" at bounding box center [505, 400] width 1003 height 792
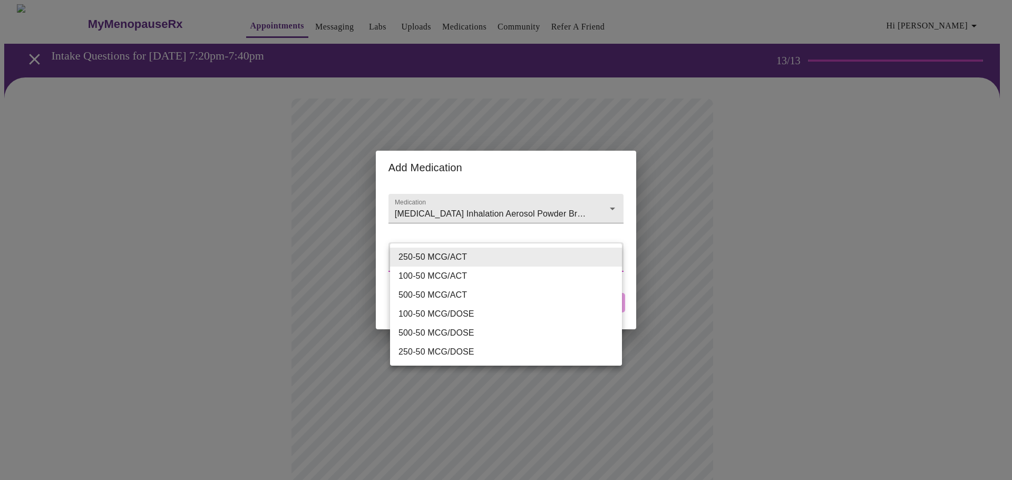
click at [540, 302] on li "500-50 MCG/ACT" at bounding box center [506, 295] width 232 height 19
type input "500-50 MCG/ACT"
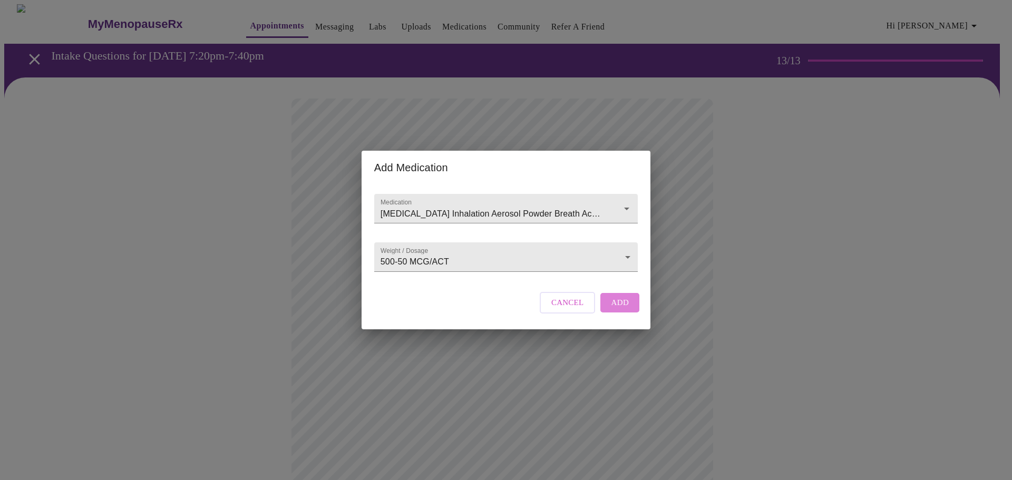
click at [630, 309] on button "Add" at bounding box center [619, 302] width 39 height 19
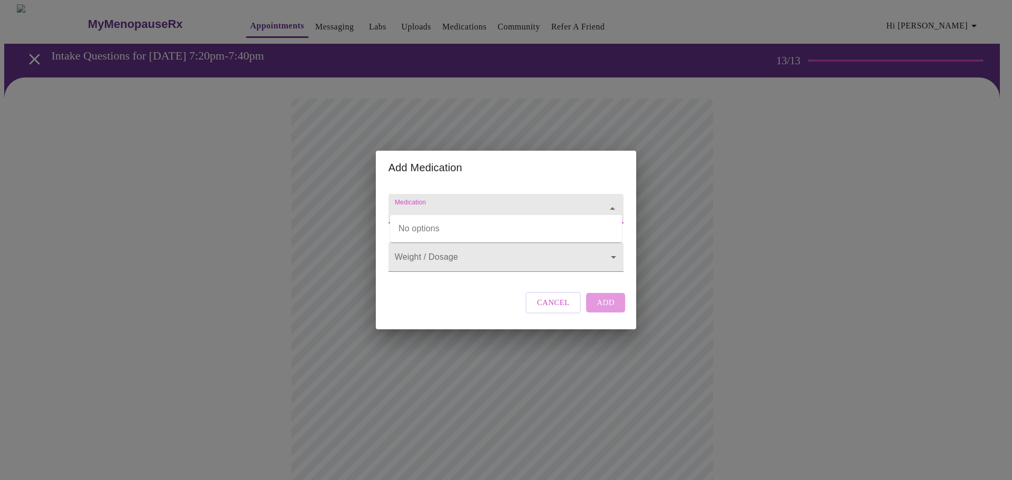
click at [493, 204] on input "Medication" at bounding box center [491, 213] width 197 height 19
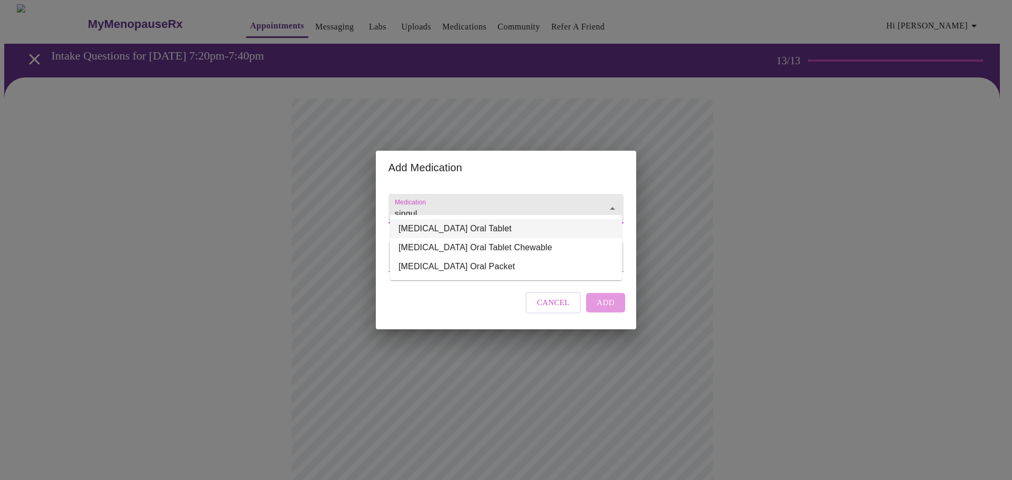
click at [489, 223] on li "[MEDICAL_DATA] Oral Tablet" at bounding box center [506, 228] width 232 height 19
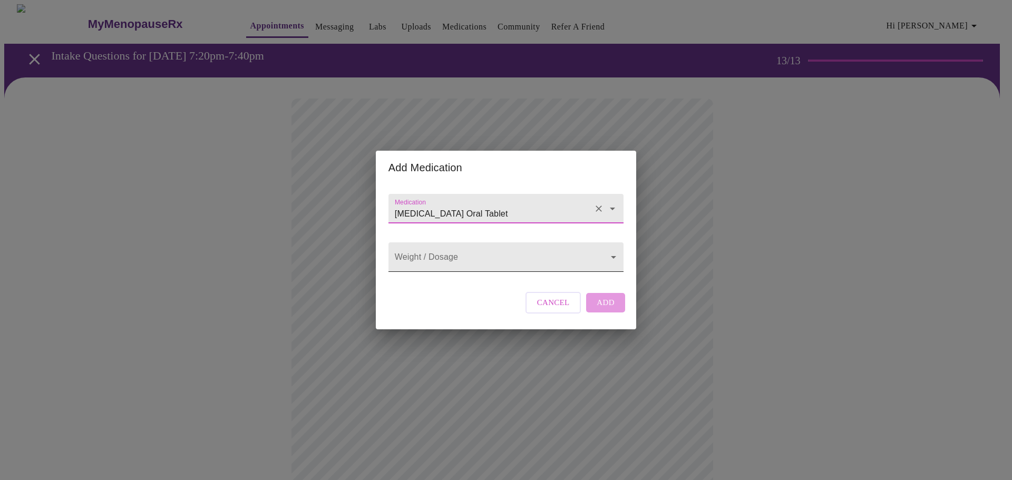
type input "[MEDICAL_DATA] Oral Tablet"
click at [565, 257] on body "MyMenopauseRx Appointments Messaging Labs Uploads Medications Community Refer a…" at bounding box center [505, 417] width 1003 height 827
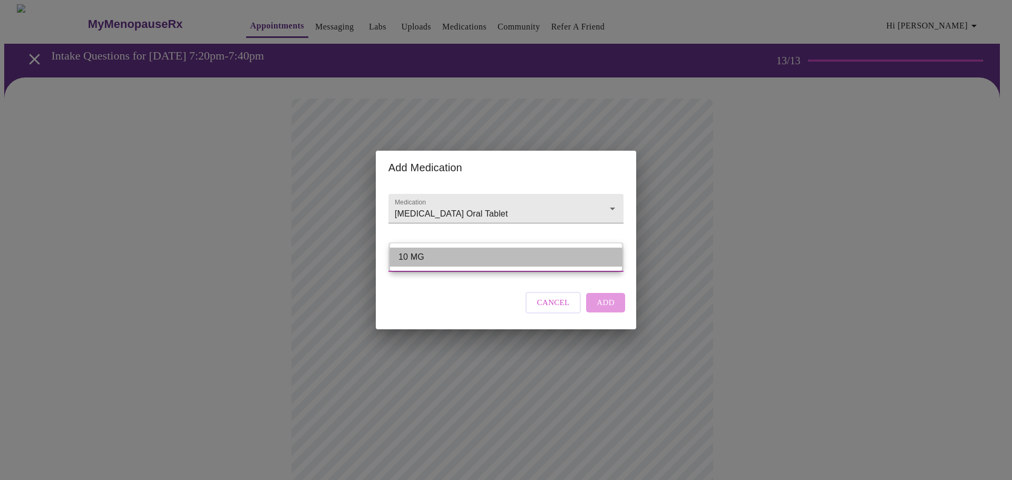
click at [560, 260] on li "10 MG" at bounding box center [506, 257] width 232 height 19
type input "10 MG"
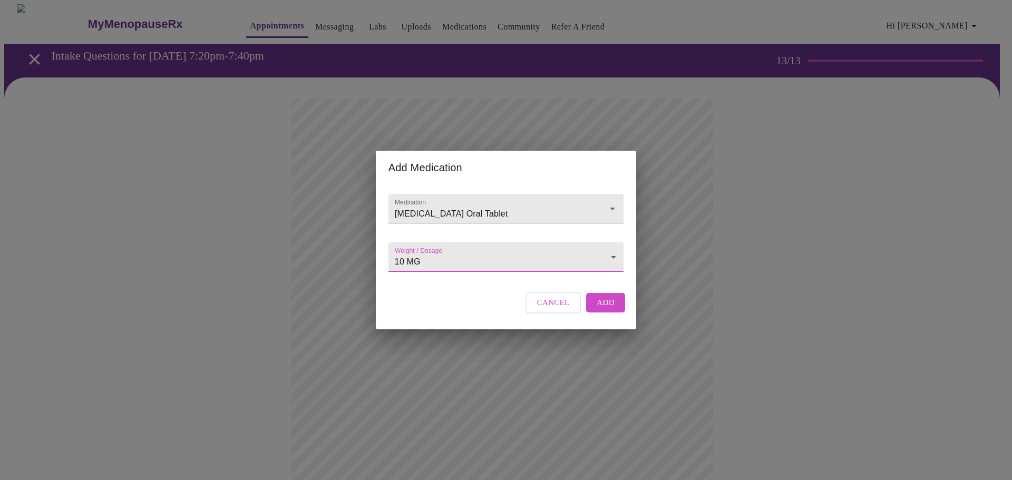
click at [617, 312] on button "Add" at bounding box center [605, 302] width 39 height 19
click at [466, 209] on input "Medication" at bounding box center [491, 213] width 197 height 19
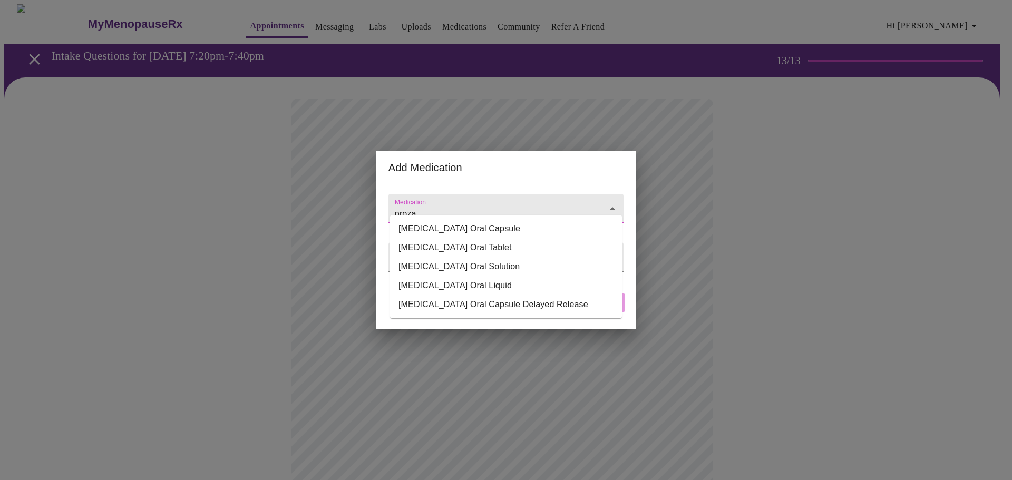
click at [466, 209] on input "proza" at bounding box center [491, 213] width 197 height 19
click at [460, 245] on li "[MEDICAL_DATA] Oral Tablet" at bounding box center [506, 247] width 232 height 19
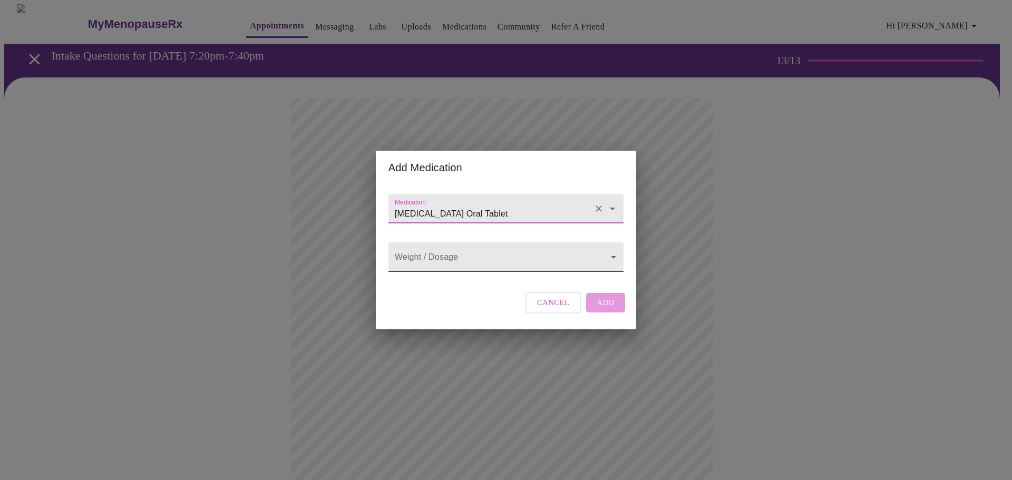
type input "[MEDICAL_DATA] Oral Tablet"
click at [541, 256] on body "MyMenopauseRx Appointments Messaging Labs Uploads Medications Community Refer a…" at bounding box center [505, 437] width 1003 height 866
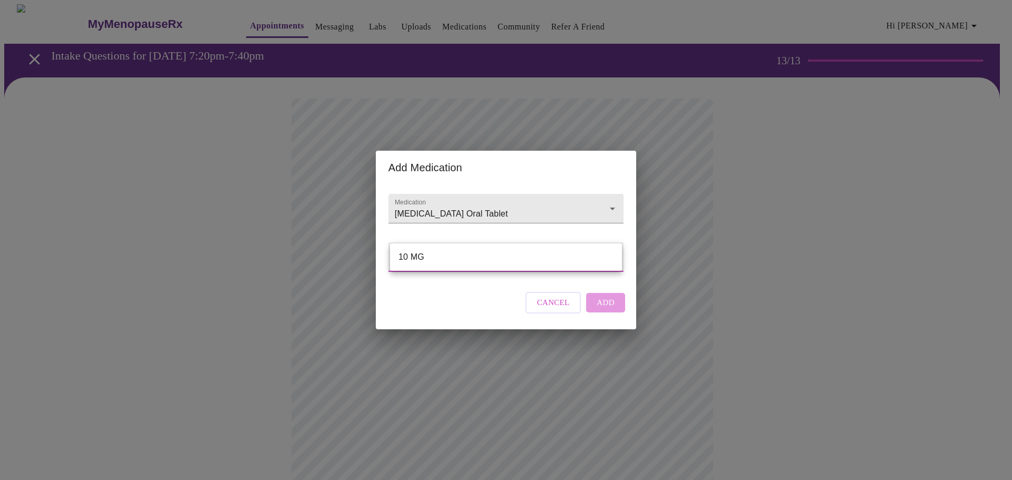
click at [552, 233] on div at bounding box center [506, 240] width 1012 height 480
click at [547, 258] on body "MyMenopauseRx Appointments Messaging Labs Uploads Medications Community Refer a…" at bounding box center [505, 437] width 1003 height 866
click at [585, 195] on div at bounding box center [506, 240] width 1012 height 480
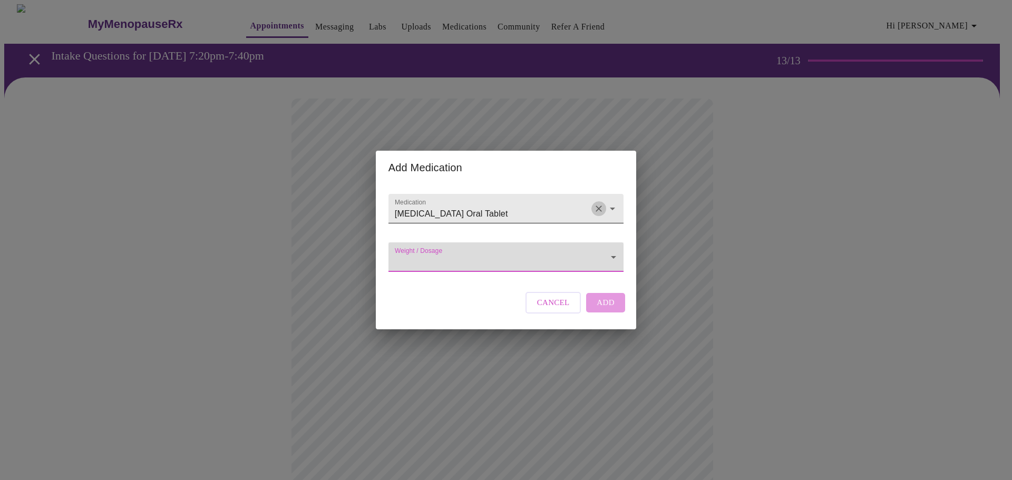
click at [597, 206] on icon "Clear" at bounding box center [598, 209] width 6 height 6
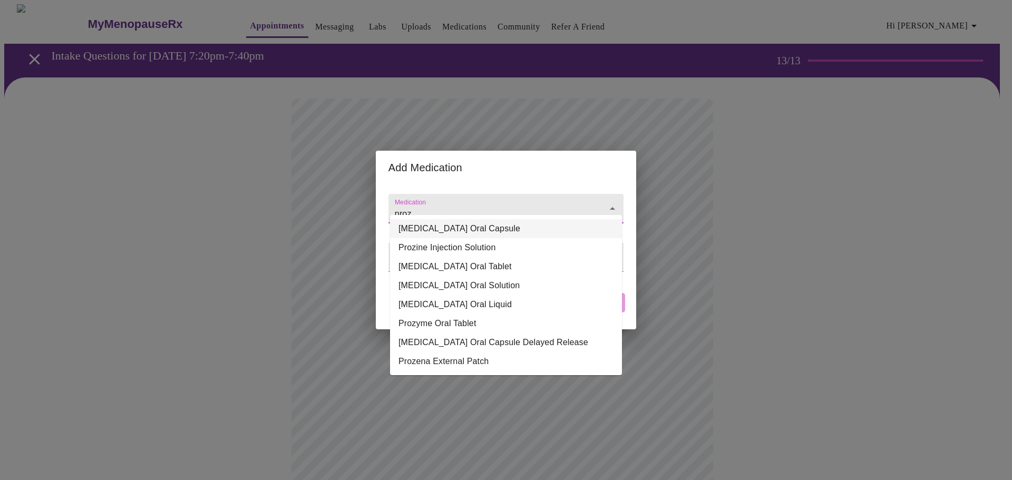
click at [512, 225] on li "[MEDICAL_DATA] Oral Capsule" at bounding box center [506, 228] width 232 height 19
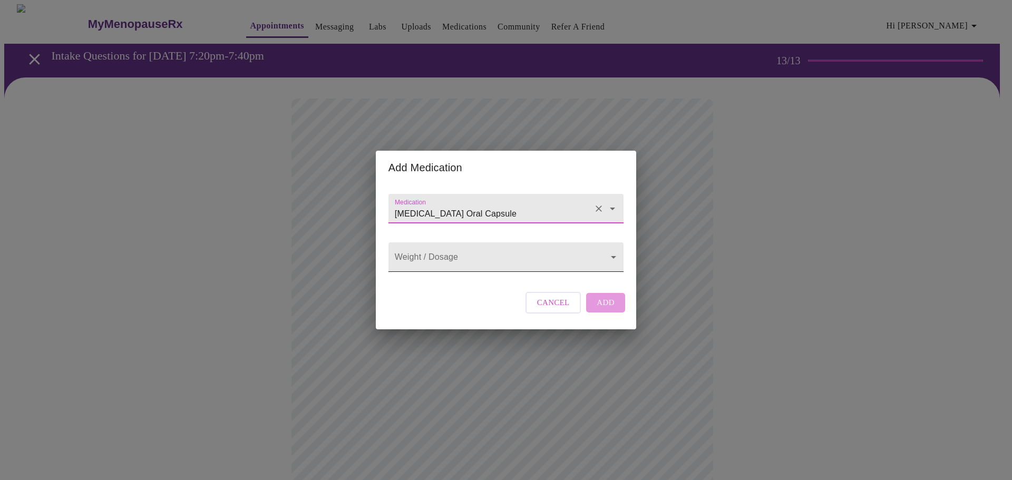
type input "[MEDICAL_DATA] Oral Capsule"
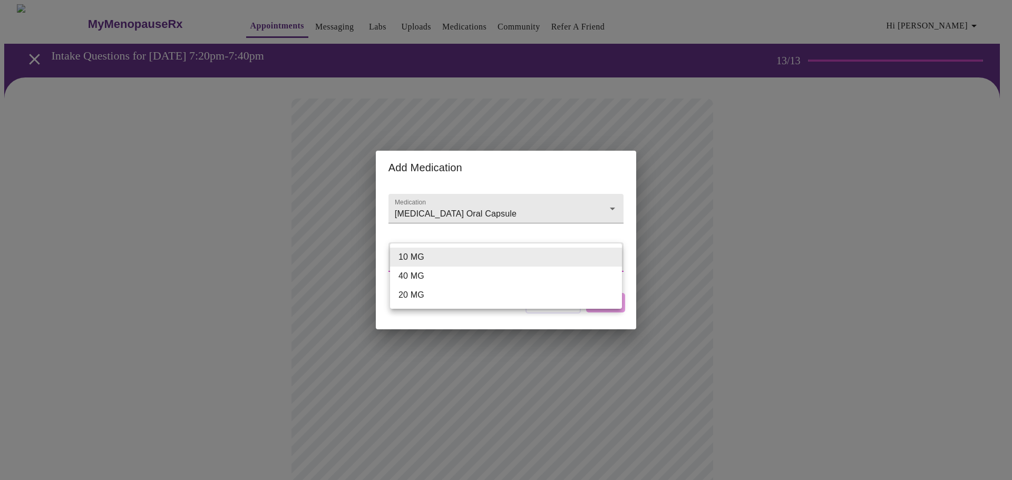
click at [581, 255] on body "MyMenopauseRx Appointments Messaging Labs Uploads Medications Community Refer a…" at bounding box center [505, 437] width 1003 height 866
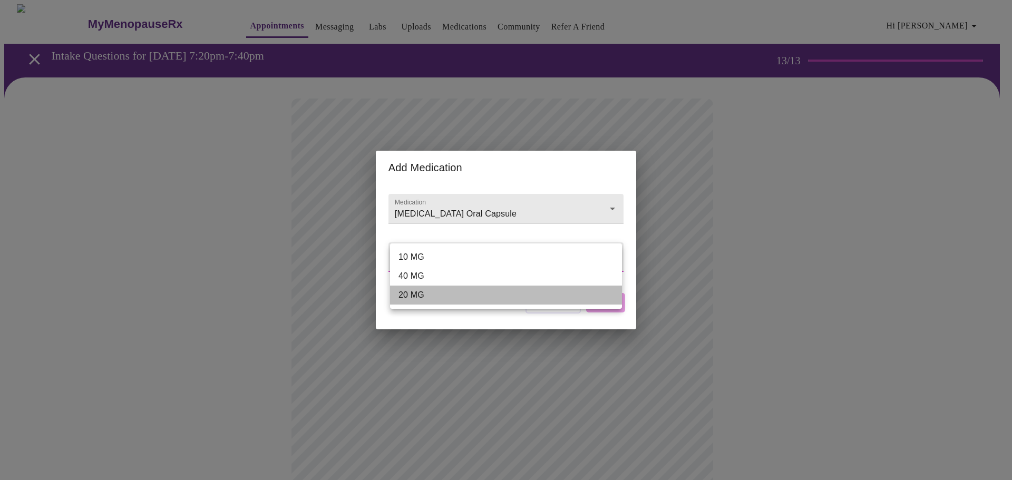
click at [501, 301] on li "20 MG" at bounding box center [506, 295] width 232 height 19
type input "20 MG"
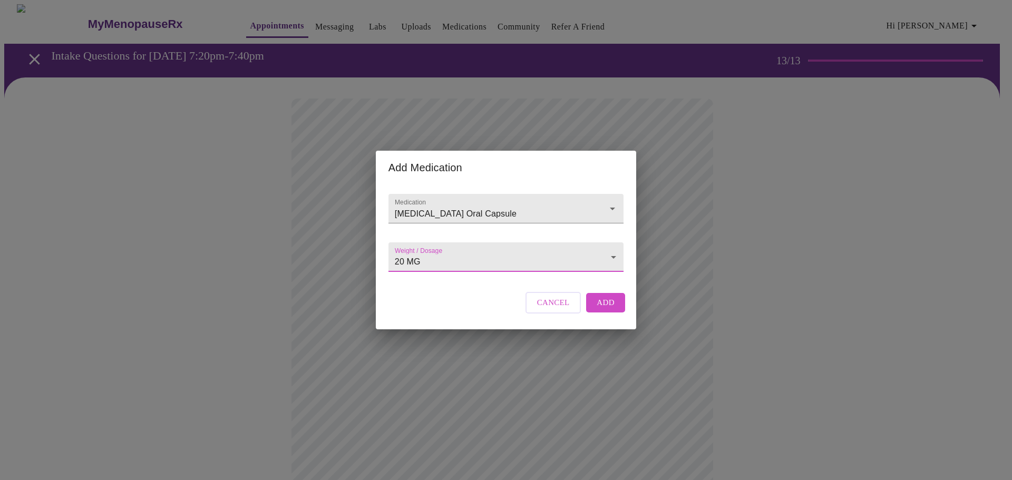
click at [604, 309] on span "Add" at bounding box center [605, 303] width 18 height 14
click at [475, 204] on input "Medication" at bounding box center [491, 213] width 197 height 19
click at [473, 224] on li "[MEDICAL_DATA] Oral Tablet" at bounding box center [506, 228] width 232 height 19
type input "[MEDICAL_DATA] Oral Tablet"
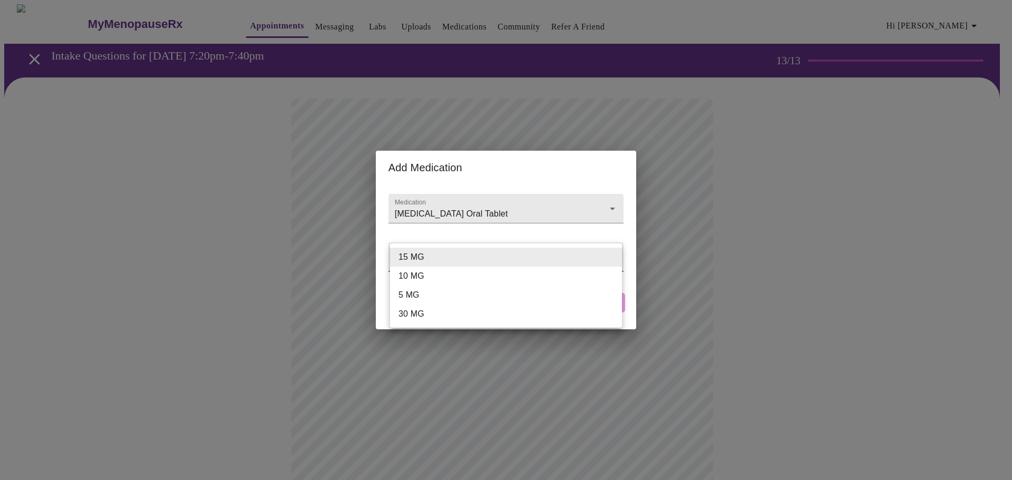
click at [595, 252] on body "MyMenopauseRx Appointments Messaging Labs Uploads Medications Community Refer a…" at bounding box center [505, 456] width 1003 height 905
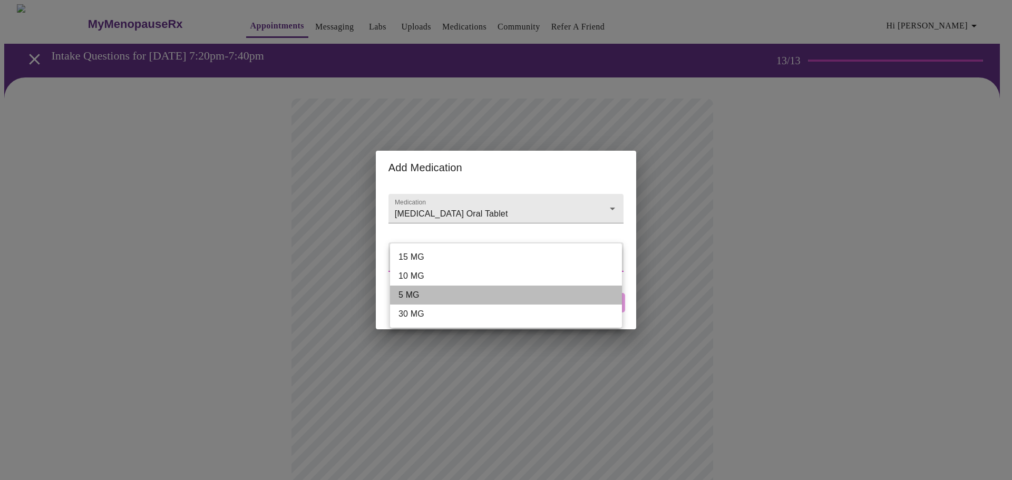
click at [564, 302] on li "5 MG" at bounding box center [506, 295] width 232 height 19
type input "5 MG"
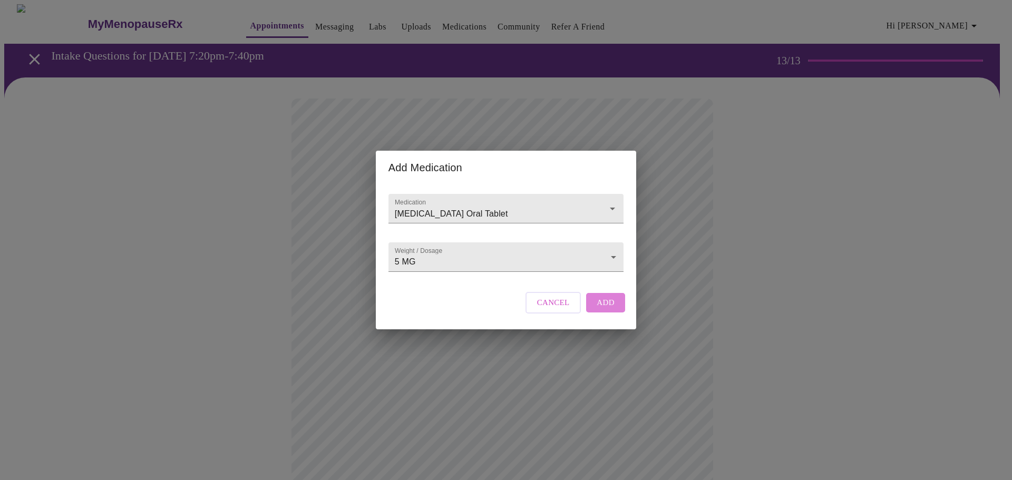
click at [607, 309] on span "Add" at bounding box center [605, 303] width 18 height 14
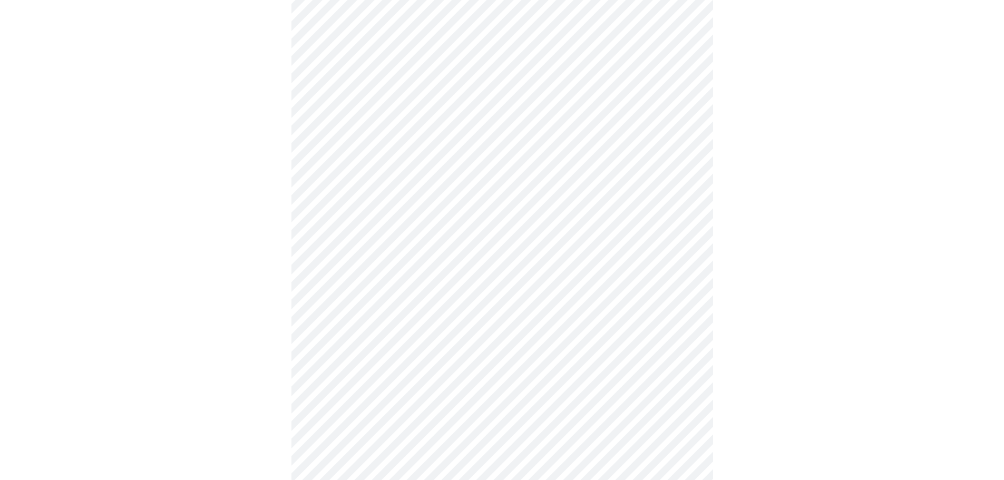
scroll to position [464, 0]
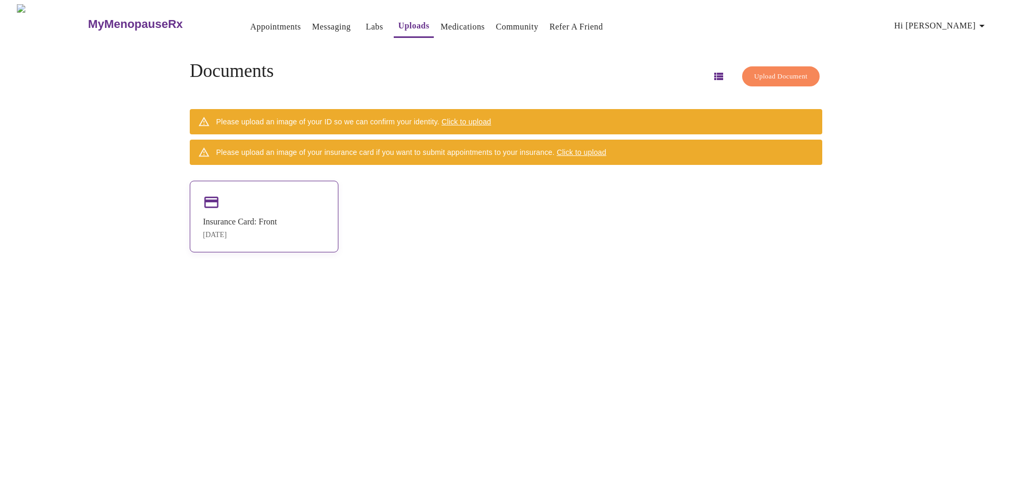
click at [254, 211] on div "Insurance Card: Front [DATE]" at bounding box center [264, 217] width 149 height 72
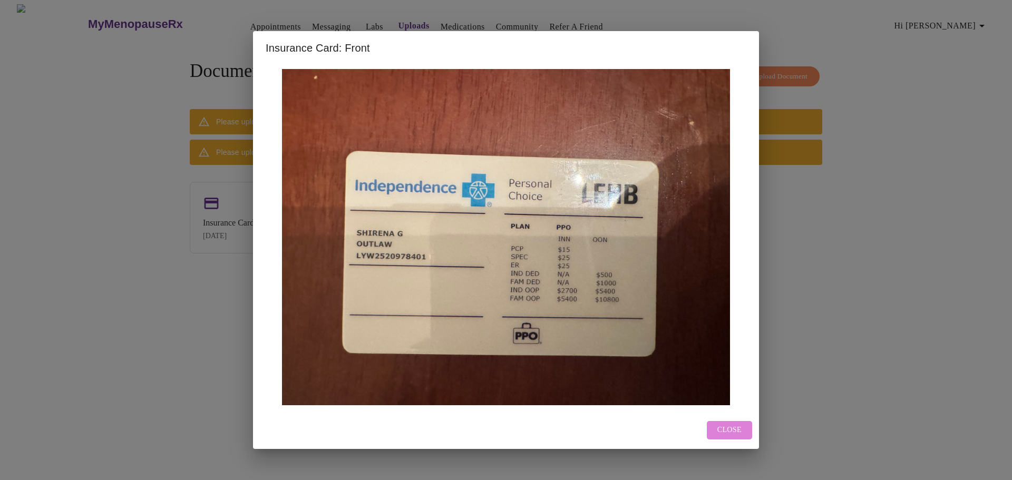
click at [719, 430] on span "Close" at bounding box center [729, 430] width 24 height 13
